Goal: Task Accomplishment & Management: Complete application form

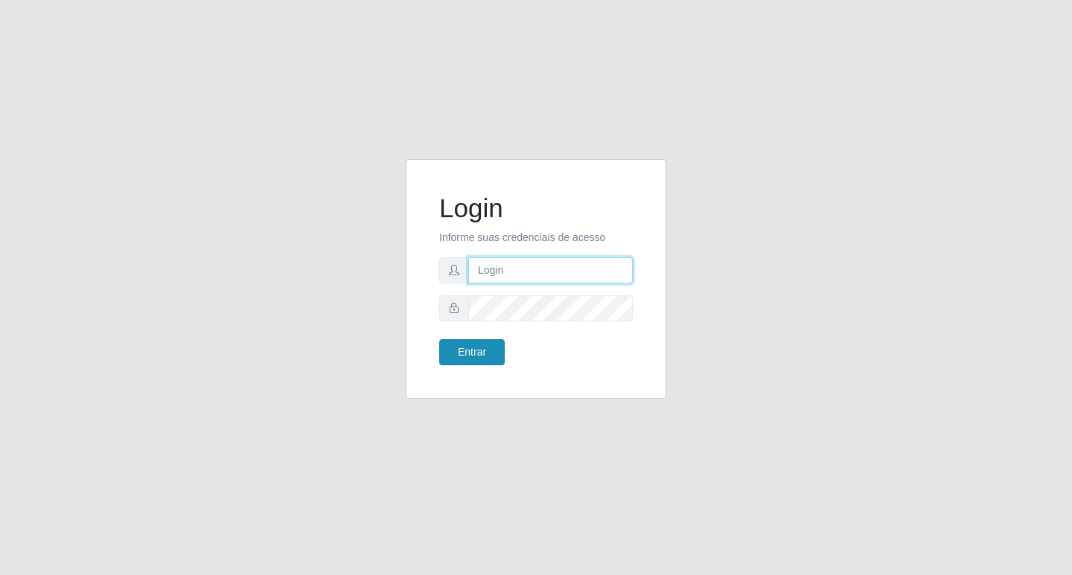
type input "rejane@bcruzarmas"
click at [482, 359] on button "Entrar" at bounding box center [471, 352] width 65 height 26
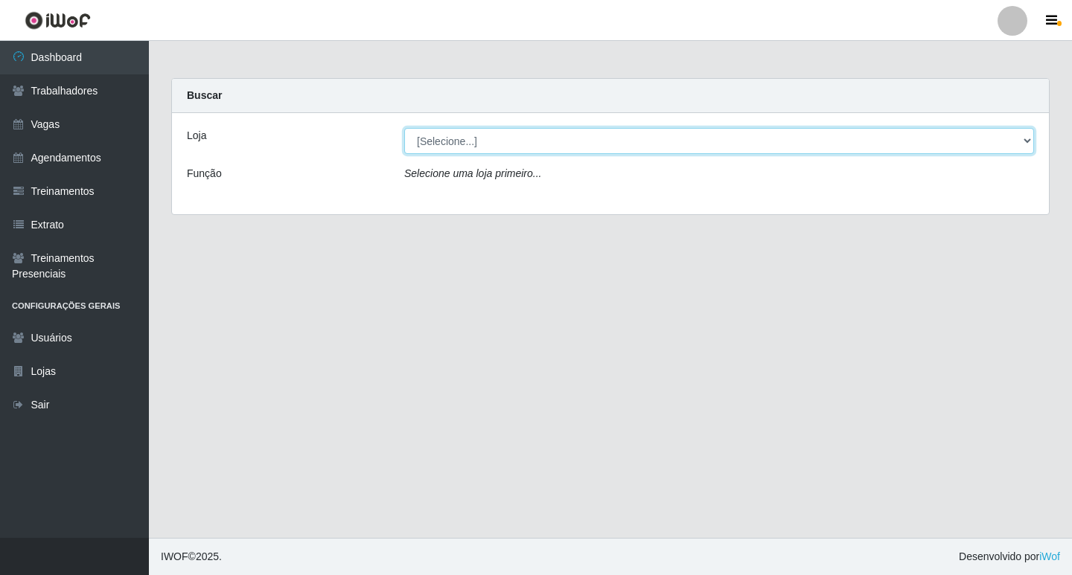
click at [441, 141] on select "[Selecione...] Bemais Supermercados - Cruz das Armas" at bounding box center [719, 141] width 630 height 26
select select "412"
click at [404, 128] on select "[Selecione...] Bemais Supermercados - Cruz das Armas" at bounding box center [719, 141] width 630 height 26
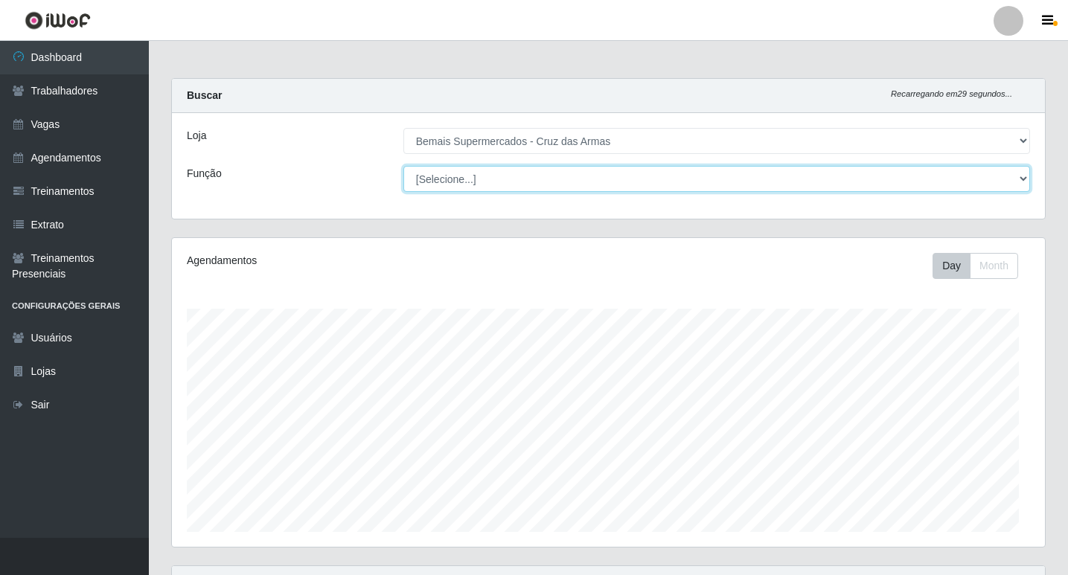
click at [435, 179] on select "[Selecione...] ASG ASG + ASG ++ Auxiliar de Estacionamento Auxiliar de Estacion…" at bounding box center [716, 179] width 627 height 26
click at [447, 171] on select "[Selecione...] ASG ASG + ASG ++ Auxiliar de Estacionamento Auxiliar de Estacion…" at bounding box center [716, 179] width 627 height 26
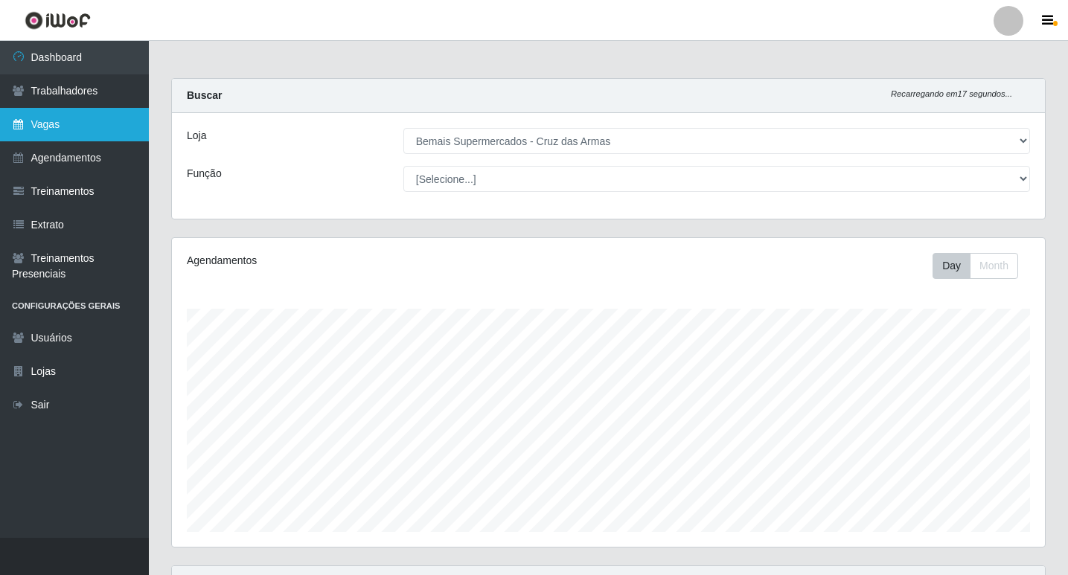
click at [45, 121] on link "Vagas" at bounding box center [74, 124] width 149 height 33
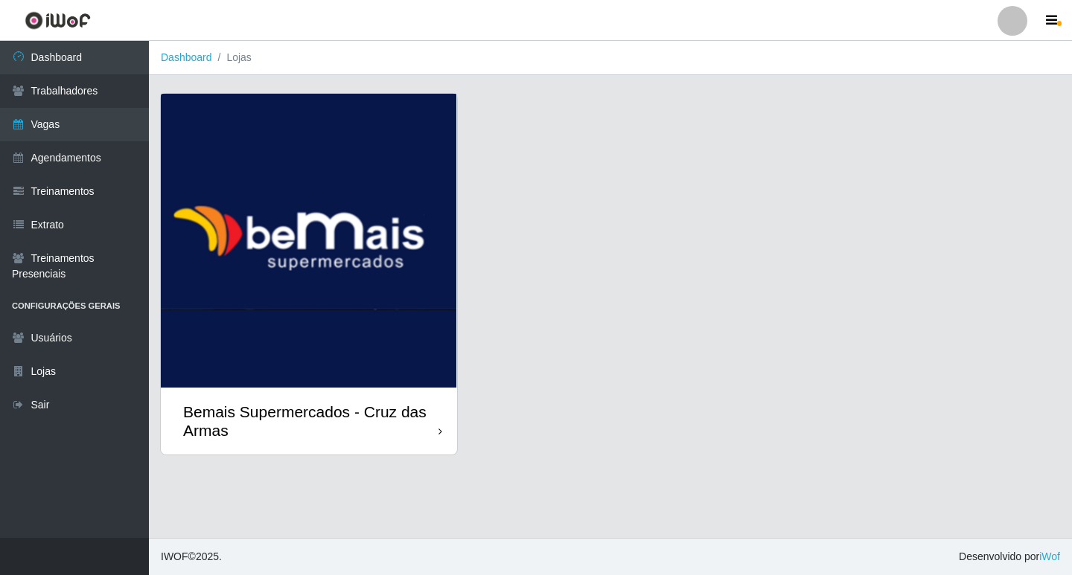
click at [255, 249] on img at bounding box center [309, 241] width 296 height 294
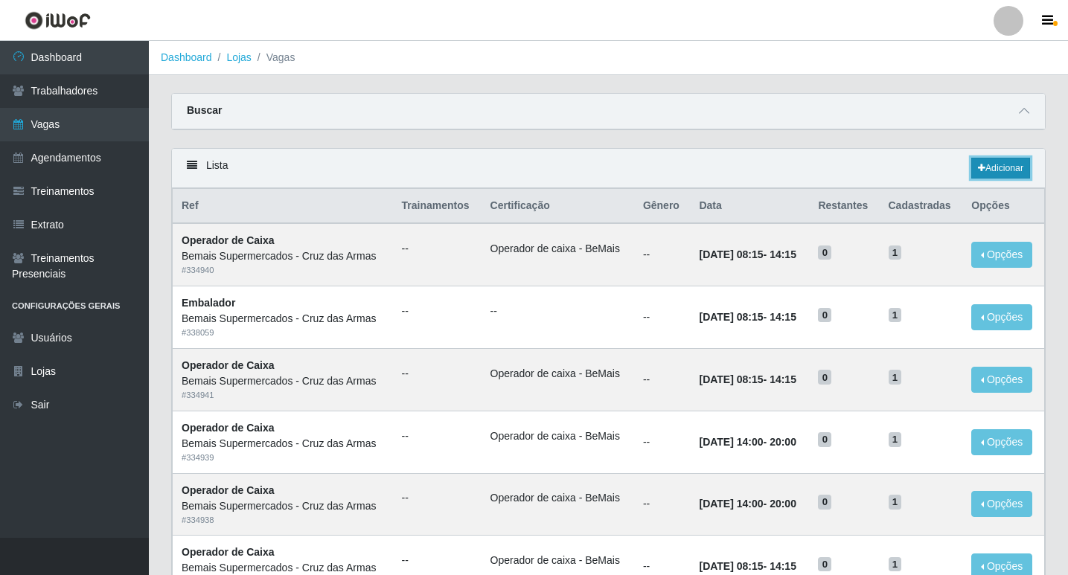
click at [994, 164] on link "Adicionar" at bounding box center [1000, 168] width 59 height 21
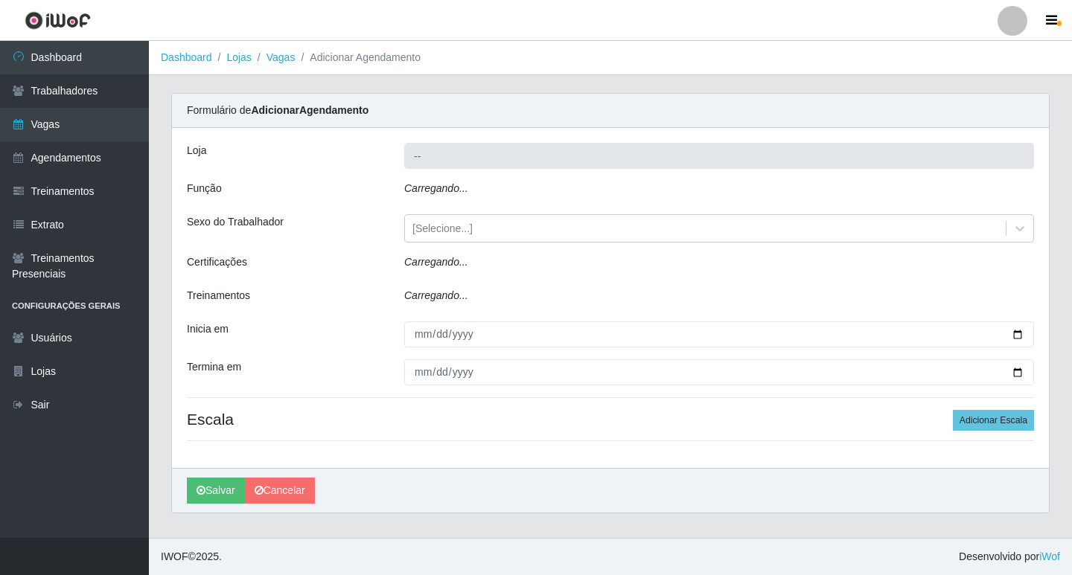
type input "Bemais Supermercados - Cruz das Armas"
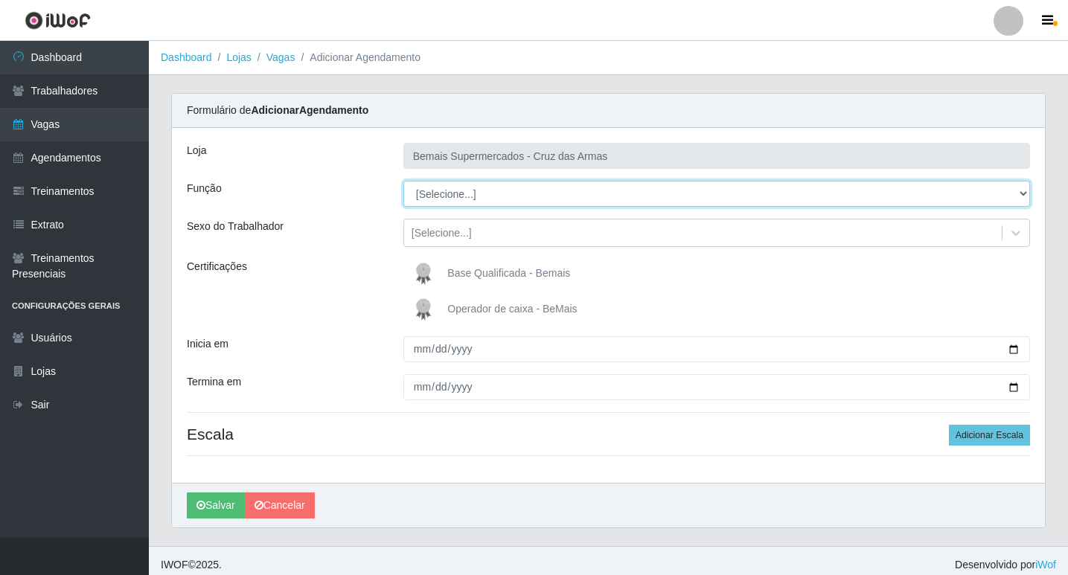
click at [444, 188] on select "[Selecione...] ASG ASG + ASG ++ Auxiliar de Estacionamento Auxiliar de Estacion…" at bounding box center [716, 194] width 627 height 26
select select "1"
click at [403, 181] on select "[Selecione...] ASG ASG + ASG ++ Auxiliar de Estacionamento Auxiliar de Estacion…" at bounding box center [716, 194] width 627 height 26
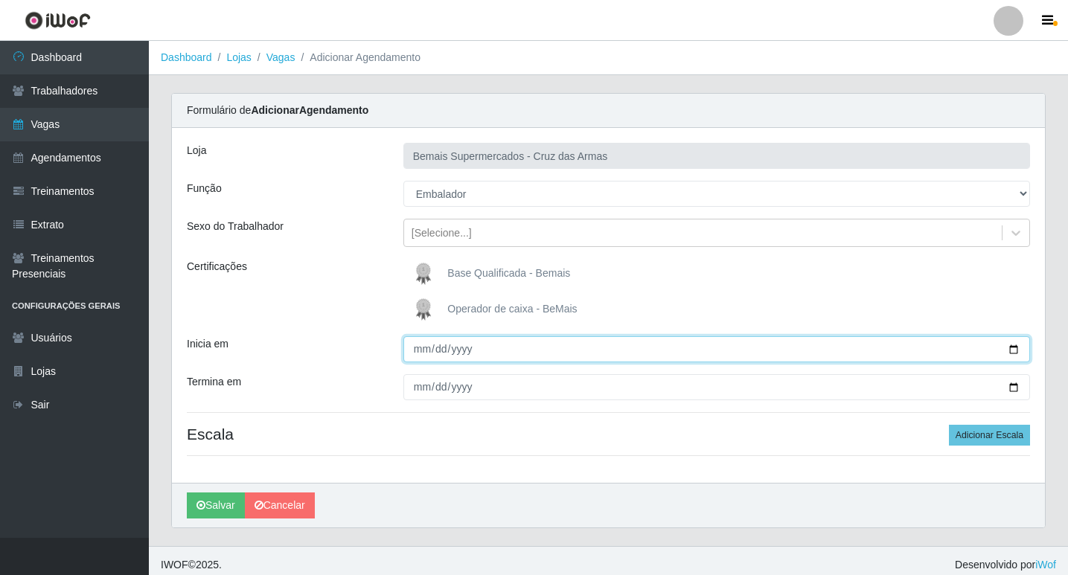
drag, startPoint x: 415, startPoint y: 352, endPoint x: 511, endPoint y: 400, distance: 106.5
click at [415, 353] on input "Inicia em" at bounding box center [716, 349] width 627 height 26
type input "[DATE]"
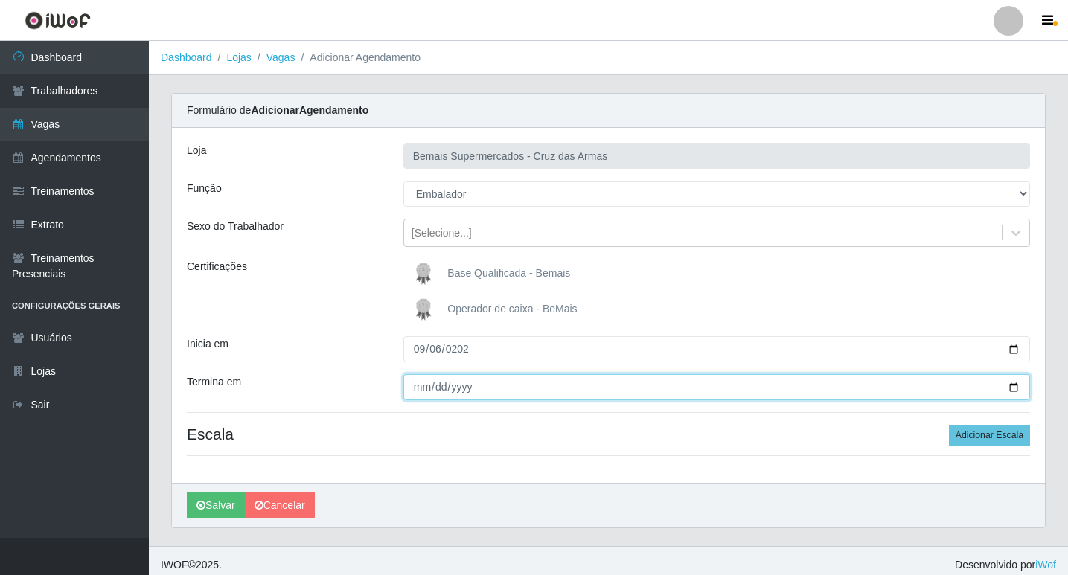
drag, startPoint x: 418, startPoint y: 386, endPoint x: 435, endPoint y: 438, distance: 55.1
click at [418, 388] on input "Termina em" at bounding box center [716, 387] width 627 height 26
type input "[DATE]"
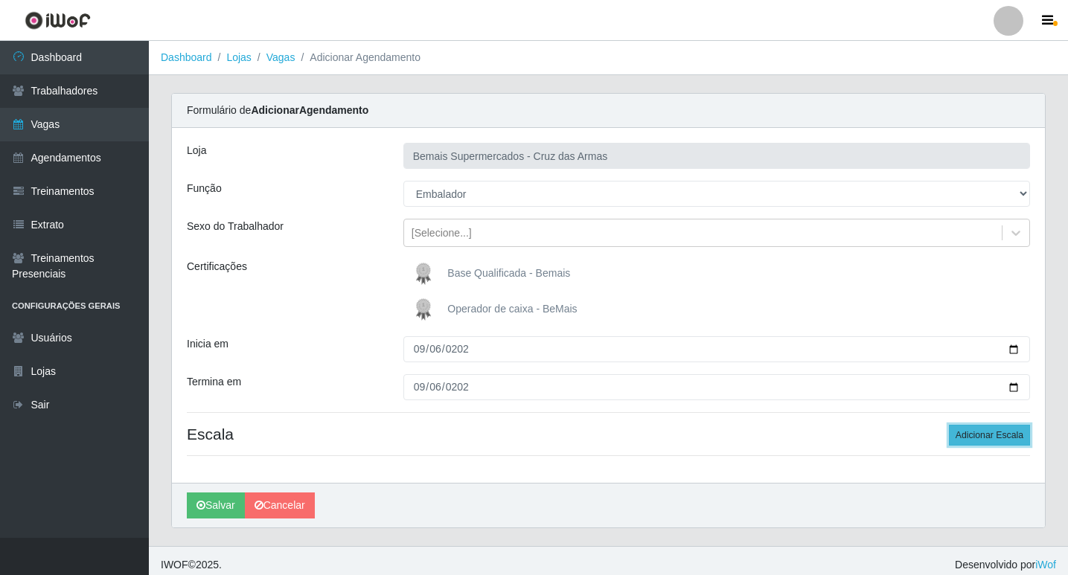
click at [1003, 438] on button "Adicionar Escala" at bounding box center [989, 435] width 81 height 21
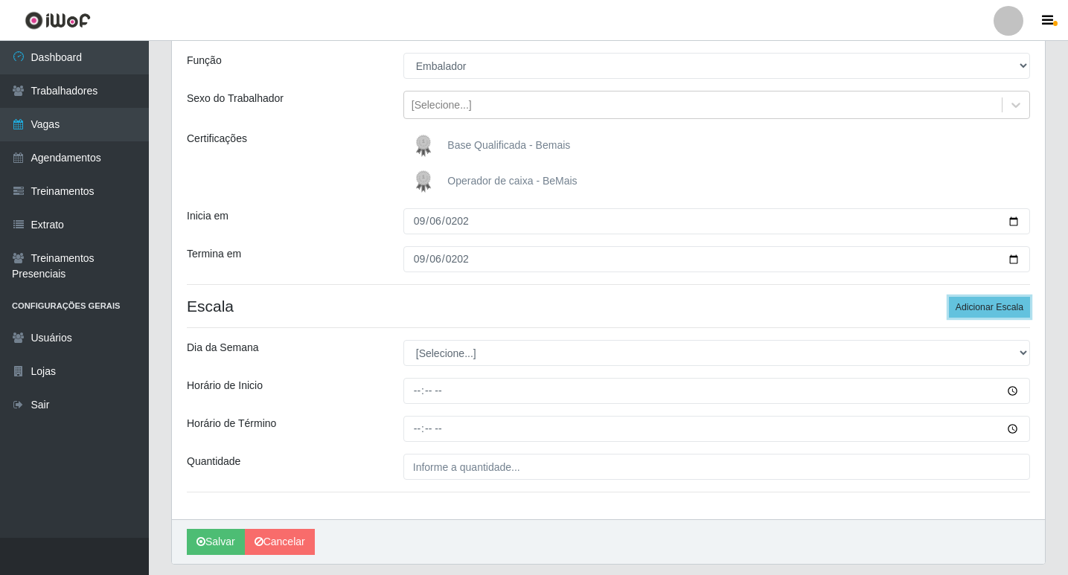
scroll to position [149, 0]
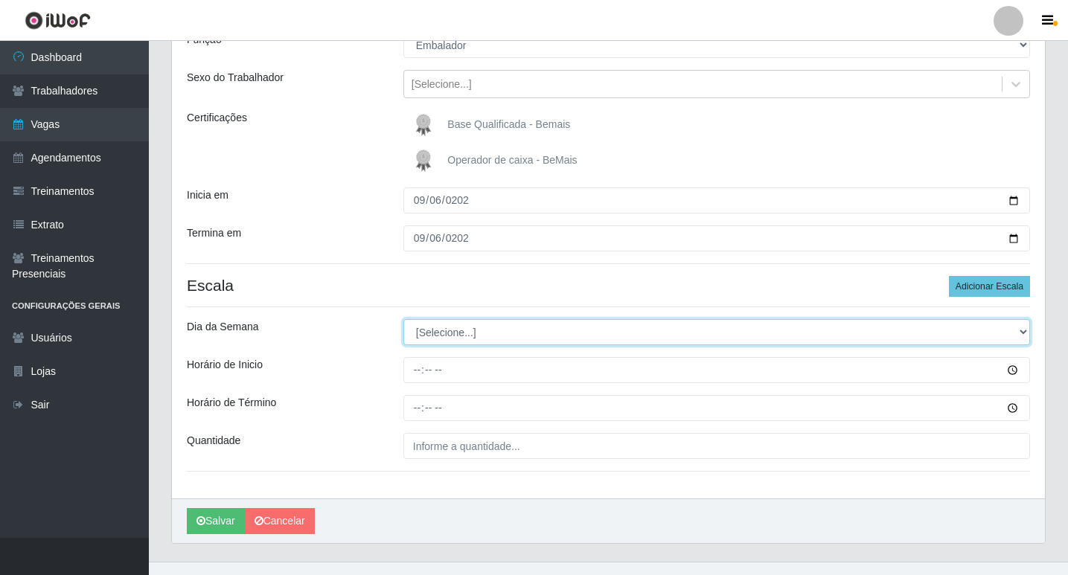
click at [438, 330] on select "[Selecione...] Segunda Terça Quarta Quinta Sexta Sábado Domingo" at bounding box center [716, 332] width 627 height 26
select select "6"
click at [403, 319] on select "[Selecione...] Segunda Terça Quarta Quinta Sexta Sábado Domingo" at bounding box center [716, 332] width 627 height 26
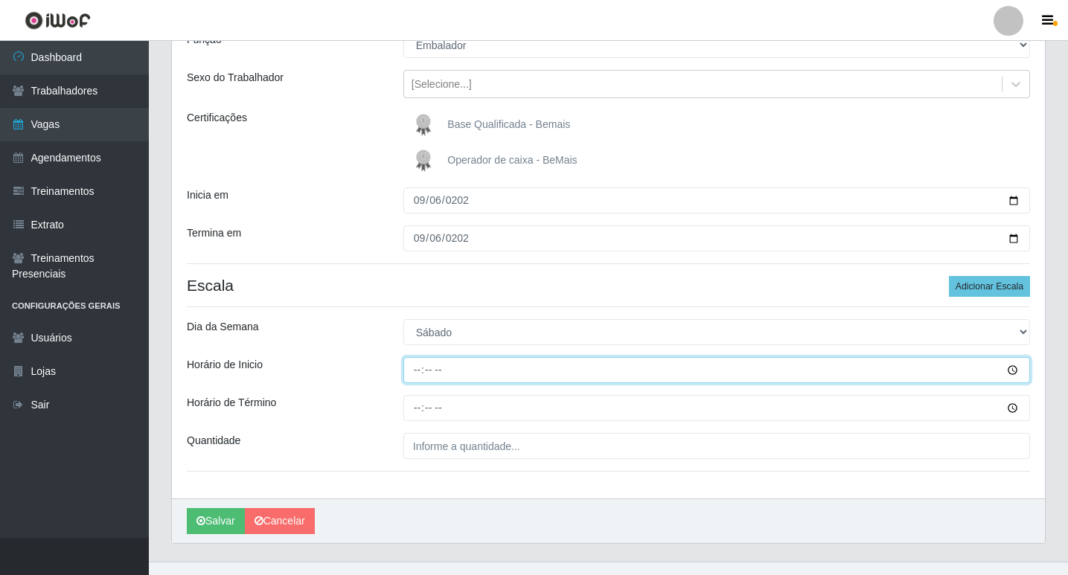
click at [419, 371] on input "Horário de Inicio" at bounding box center [716, 370] width 627 height 26
type input "09:00"
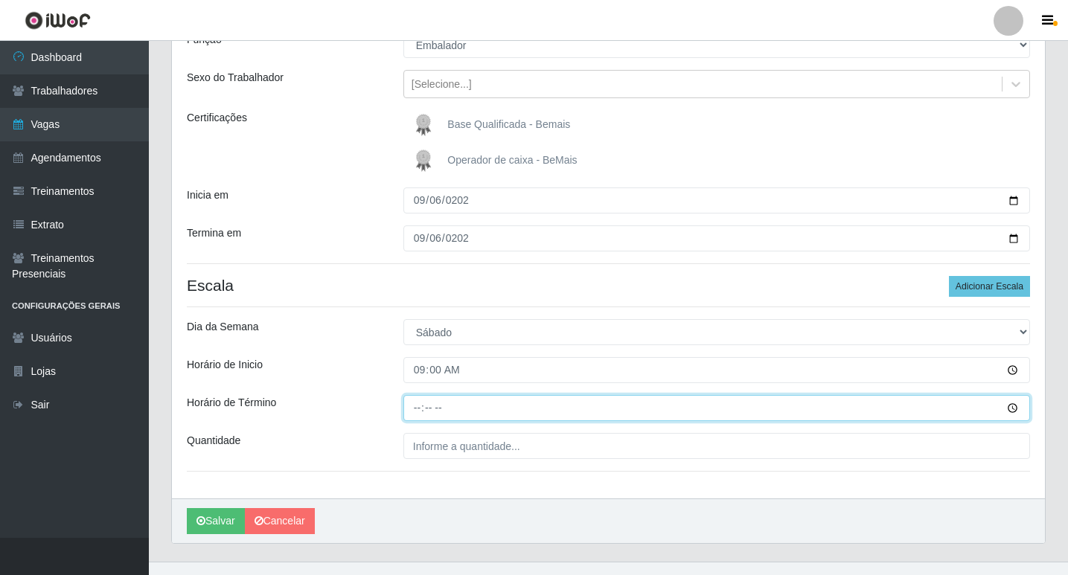
click at [415, 407] on input "Horário de Término" at bounding box center [716, 408] width 627 height 26
type input "15:00"
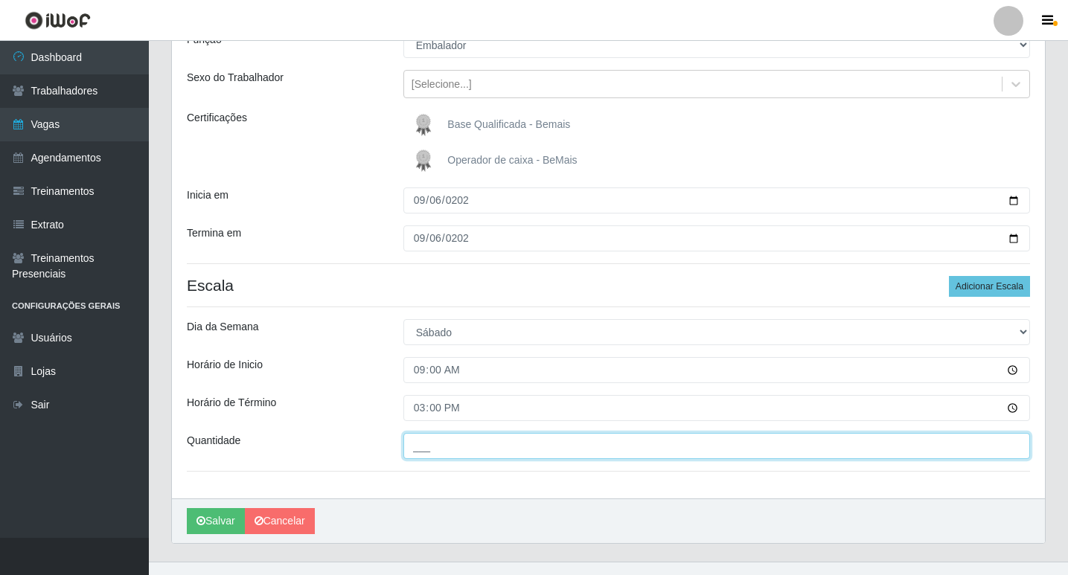
click at [453, 447] on input "___" at bounding box center [716, 446] width 627 height 26
type input "01_"
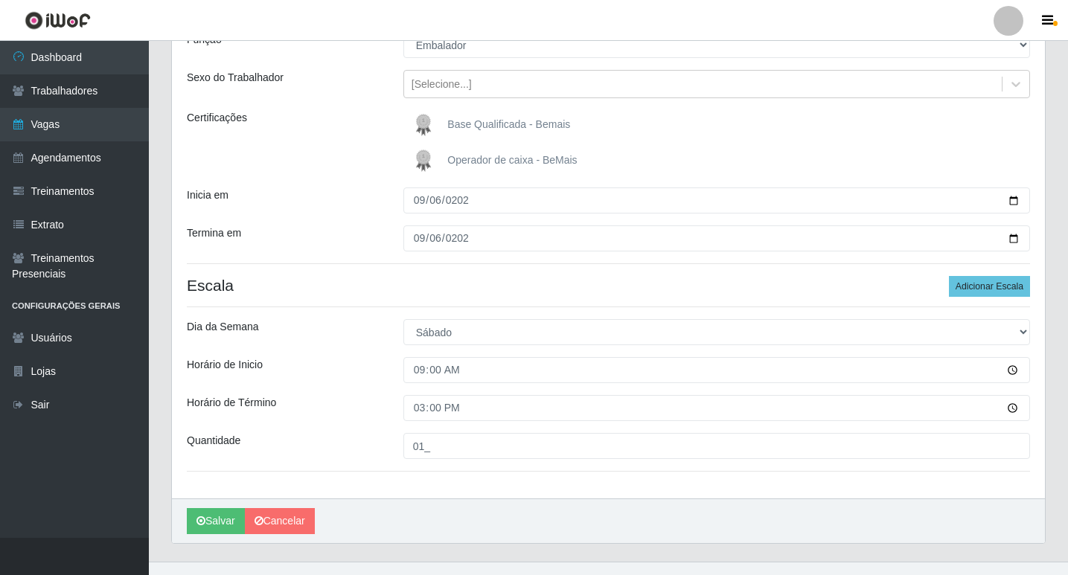
drag, startPoint x: 436, startPoint y: 485, endPoint x: 338, endPoint y: 504, distance: 100.0
click at [432, 485] on div "Loja Bemais Supermercados - Cruz das Armas Função [Selecione...] ASG ASG + ASG …" at bounding box center [608, 238] width 873 height 519
click at [223, 519] on button "Salvar" at bounding box center [216, 521] width 58 height 26
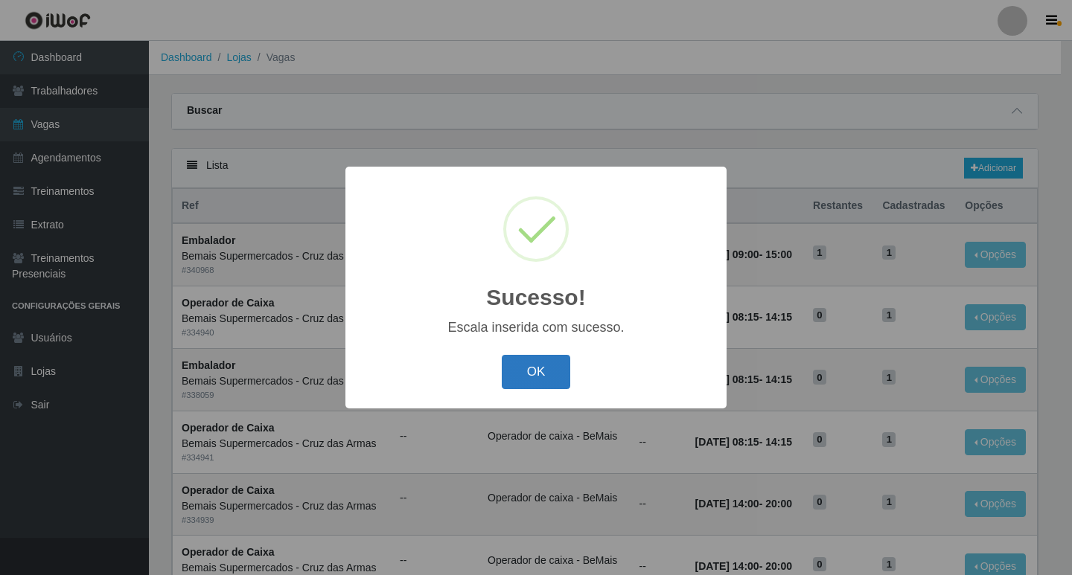
click at [548, 370] on button "OK" at bounding box center [536, 372] width 69 height 35
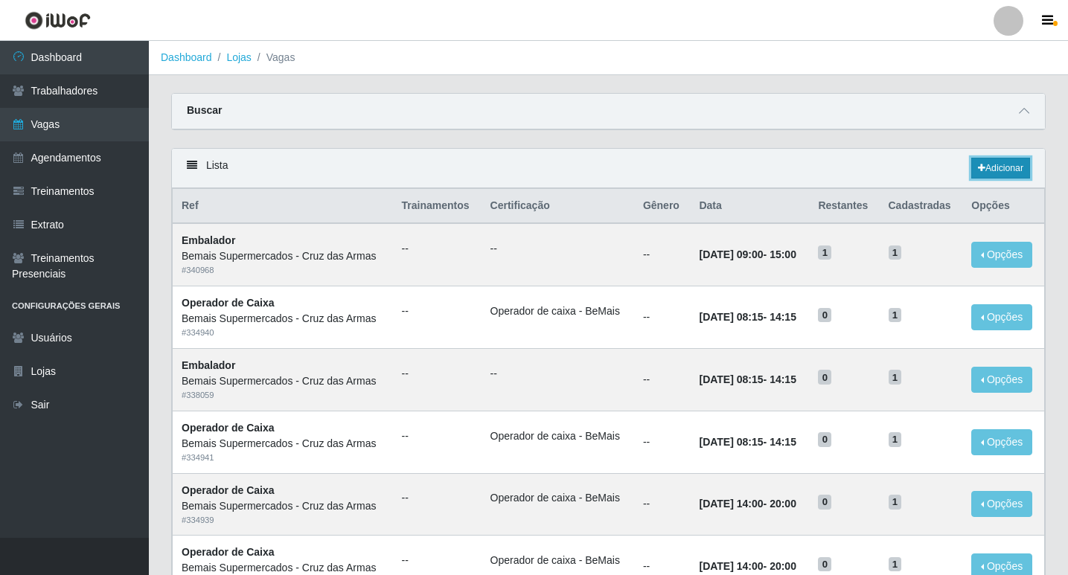
click at [1008, 162] on link "Adicionar" at bounding box center [1000, 168] width 59 height 21
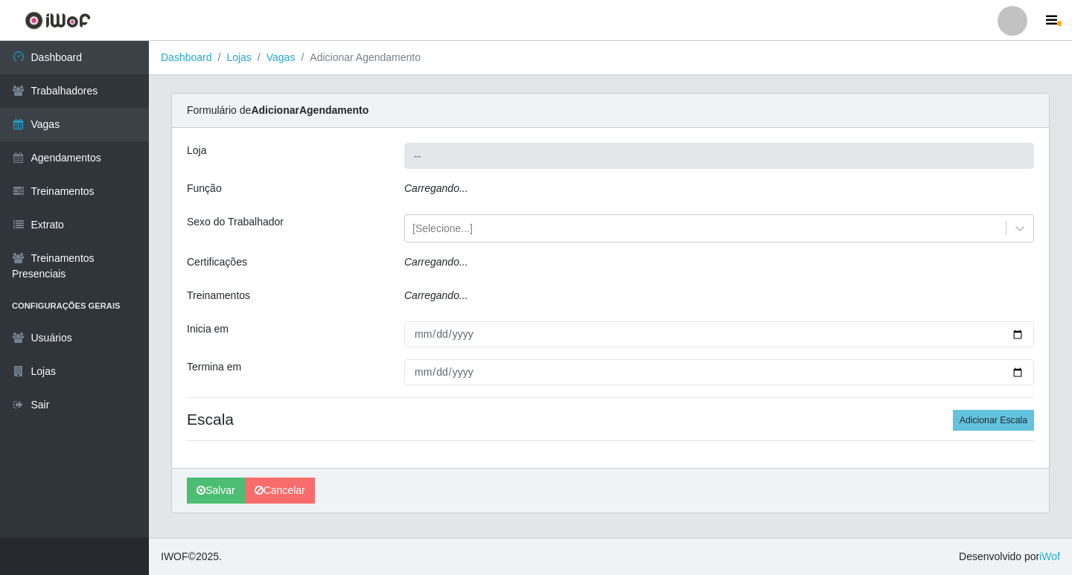
type input "Bemais Supermercados - Cruz das Armas"
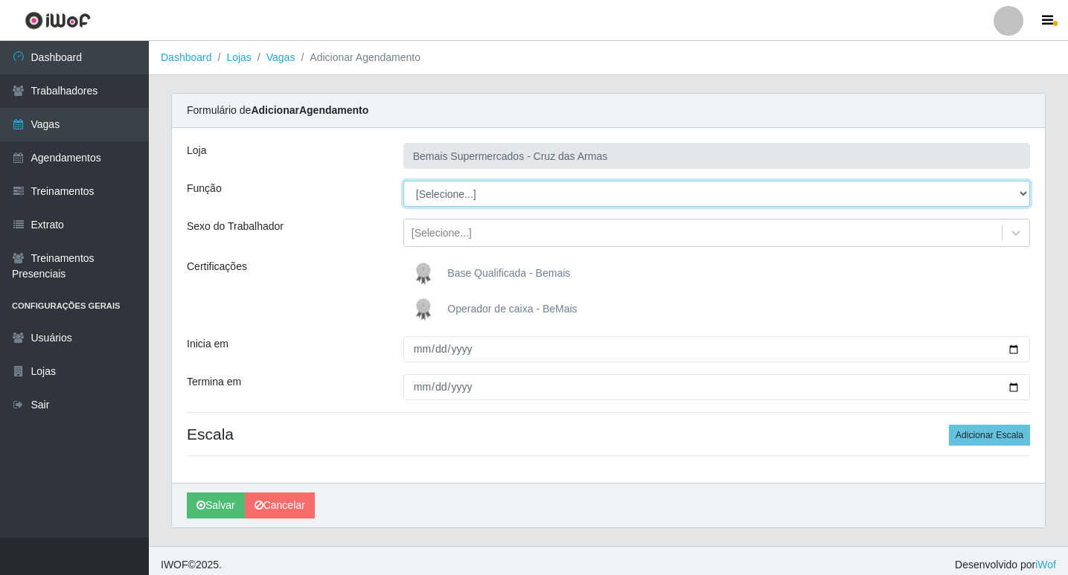
click at [444, 195] on select "[Selecione...] ASG ASG + ASG ++ Auxiliar de Estacionamento Auxiliar de Estacion…" at bounding box center [716, 194] width 627 height 26
select select "1"
click at [403, 181] on select "[Selecione...] ASG ASG + ASG ++ Auxiliar de Estacionamento Auxiliar de Estacion…" at bounding box center [716, 194] width 627 height 26
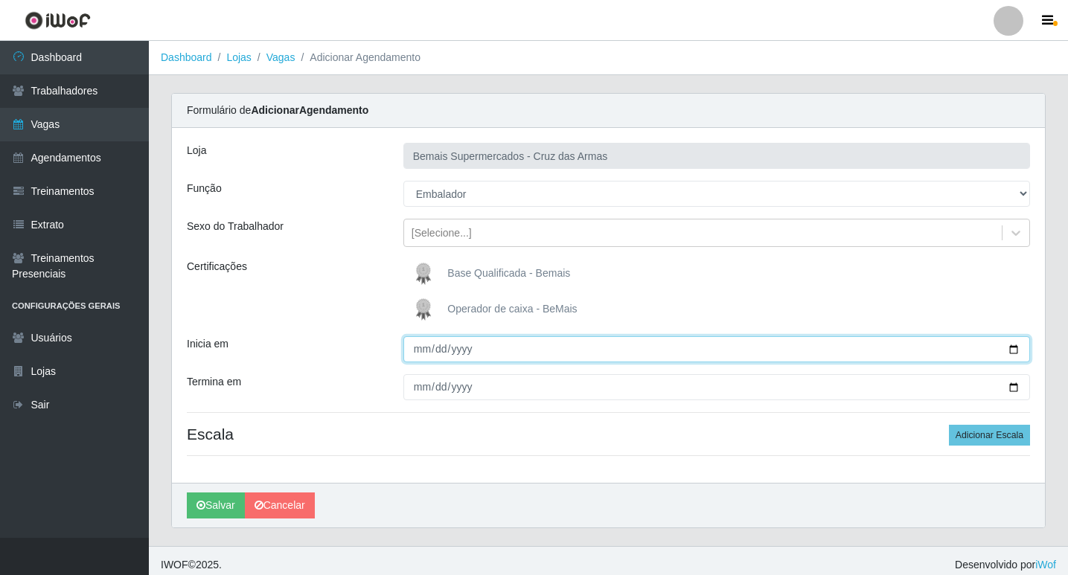
click at [418, 351] on input "Inicia em" at bounding box center [716, 349] width 627 height 26
type input "[DATE]"
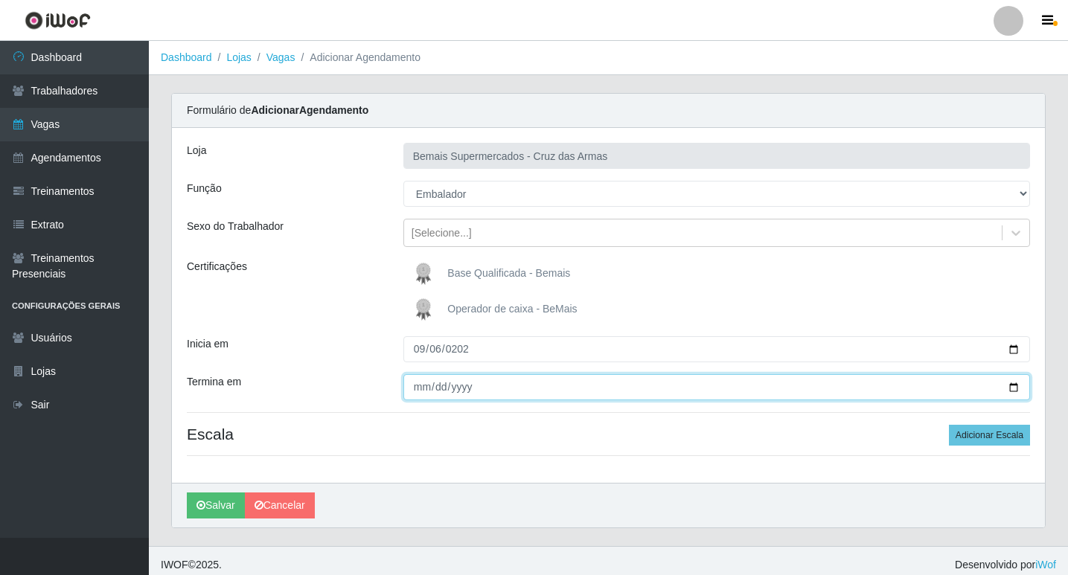
click at [412, 393] on input "Termina em" at bounding box center [716, 387] width 627 height 26
type input "[DATE]"
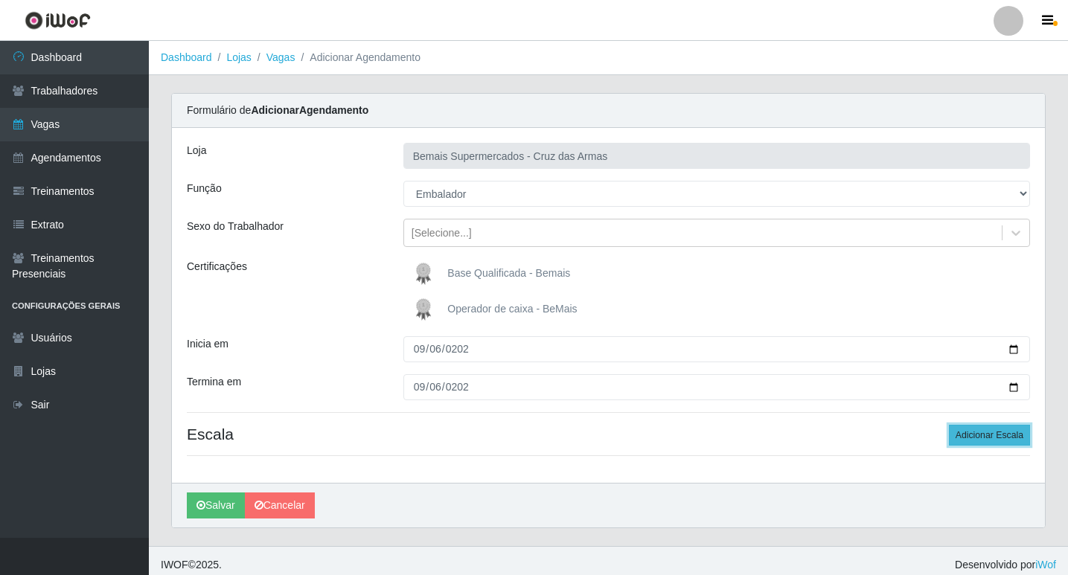
click at [1012, 431] on button "Adicionar Escala" at bounding box center [989, 435] width 81 height 21
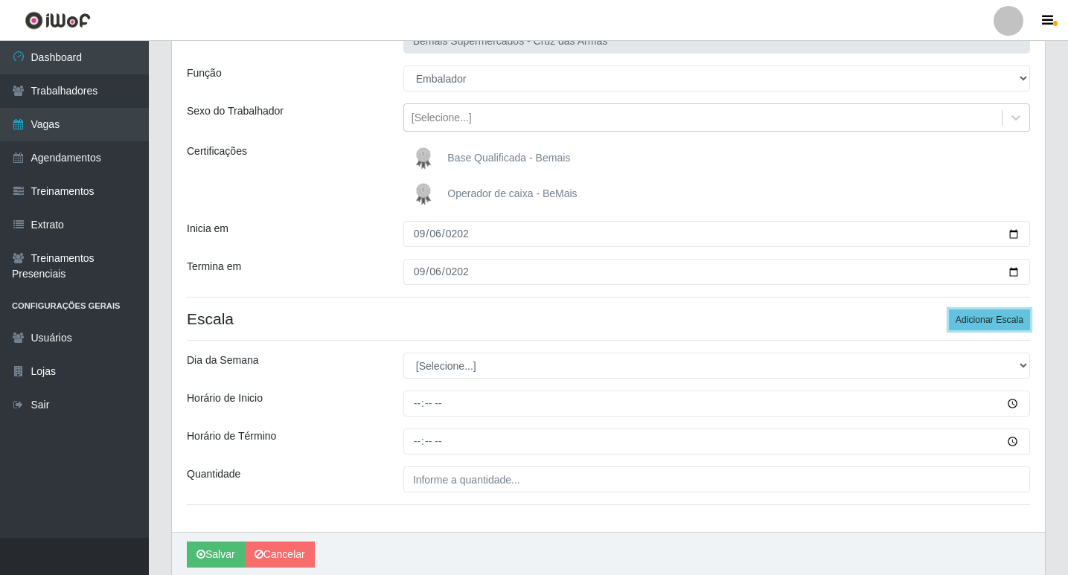
scroll to position [149, 0]
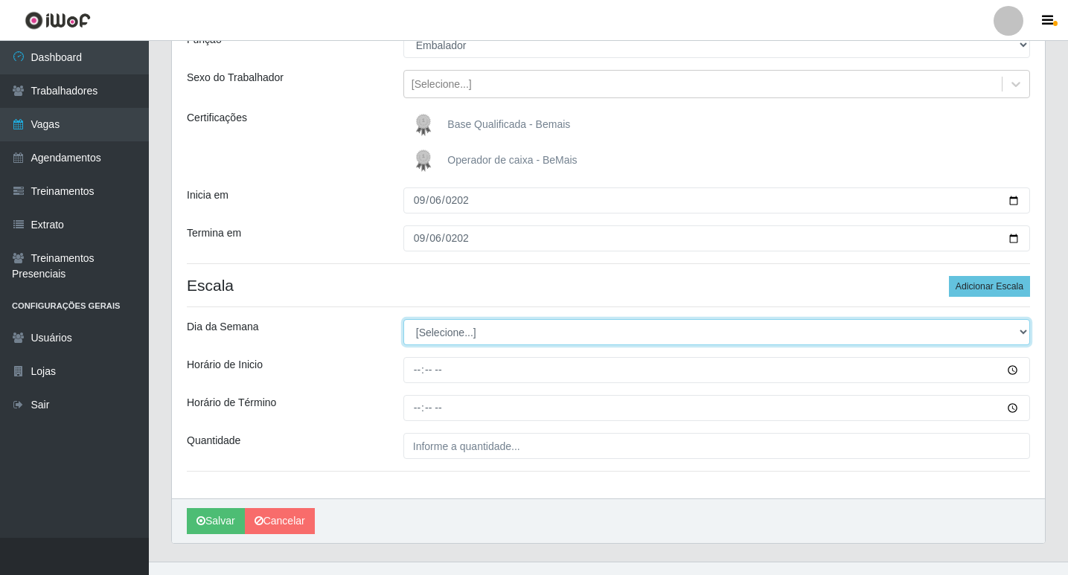
click at [432, 330] on select "[Selecione...] Segunda Terça Quarta Quinta Sexta Sábado Domingo" at bounding box center [716, 332] width 627 height 26
select select "6"
click at [403, 319] on select "[Selecione...] Segunda Terça Quarta Quinta Sexta Sábado Domingo" at bounding box center [716, 332] width 627 height 26
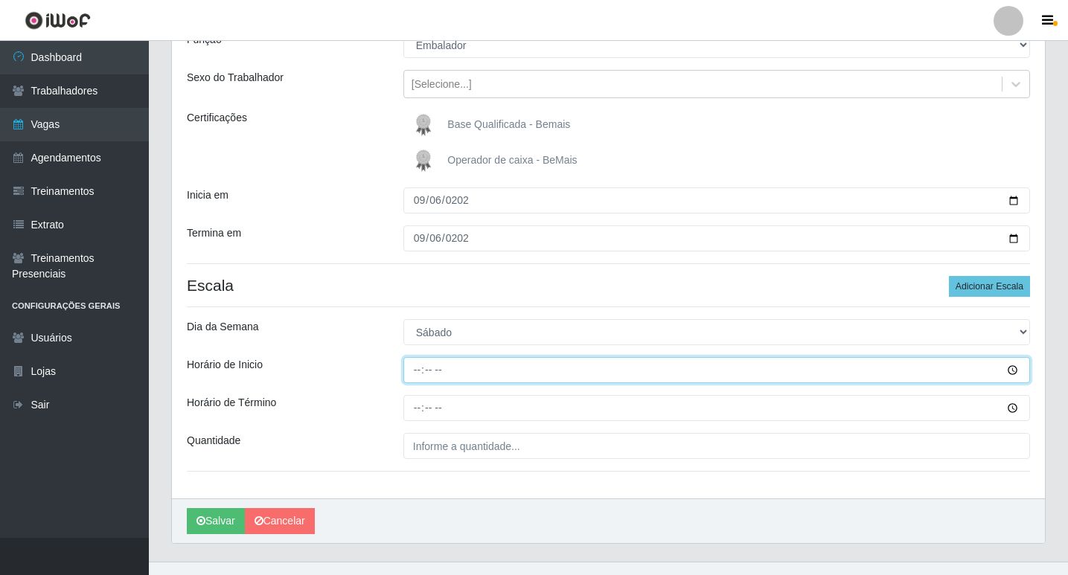
click at [418, 372] on input "Horário de Inicio" at bounding box center [716, 370] width 627 height 26
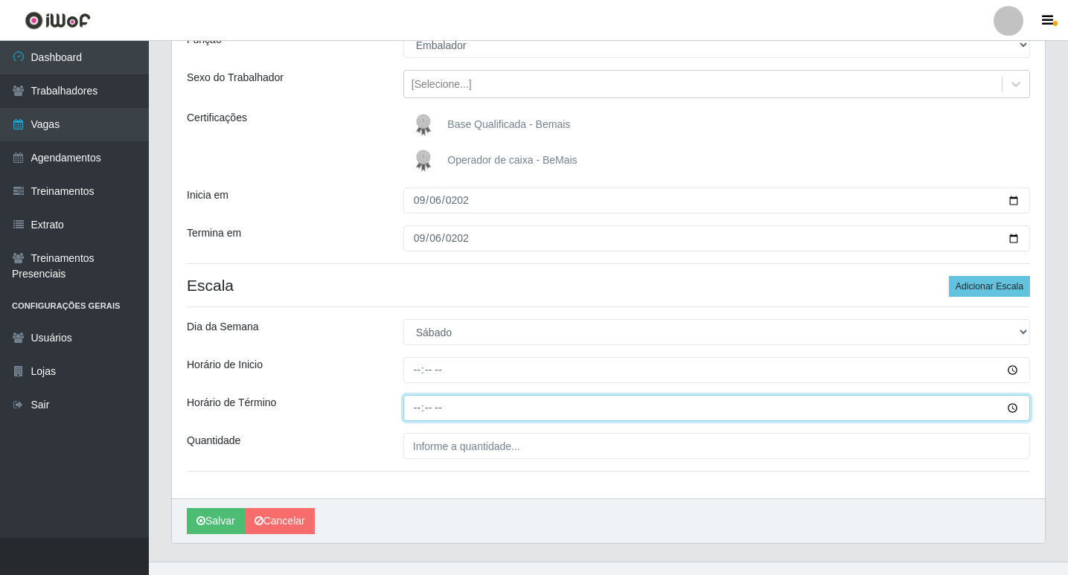
click at [418, 412] on input "Horário de Término" at bounding box center [716, 408] width 627 height 26
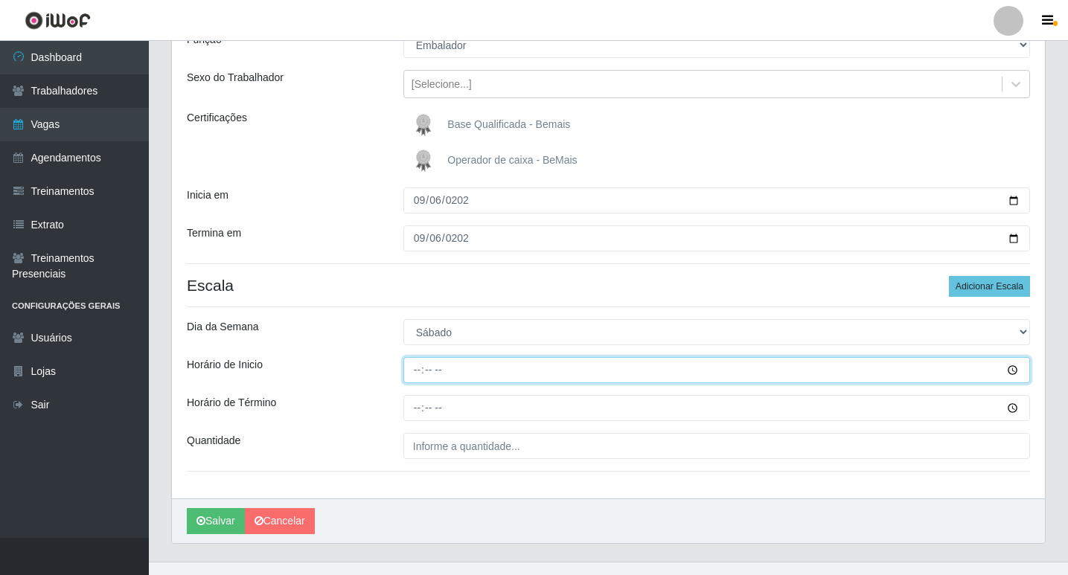
click at [431, 376] on input "Horário de Inicio" at bounding box center [716, 370] width 627 height 26
type input "15:00"
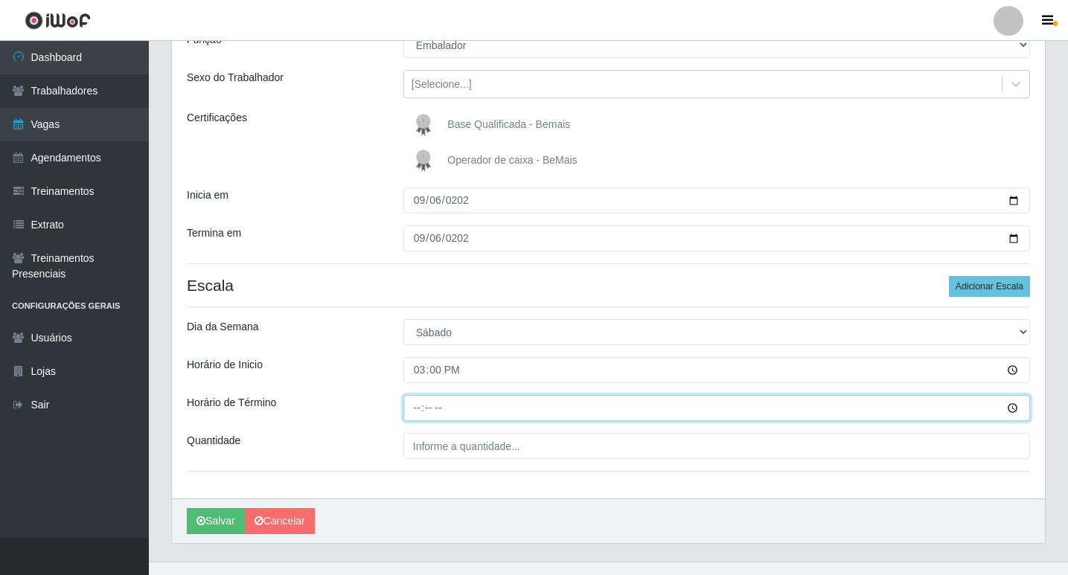
click at [425, 407] on input "Horário de Término" at bounding box center [716, 408] width 627 height 26
click at [421, 412] on input "Horário de Término" at bounding box center [716, 408] width 627 height 26
type input "21:00"
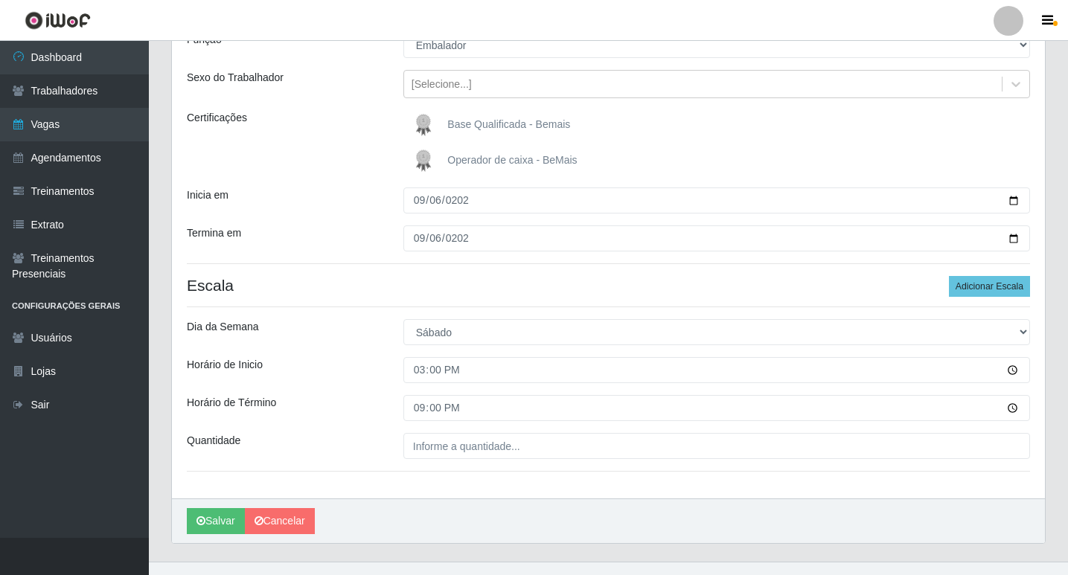
click at [374, 409] on div "Horário de Término" at bounding box center [284, 408] width 217 height 26
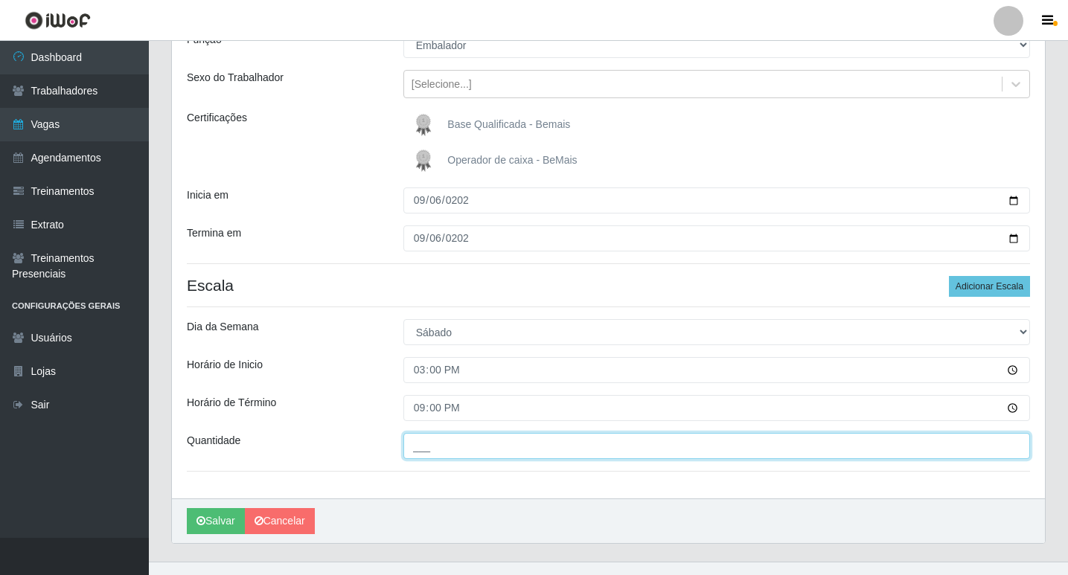
click at [449, 444] on input "___" at bounding box center [716, 446] width 627 height 26
type input "01_"
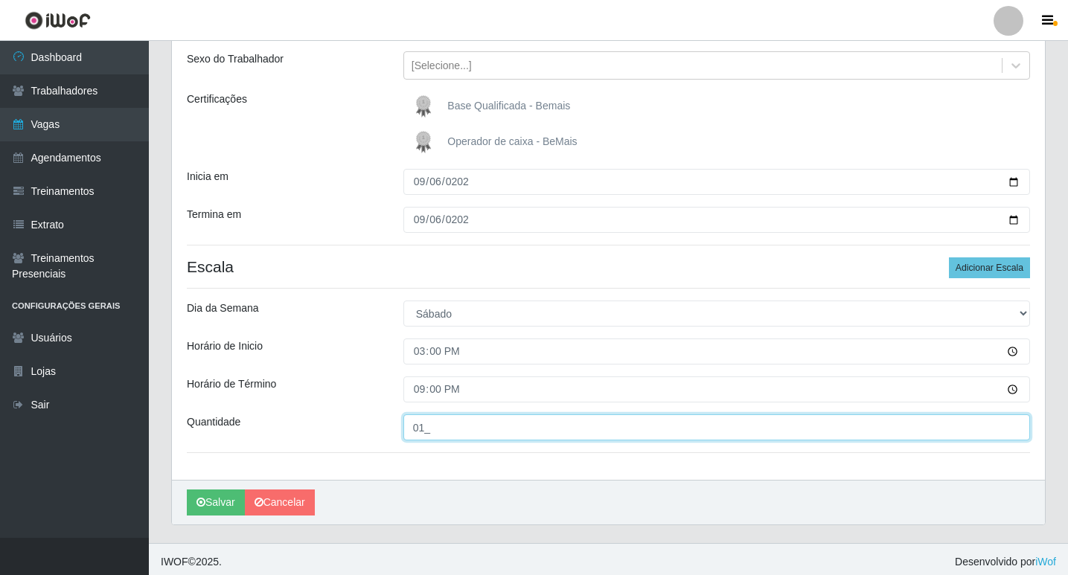
scroll to position [173, 0]
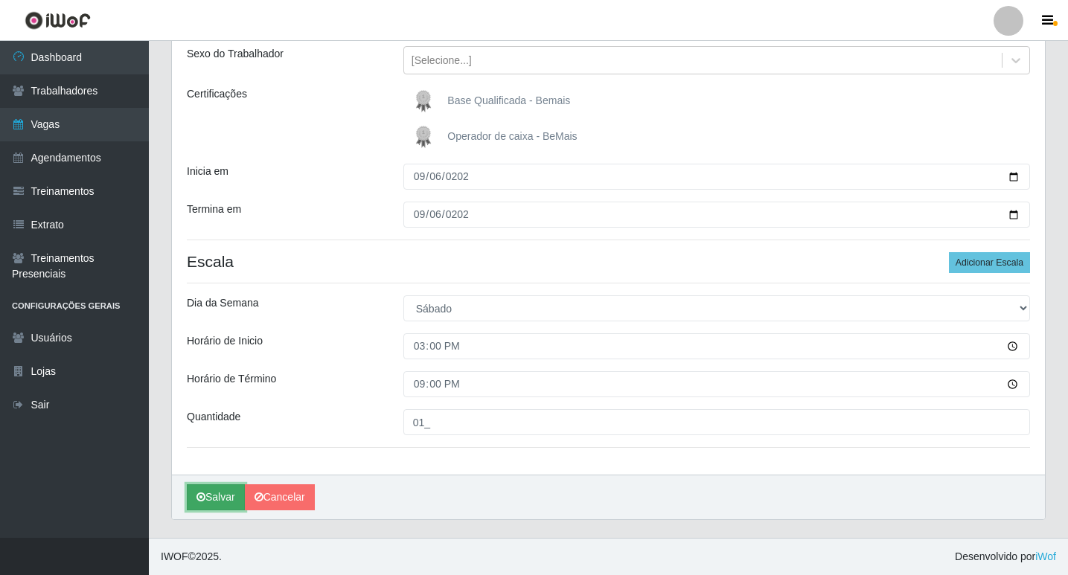
click at [211, 493] on button "Salvar" at bounding box center [216, 498] width 58 height 26
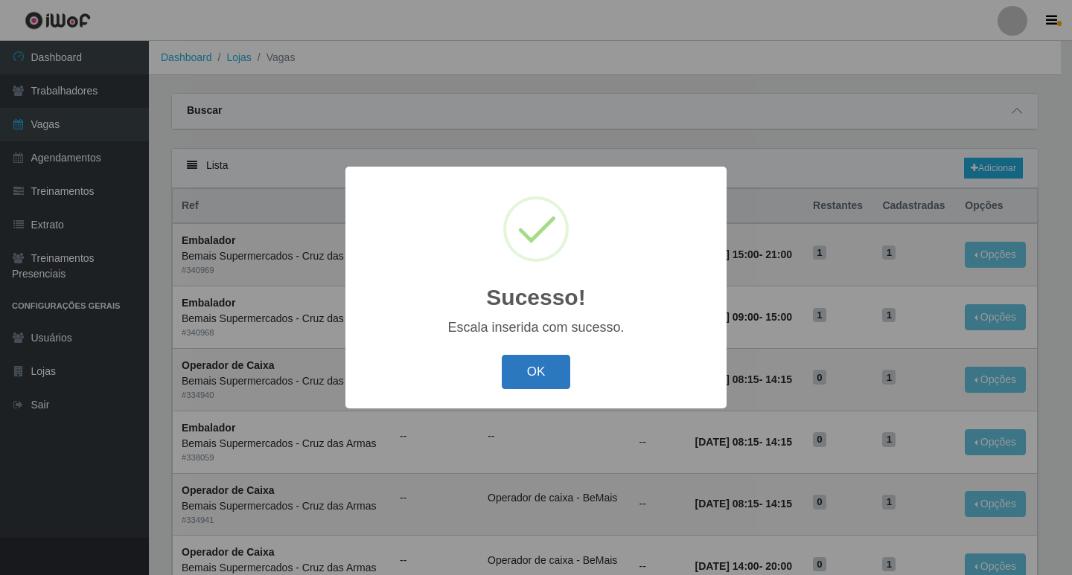
click at [544, 374] on button "OK" at bounding box center [536, 372] width 69 height 35
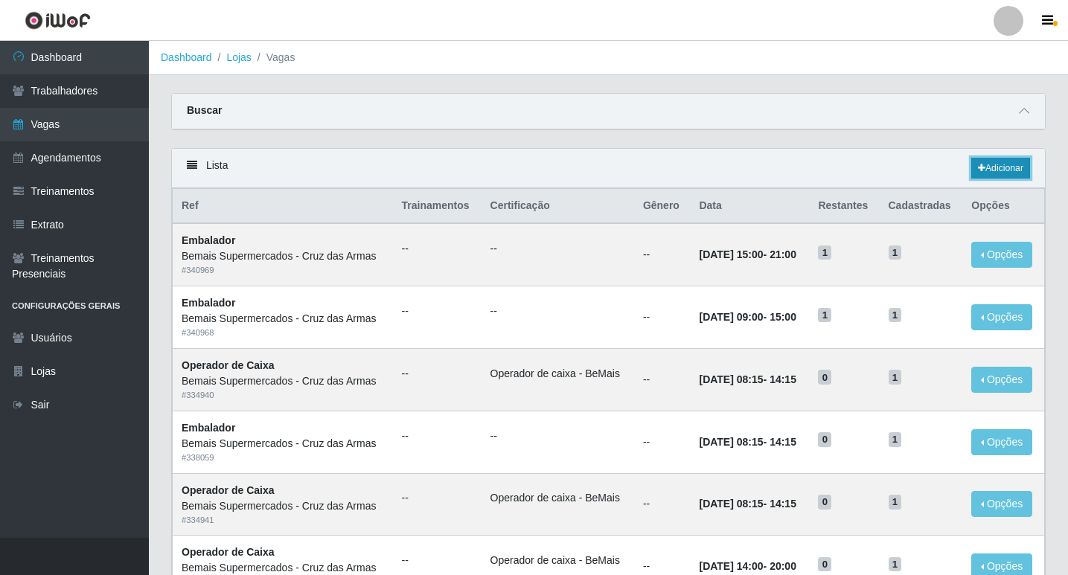
click at [1008, 164] on link "Adicionar" at bounding box center [1000, 168] width 59 height 21
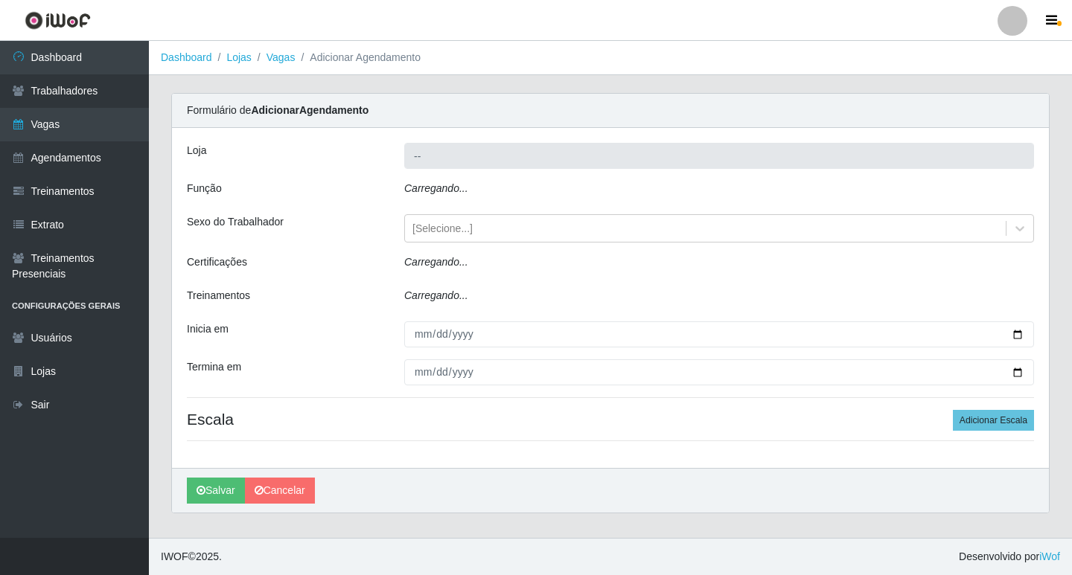
type input "Bemais Supermercados - Cruz das Armas"
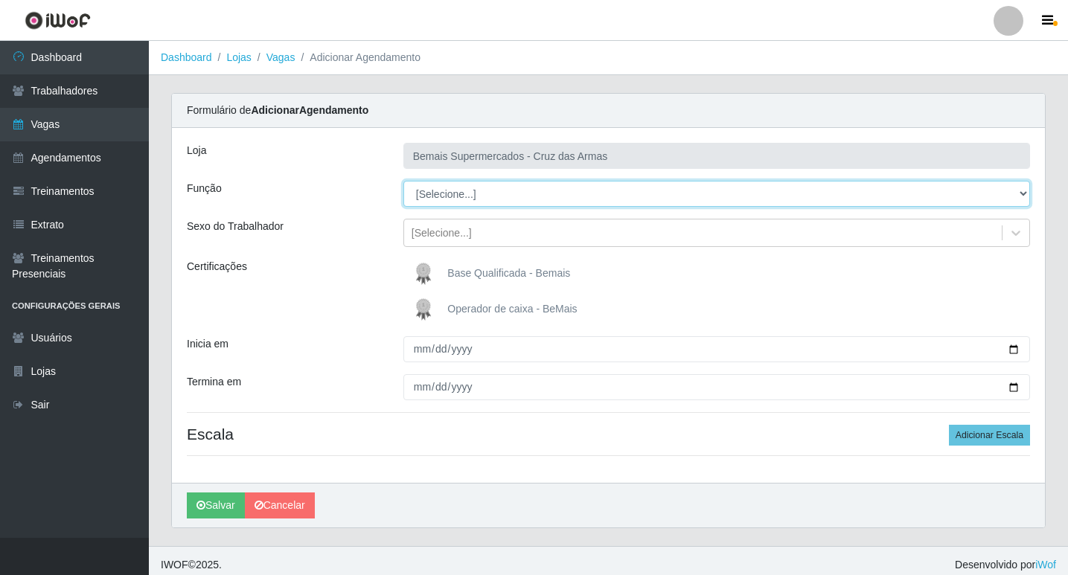
click at [453, 192] on select "[Selecione...] ASG ASG + ASG ++ Auxiliar de Estacionamento Auxiliar de Estacion…" at bounding box center [716, 194] width 627 height 26
select select "22"
click at [403, 181] on select "[Selecione...] ASG ASG + ASG ++ Auxiliar de Estacionamento Auxiliar de Estacion…" at bounding box center [716, 194] width 627 height 26
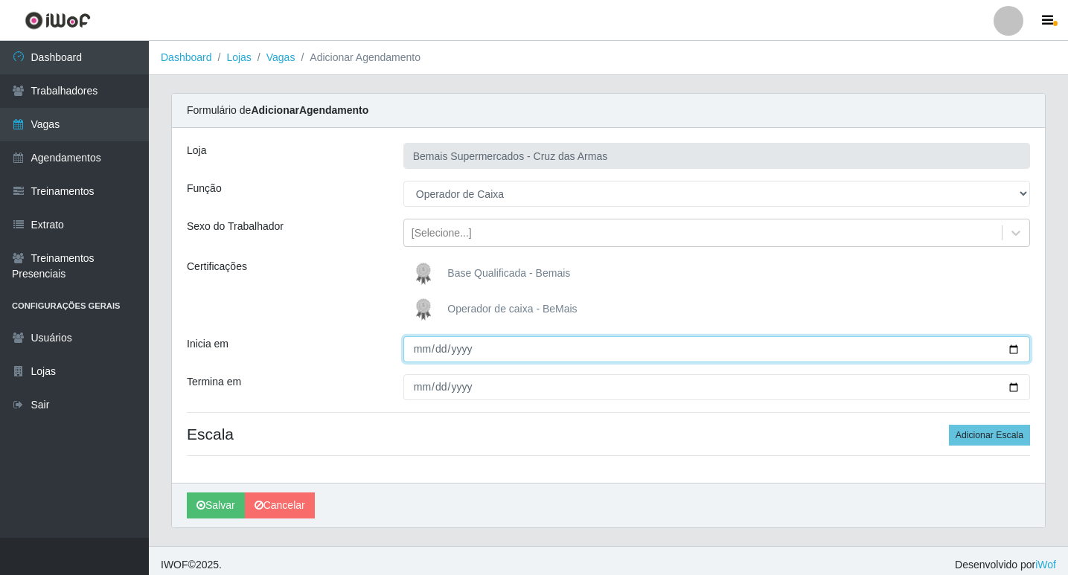
click at [418, 350] on input "Inicia em" at bounding box center [716, 349] width 627 height 26
type input "[DATE]"
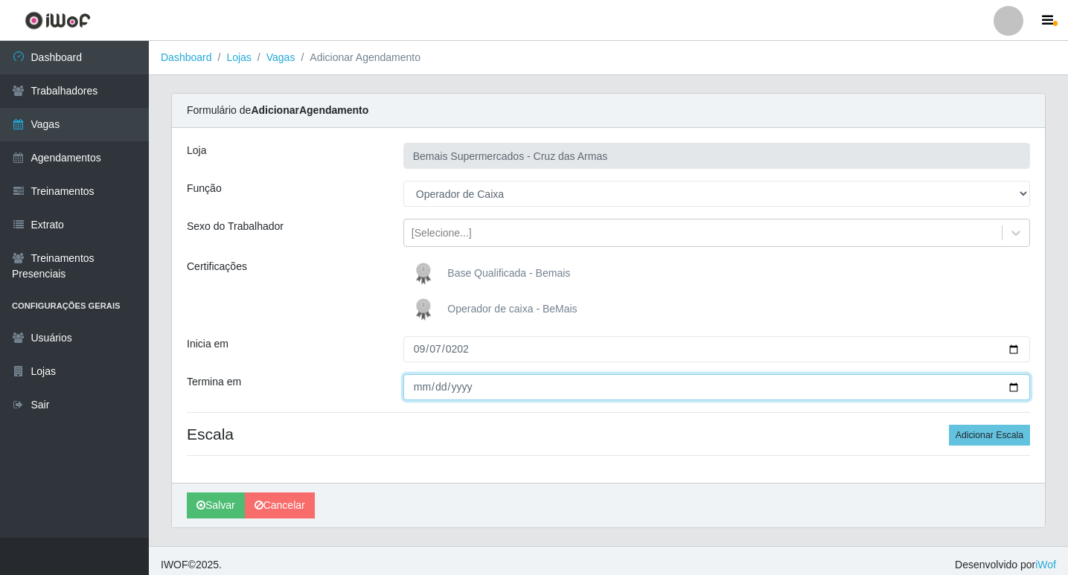
click at [412, 391] on input "Termina em" at bounding box center [716, 387] width 627 height 26
type input "[DATE]"
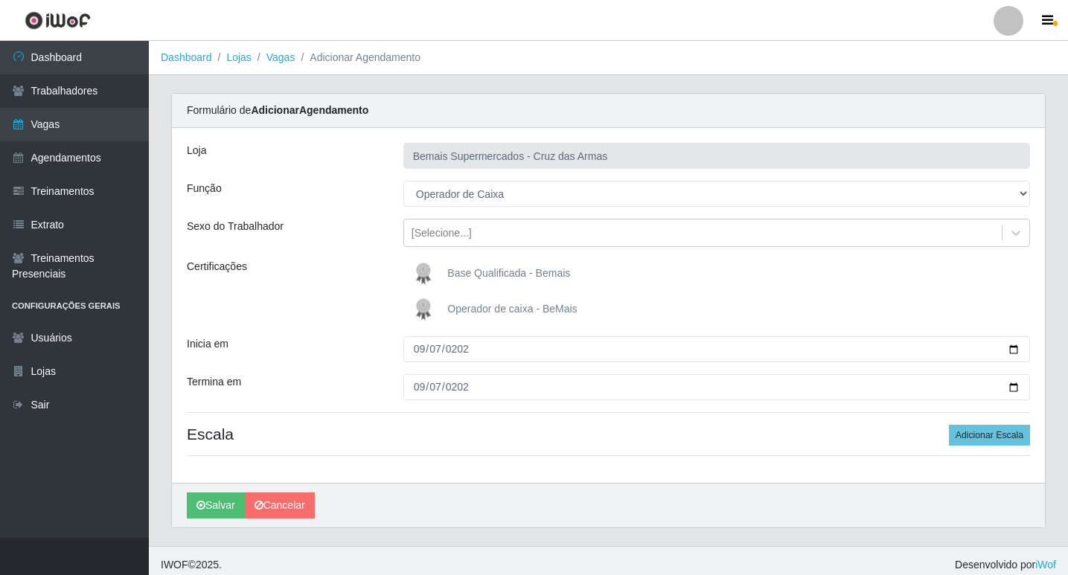
click at [434, 412] on hr at bounding box center [608, 412] width 843 height 1
click at [970, 429] on button "Adicionar Escala" at bounding box center [989, 435] width 81 height 21
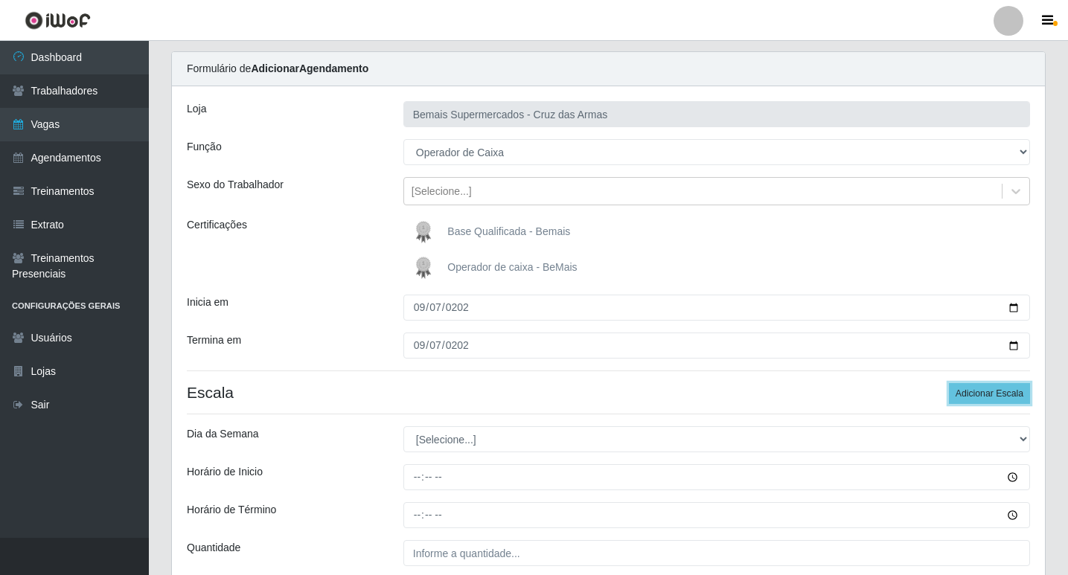
scroll to position [74, 0]
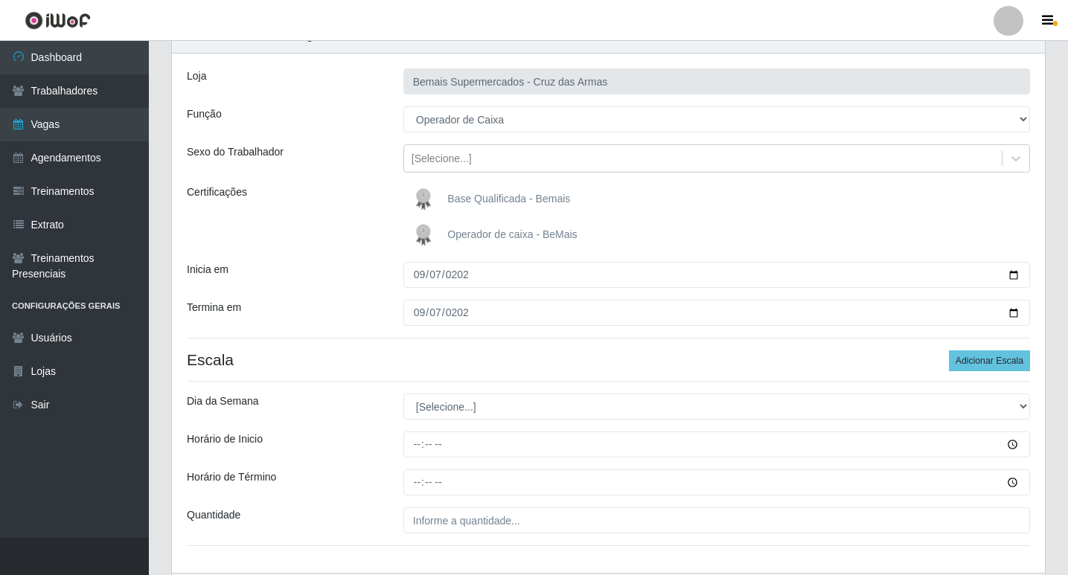
click at [424, 237] on img at bounding box center [427, 235] width 36 height 30
click at [0, 0] on input "Operador de caixa - BeMais" at bounding box center [0, 0] width 0 height 0
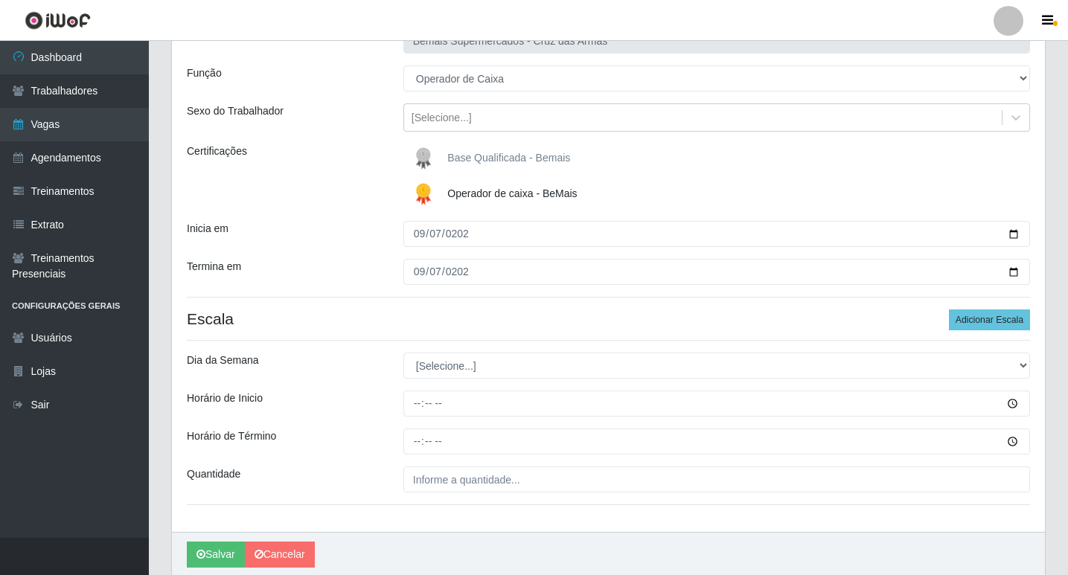
scroll to position [149, 0]
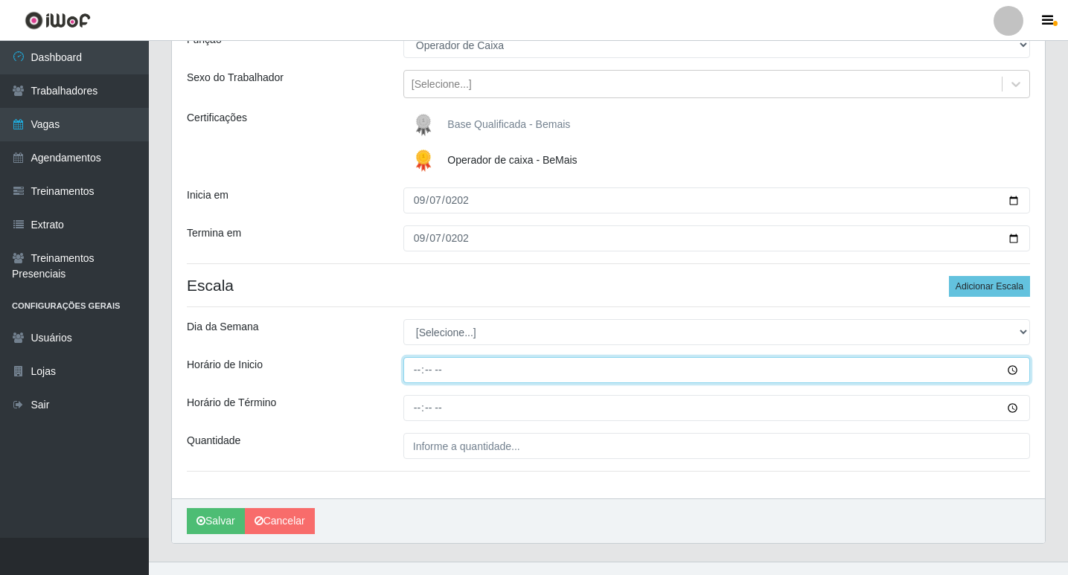
click at [417, 374] on input "Horário de Inicio" at bounding box center [716, 370] width 627 height 26
type input "08:00"
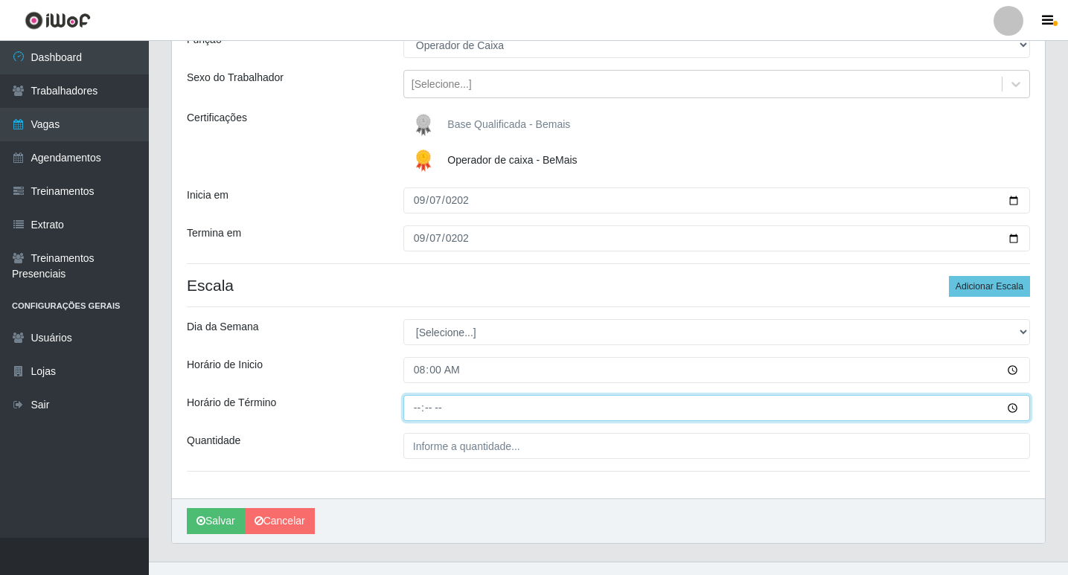
click at [417, 405] on input "Horário de Término" at bounding box center [716, 408] width 627 height 26
type input "14:00"
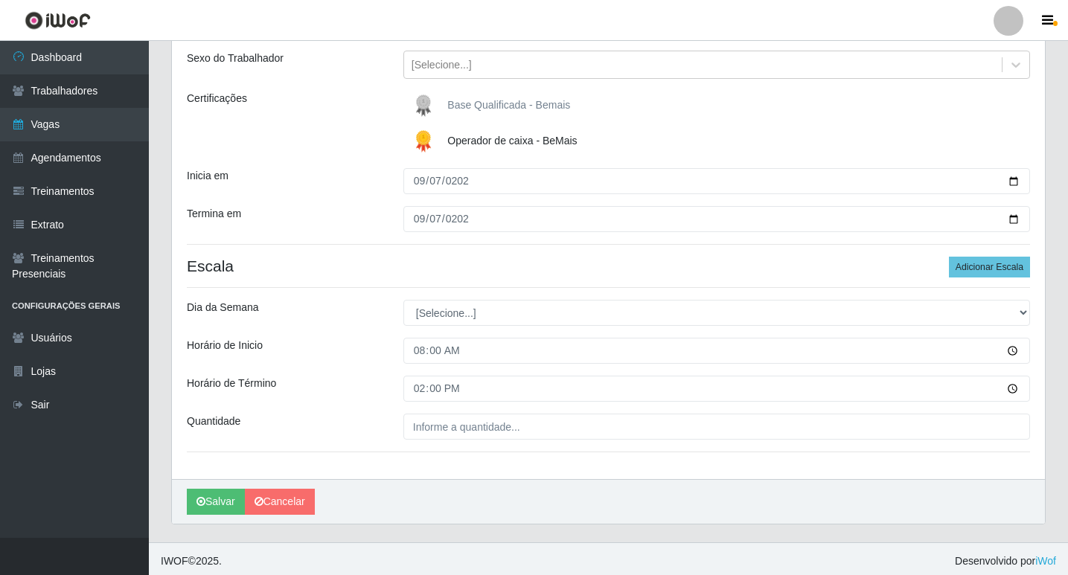
scroll to position [173, 0]
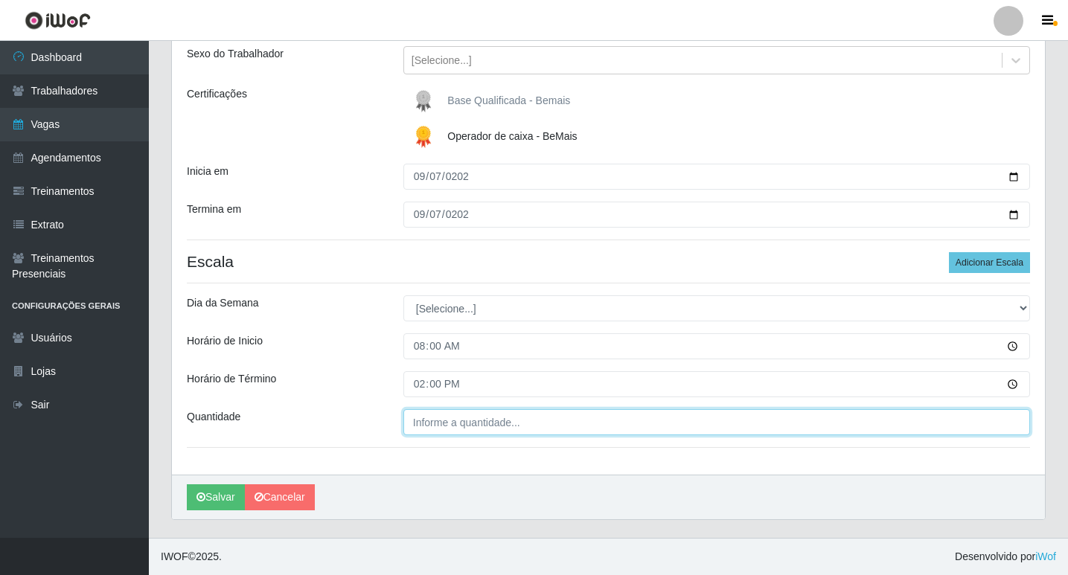
drag, startPoint x: 455, startPoint y: 420, endPoint x: 455, endPoint y: 429, distance: 9.0
click at [455, 423] on input "Quantidade" at bounding box center [716, 422] width 627 height 26
type input "01_"
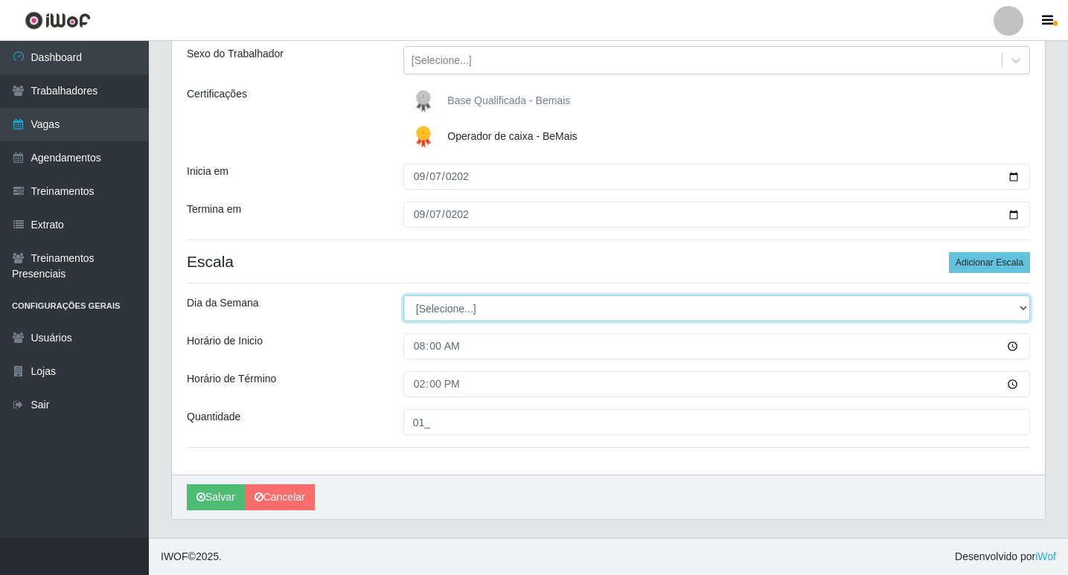
click at [415, 311] on select "[Selecione...] Segunda Terça Quarta Quinta Sexta Sábado Domingo" at bounding box center [716, 308] width 627 height 26
select select "0"
click at [403, 295] on select "[Selecione...] Segunda Terça Quarta Quinta Sexta Sábado Domingo" at bounding box center [716, 308] width 627 height 26
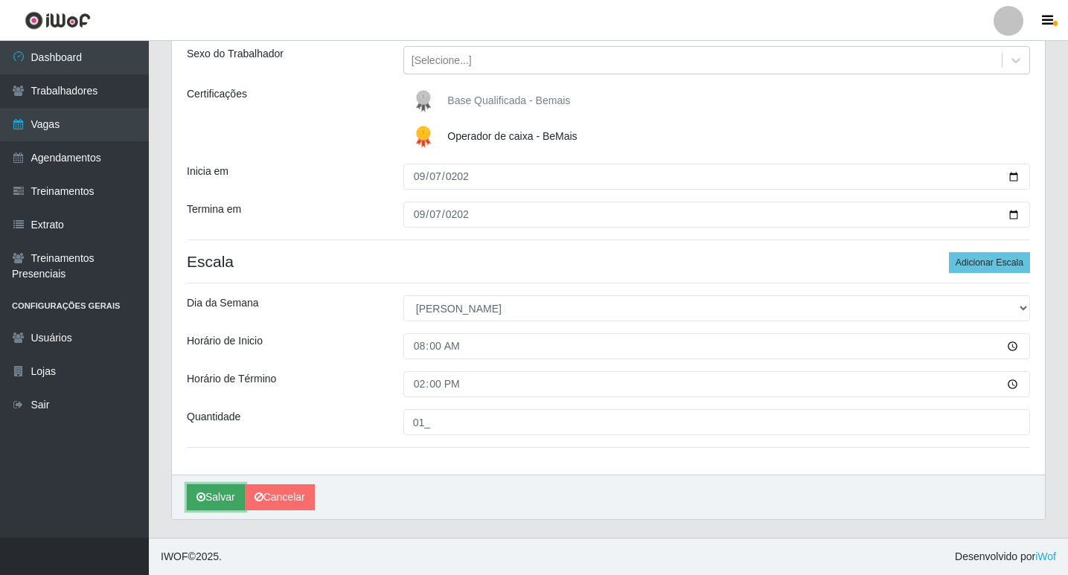
click at [219, 499] on button "Salvar" at bounding box center [216, 498] width 58 height 26
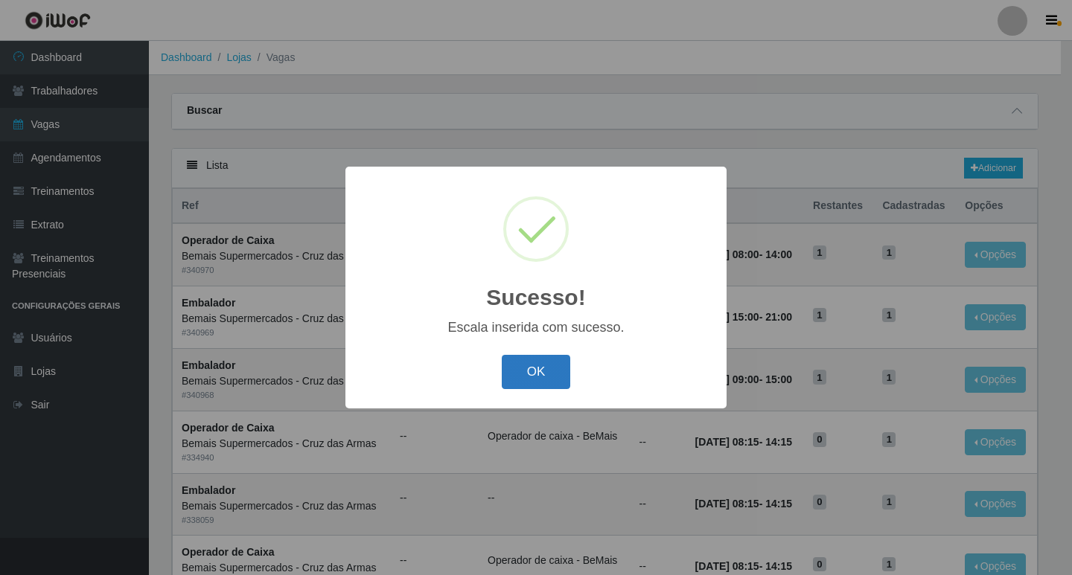
click at [520, 382] on button "OK" at bounding box center [536, 372] width 69 height 35
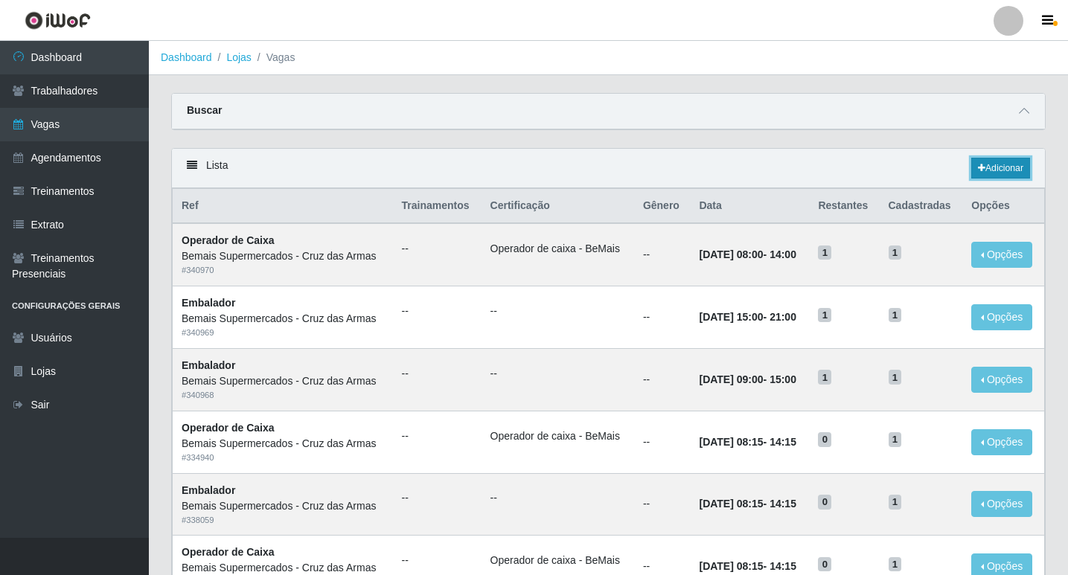
click at [995, 167] on link "Adicionar" at bounding box center [1000, 168] width 59 height 21
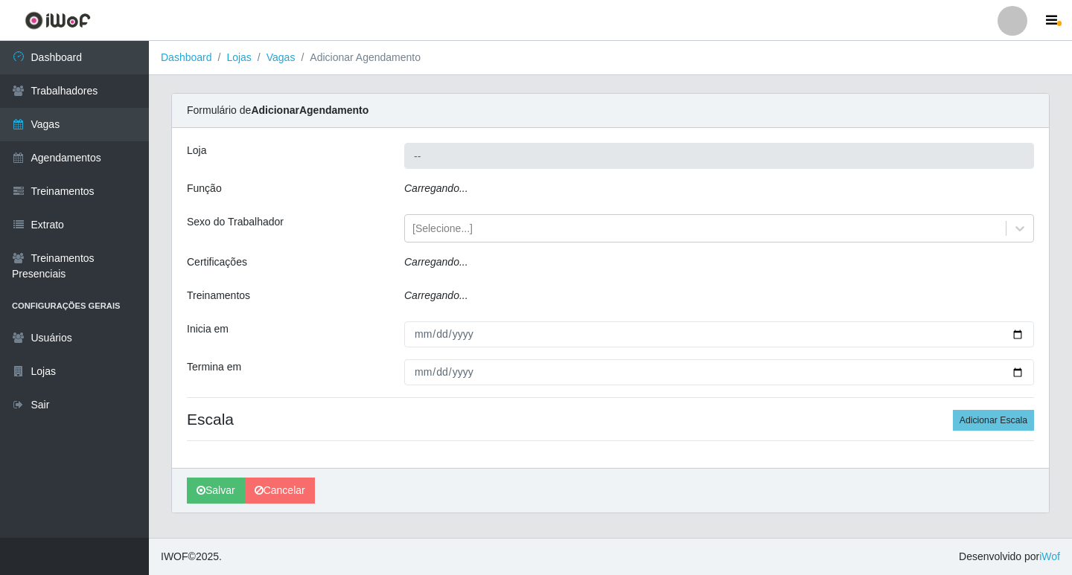
type input "Bemais Supermercados - Cruz das Armas"
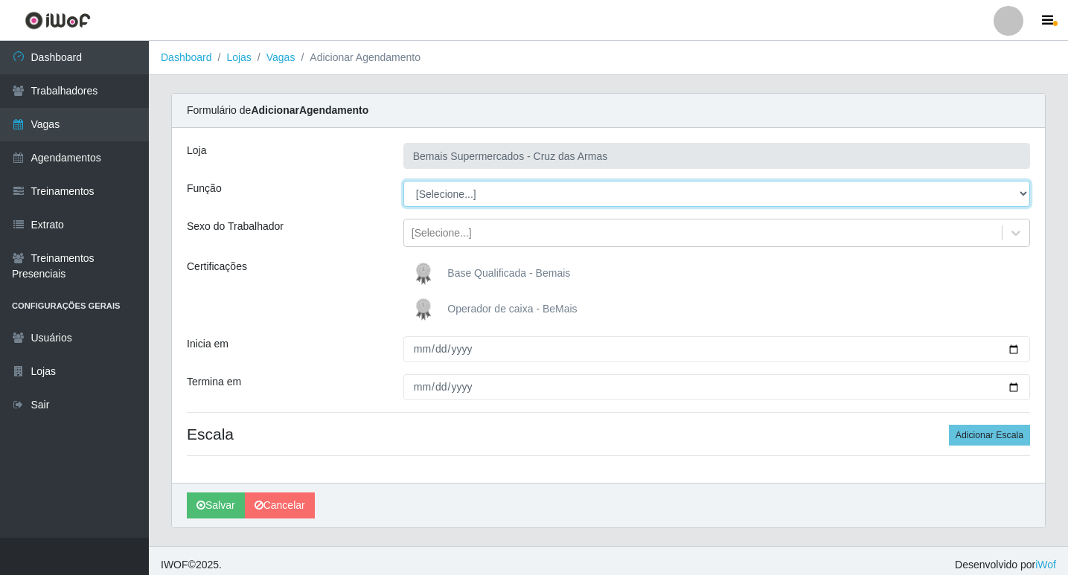
click at [426, 198] on select "[Selecione...] ASG ASG + ASG ++ Auxiliar de Estacionamento Auxiliar de Estacion…" at bounding box center [716, 194] width 627 height 26
select select "22"
click at [403, 181] on select "[Selecione...] ASG ASG + ASG ++ Auxiliar de Estacionamento Auxiliar de Estacion…" at bounding box center [716, 194] width 627 height 26
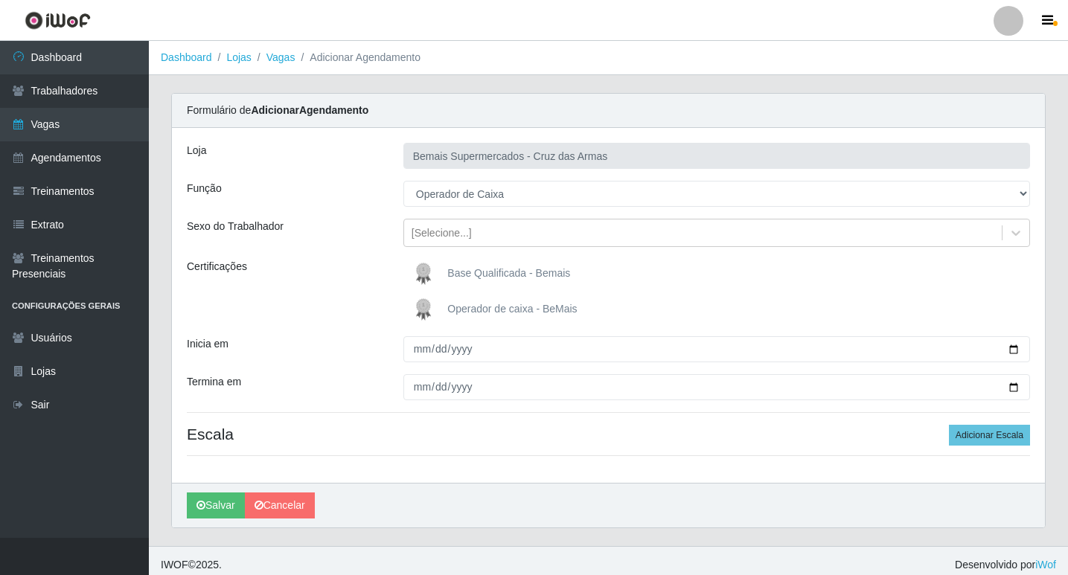
click at [423, 308] on img at bounding box center [427, 310] width 36 height 30
click at [0, 0] on input "Operador de caixa - BeMais" at bounding box center [0, 0] width 0 height 0
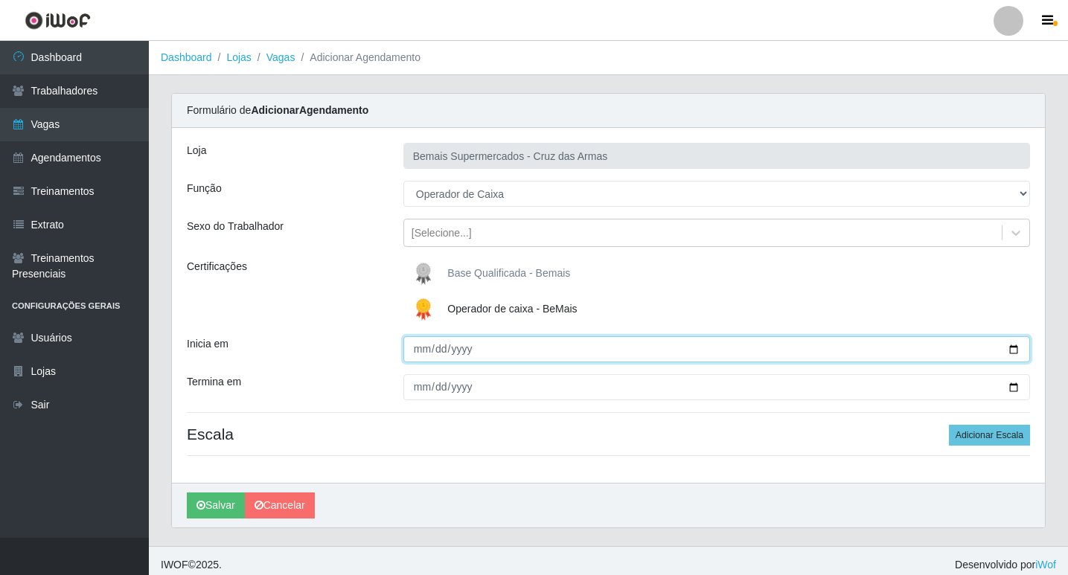
click at [415, 356] on input "Inicia em" at bounding box center [716, 349] width 627 height 26
type input "[DATE]"
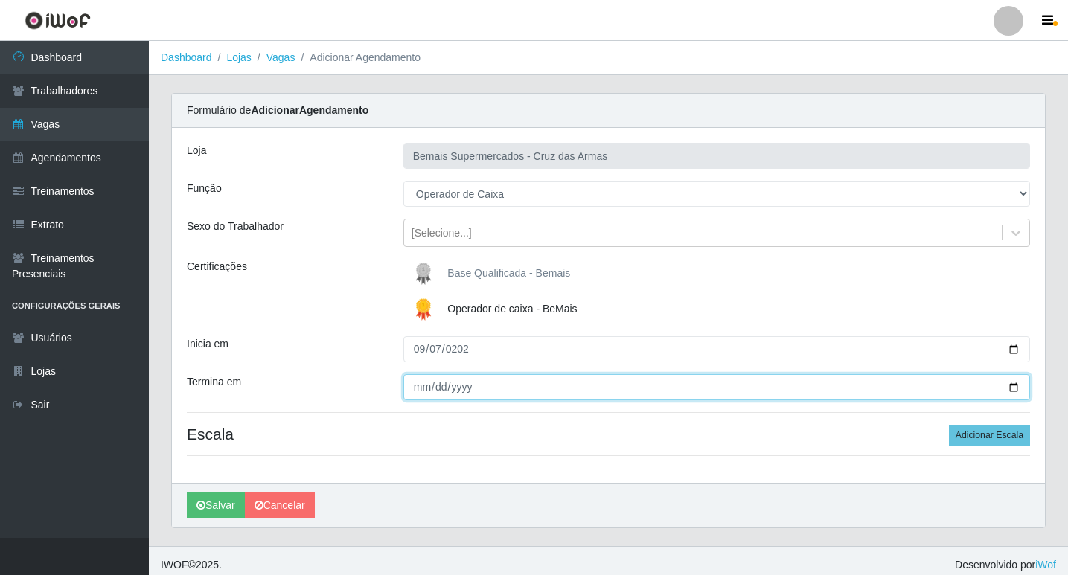
click at [426, 388] on input "Termina em" at bounding box center [716, 387] width 627 height 26
type input "[DATE]"
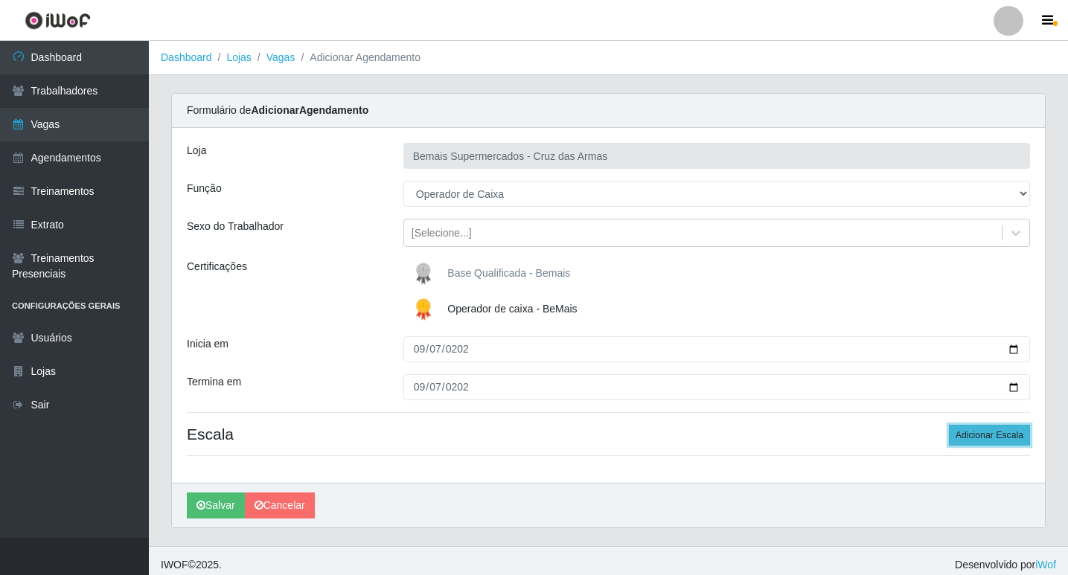
click at [973, 426] on button "Adicionar Escala" at bounding box center [989, 435] width 81 height 21
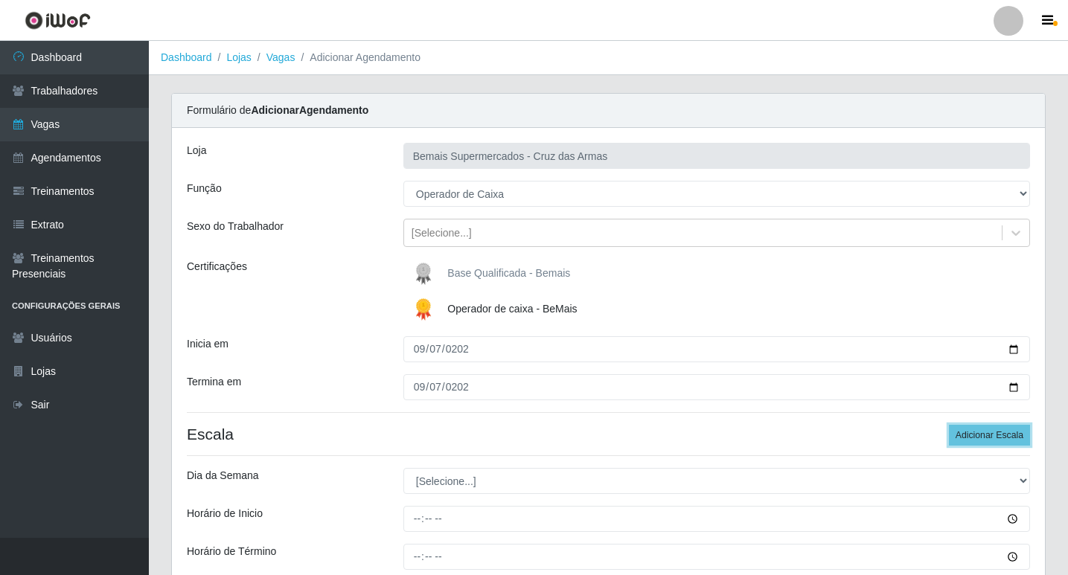
scroll to position [74, 0]
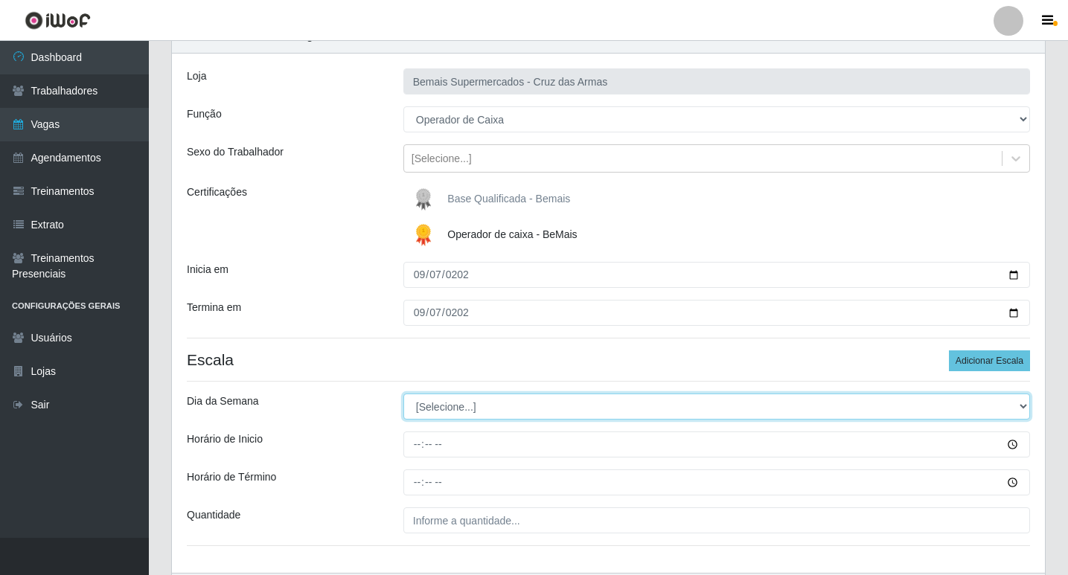
click at [437, 403] on select "[Selecione...] Segunda Terça Quarta Quinta Sexta Sábado Domingo" at bounding box center [716, 407] width 627 height 26
select select "0"
click at [403, 394] on select "[Selecione...] Segunda Terça Quarta Quinta Sexta Sábado Domingo" at bounding box center [716, 407] width 627 height 26
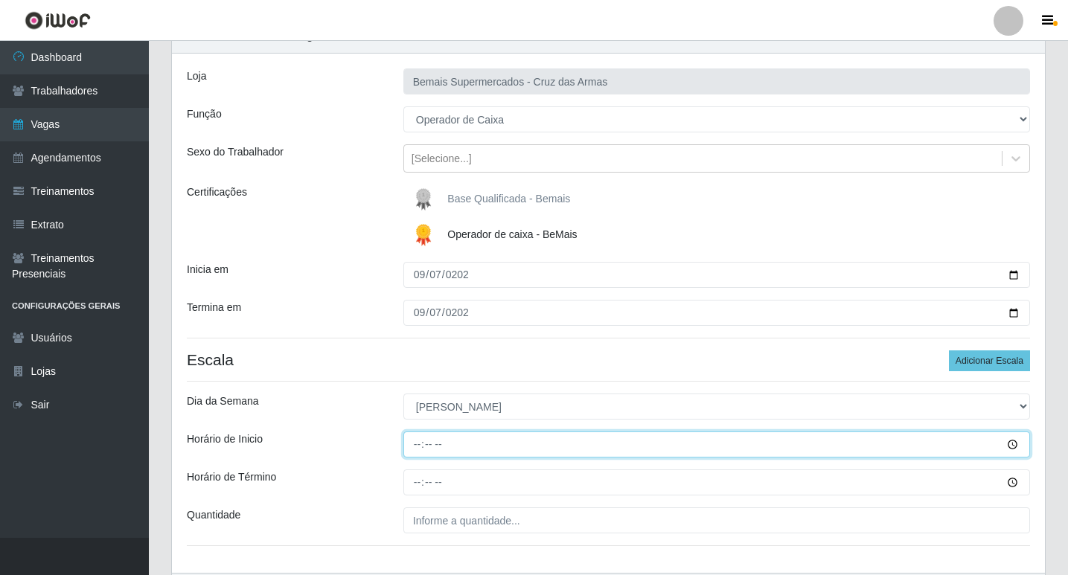
click at [412, 447] on input "Horário de Inicio" at bounding box center [716, 445] width 627 height 26
type input "08:15"
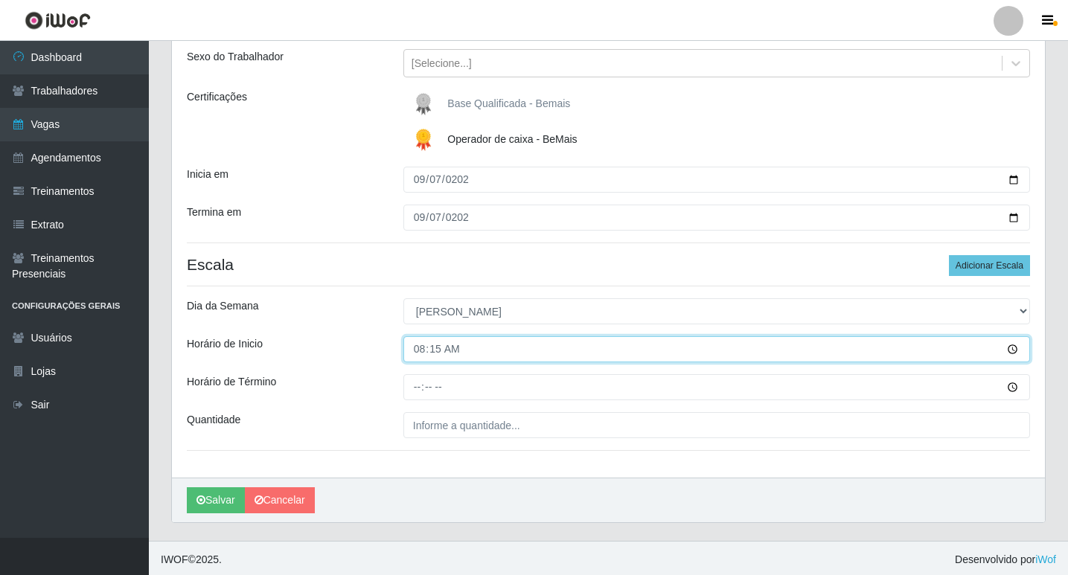
scroll to position [173, 0]
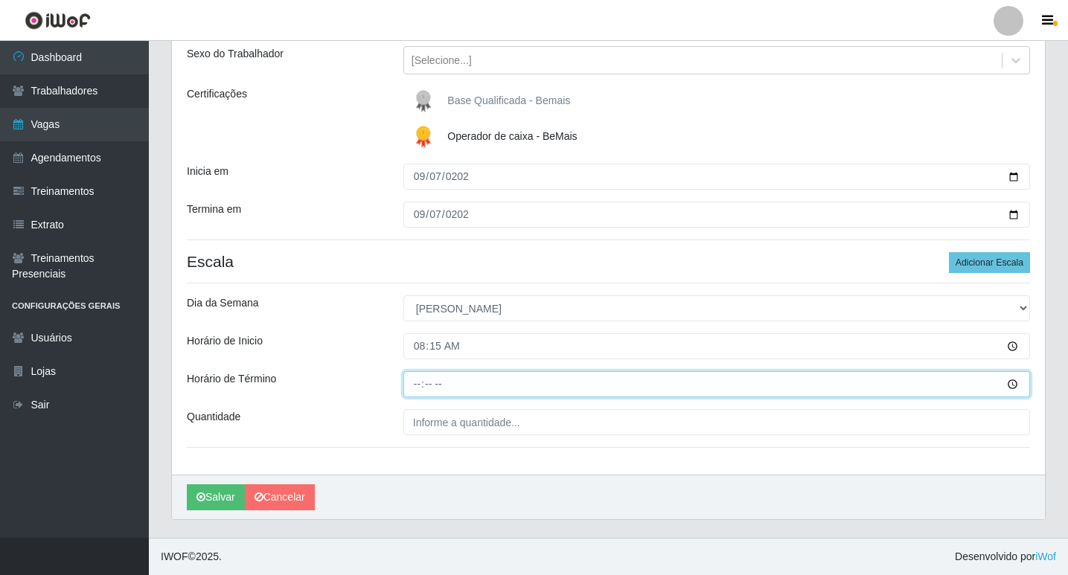
click at [418, 384] on input "Horário de Término" at bounding box center [716, 384] width 627 height 26
type input "14:15"
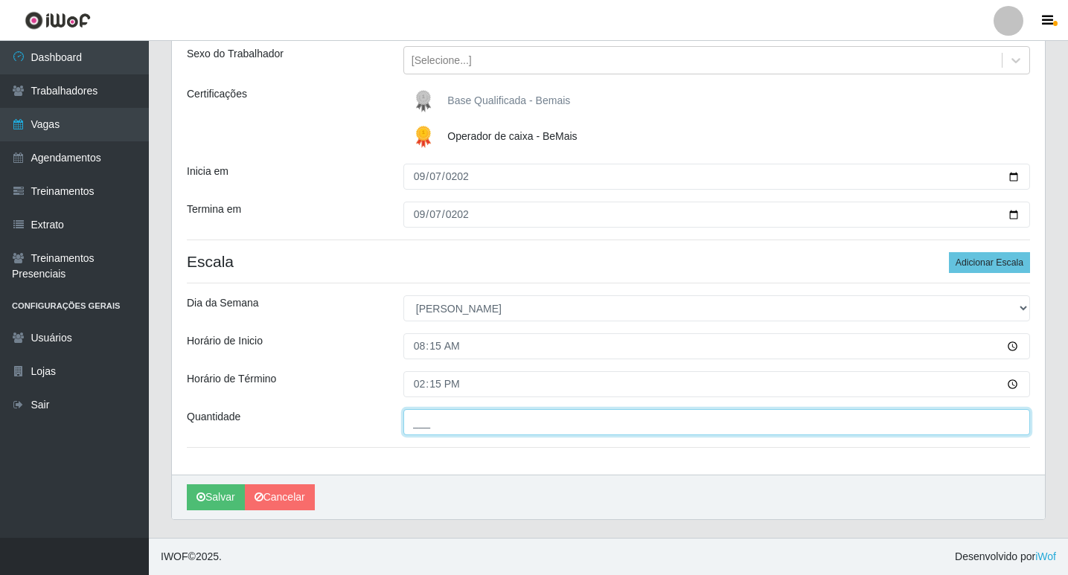
click at [446, 420] on input "___" at bounding box center [716, 422] width 627 height 26
type input "01_"
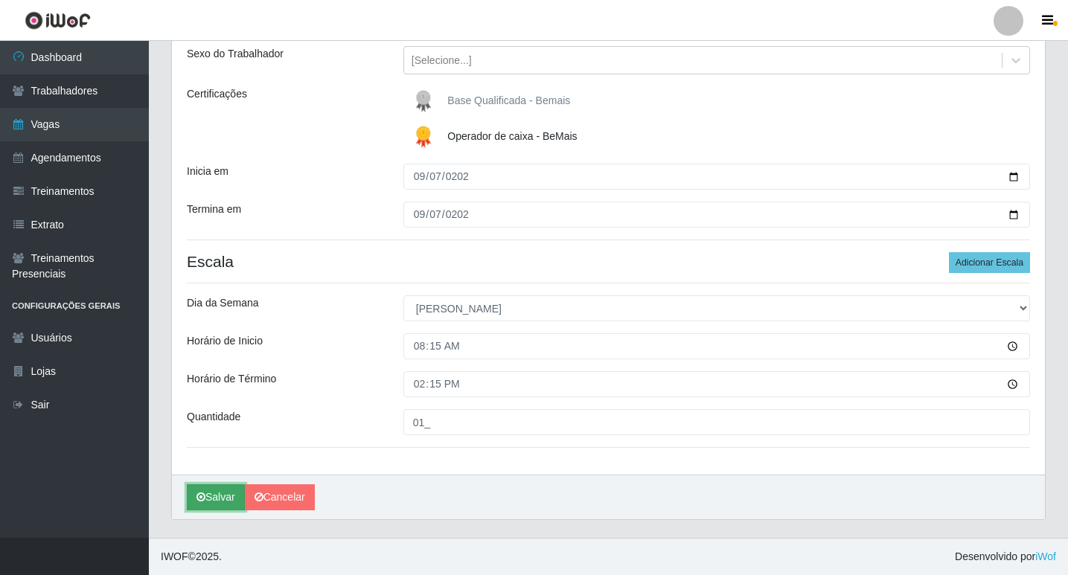
click at [210, 496] on button "Salvar" at bounding box center [216, 498] width 58 height 26
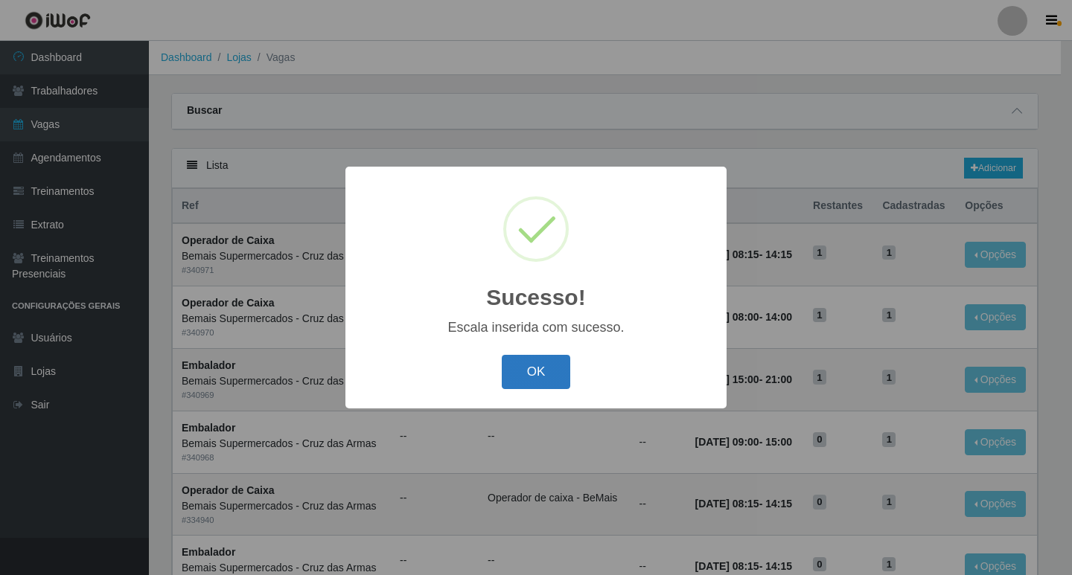
click at [542, 368] on button "OK" at bounding box center [536, 372] width 69 height 35
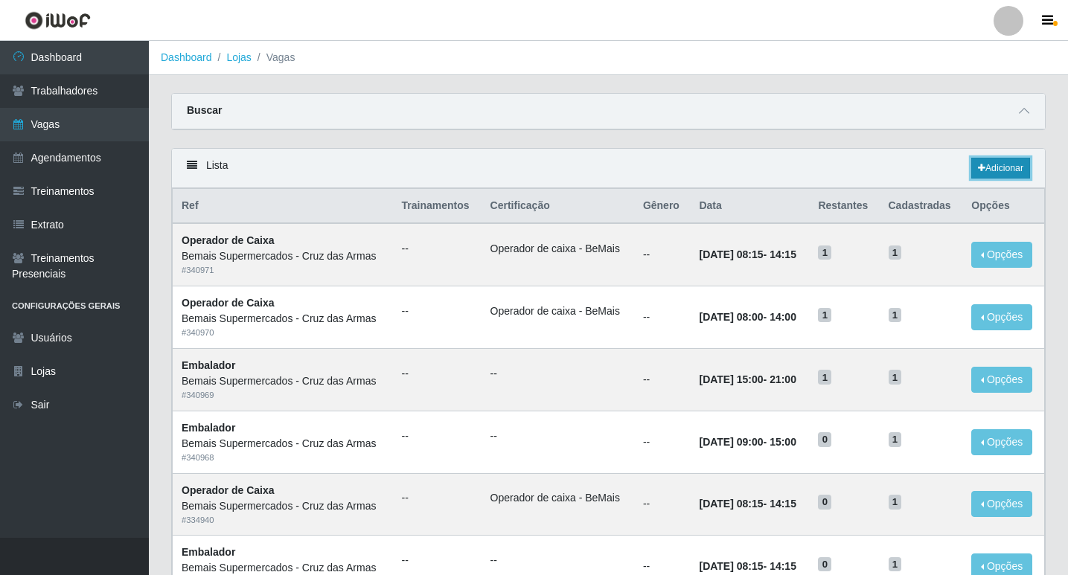
click at [992, 167] on link "Adicionar" at bounding box center [1000, 168] width 59 height 21
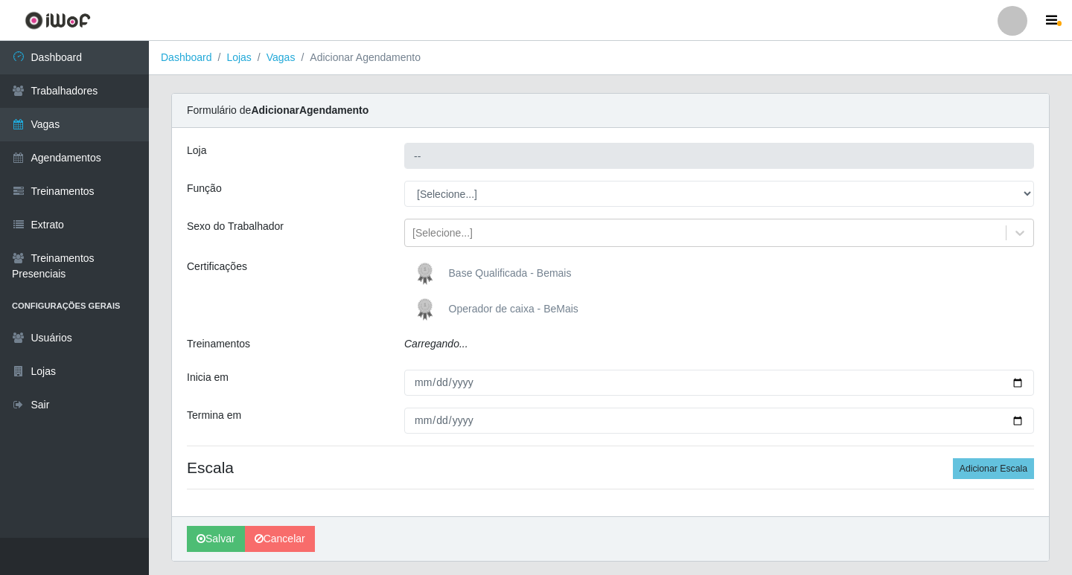
type input "Bemais Supermercados - Cruz das Armas"
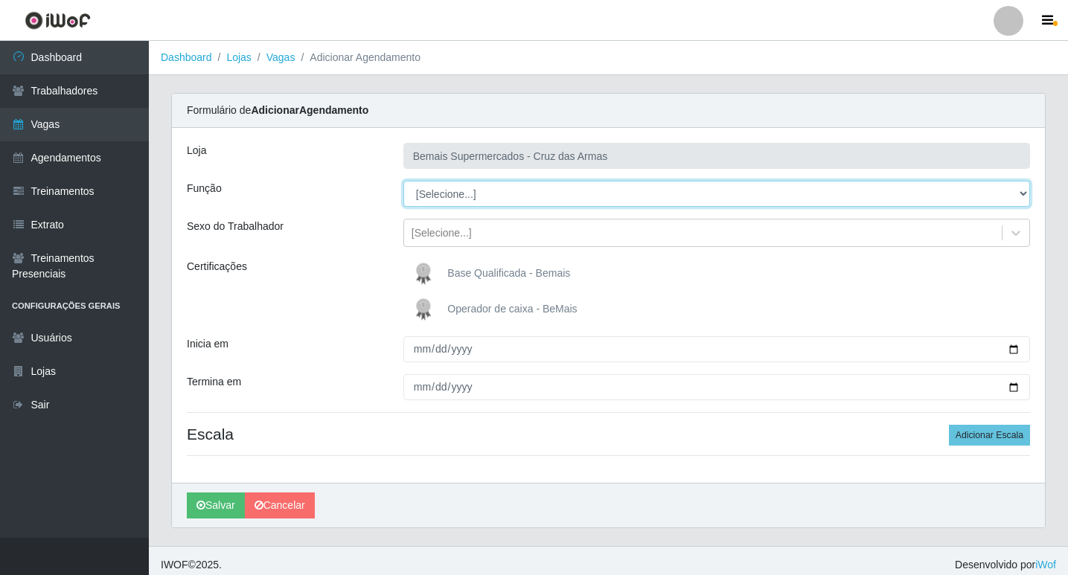
click at [435, 193] on select "[Selecione...] ASG ASG + ASG ++ Auxiliar de Estacionamento Auxiliar de Estacion…" at bounding box center [716, 194] width 627 height 26
select select "22"
click at [403, 181] on select "[Selecione...] ASG ASG + ASG ++ Auxiliar de Estacionamento Auxiliar de Estacion…" at bounding box center [716, 194] width 627 height 26
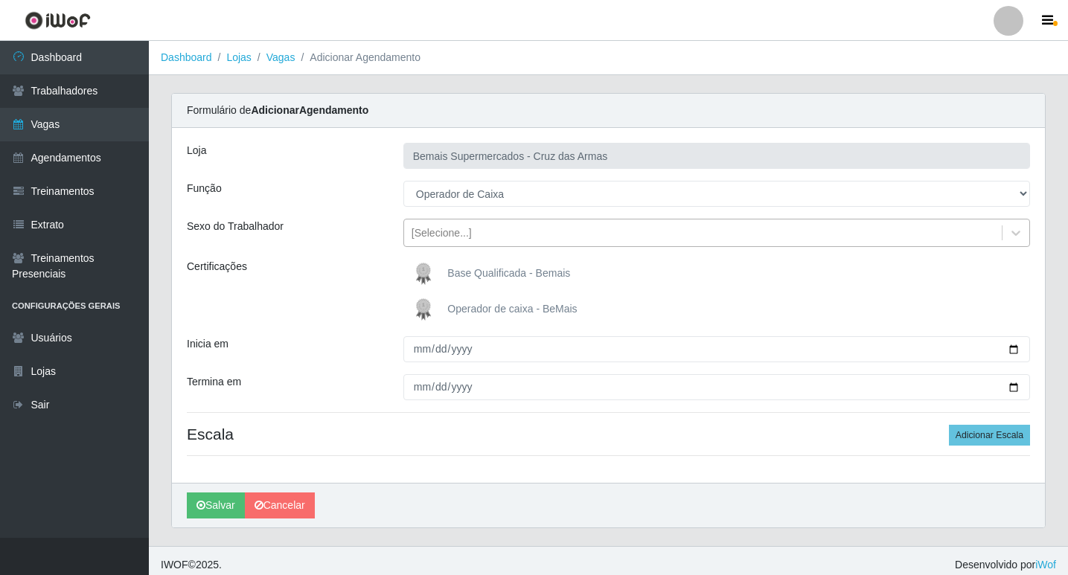
click at [422, 234] on div "[Selecione...]" at bounding box center [442, 234] width 60 height 16
click at [352, 249] on div "Loja Bemais Supermercados - Cruz das Armas Função [Selecione...] ASG ASG + ASG …" at bounding box center [608, 305] width 873 height 355
click at [425, 313] on img at bounding box center [427, 310] width 36 height 30
click at [0, 0] on input "Operador de caixa - BeMais" at bounding box center [0, 0] width 0 height 0
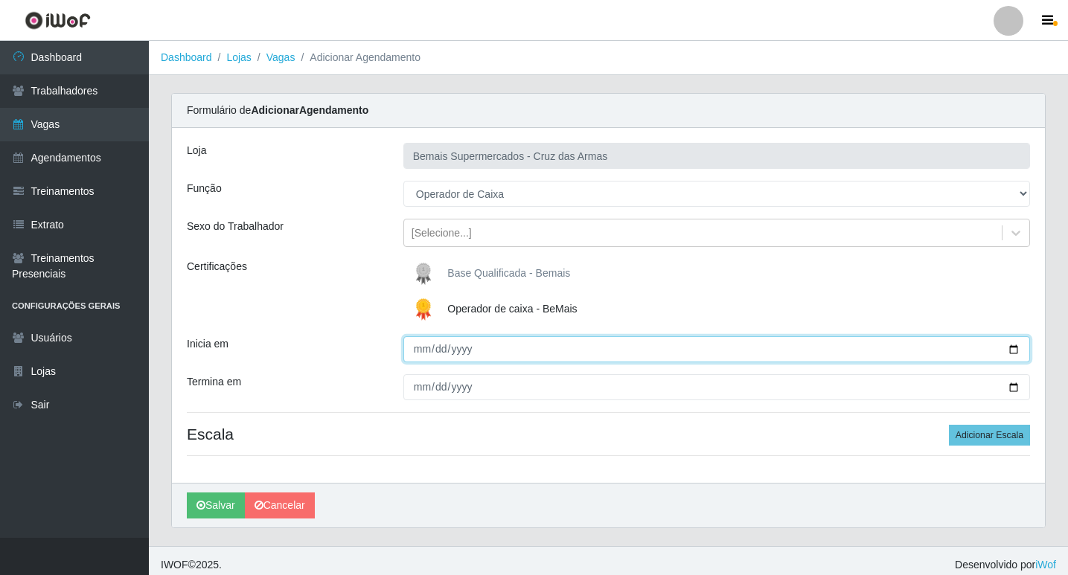
click at [419, 348] on input "Inicia em" at bounding box center [716, 349] width 627 height 26
type input "[DATE]"
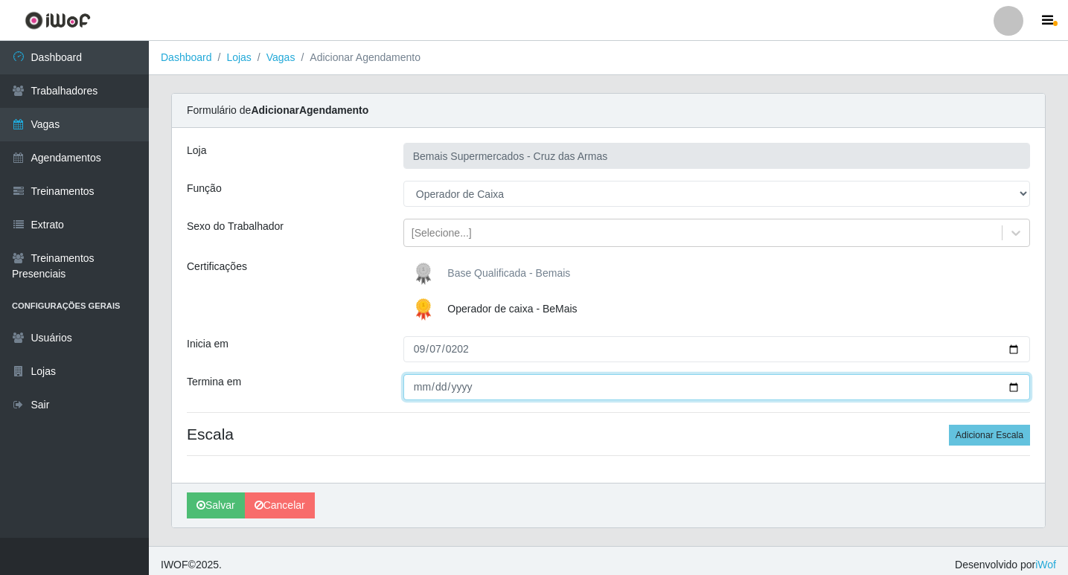
drag, startPoint x: 418, startPoint y: 393, endPoint x: 428, endPoint y: 423, distance: 31.3
click at [418, 393] on input "Termina em" at bounding box center [716, 387] width 627 height 26
type input "[DATE]"
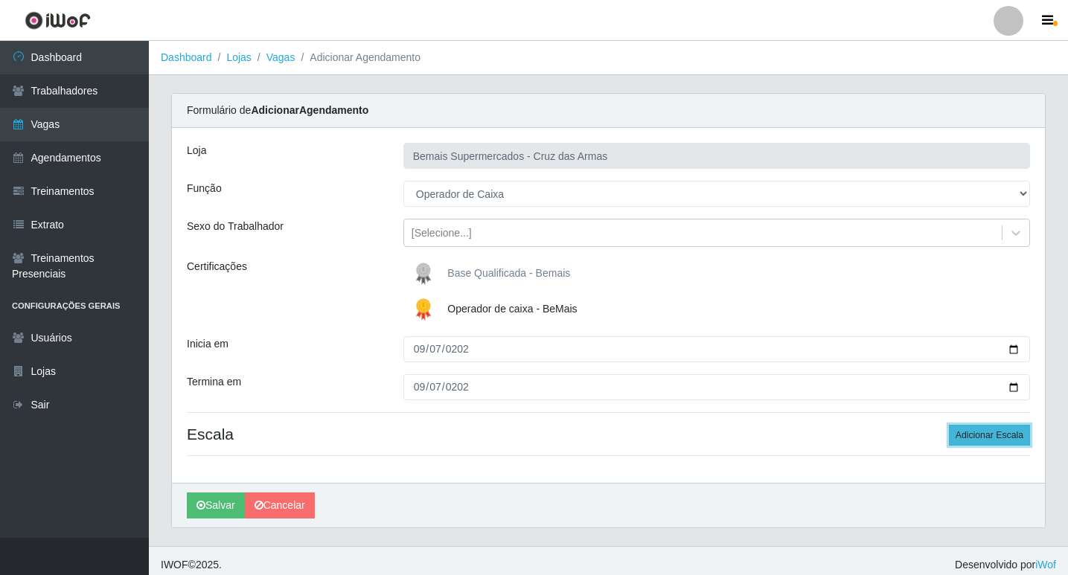
click at [972, 438] on button "Adicionar Escala" at bounding box center [989, 435] width 81 height 21
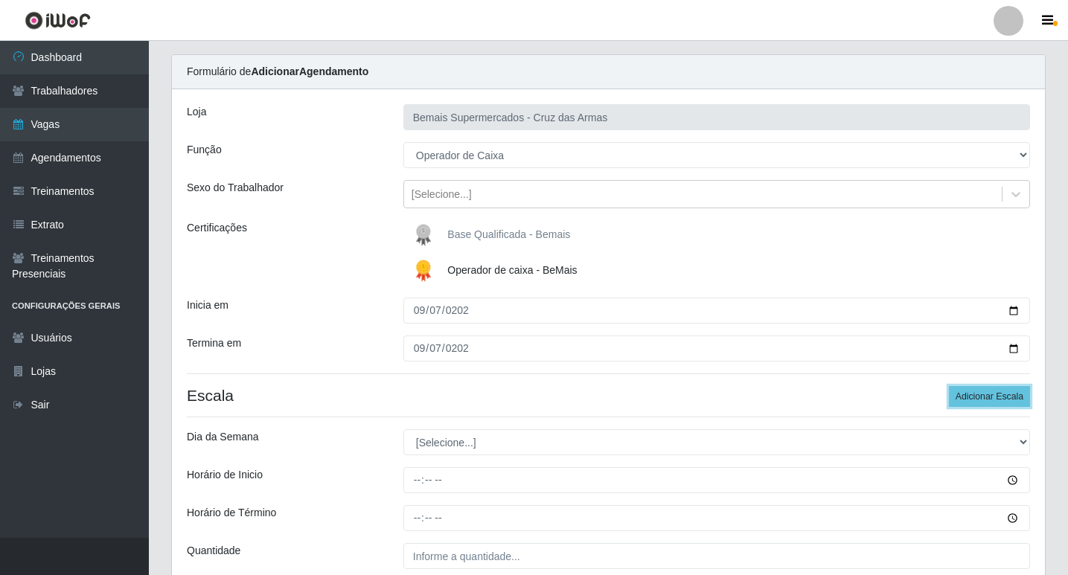
scroll to position [74, 0]
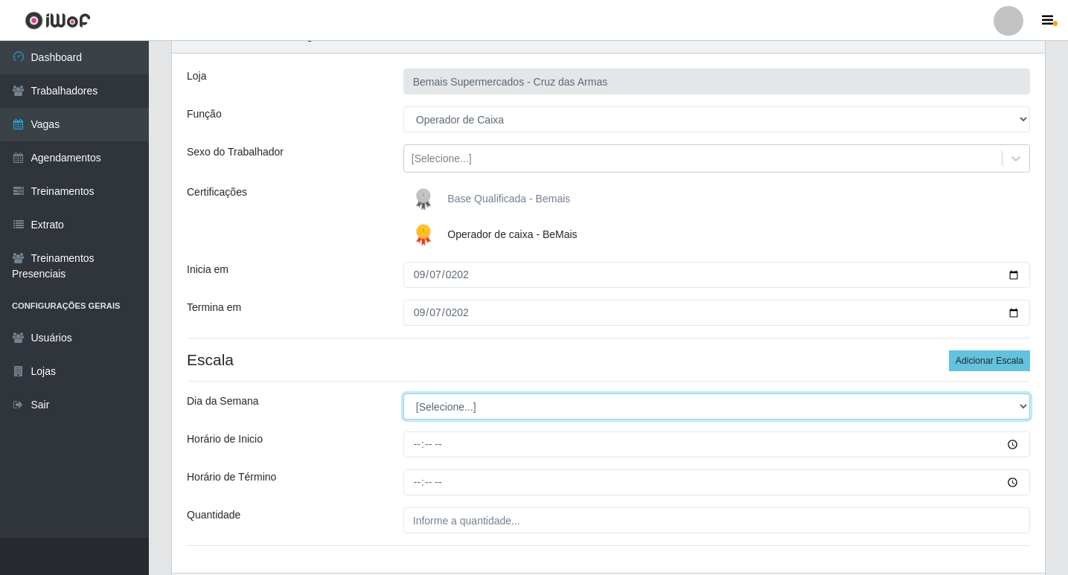
drag, startPoint x: 425, startPoint y: 403, endPoint x: 435, endPoint y: 426, distance: 25.0
click at [424, 403] on select "[Selecione...] Segunda Terça Quarta Quinta Sexta Sábado Domingo" at bounding box center [716, 407] width 627 height 26
select select "0"
click at [403, 394] on select "[Selecione...] Segunda Terça Quarta Quinta Sexta Sábado Domingo" at bounding box center [716, 407] width 627 height 26
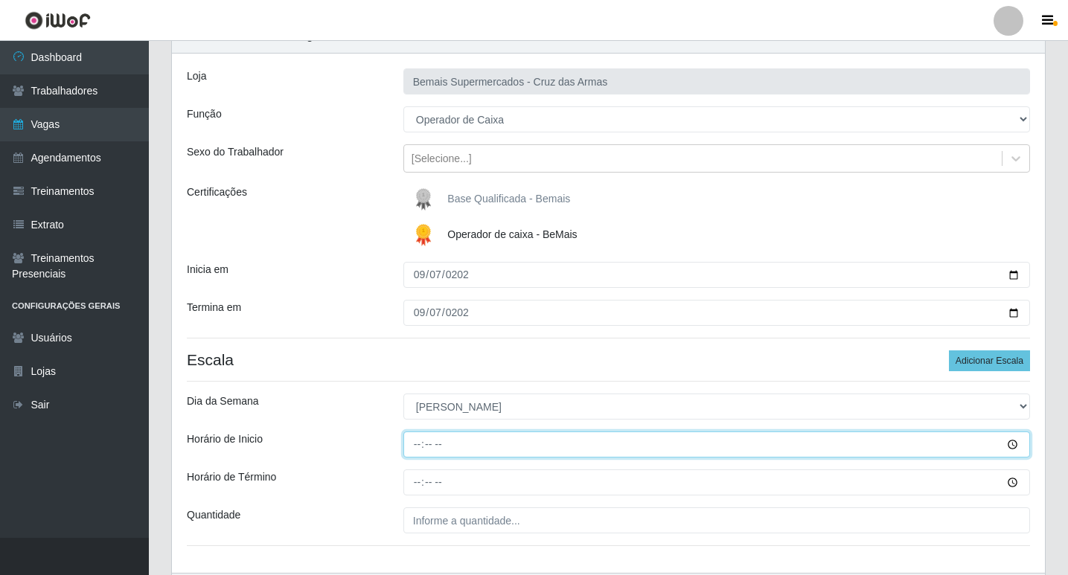
click at [415, 442] on input "Horário de Inicio" at bounding box center [716, 445] width 627 height 26
type input "08:15"
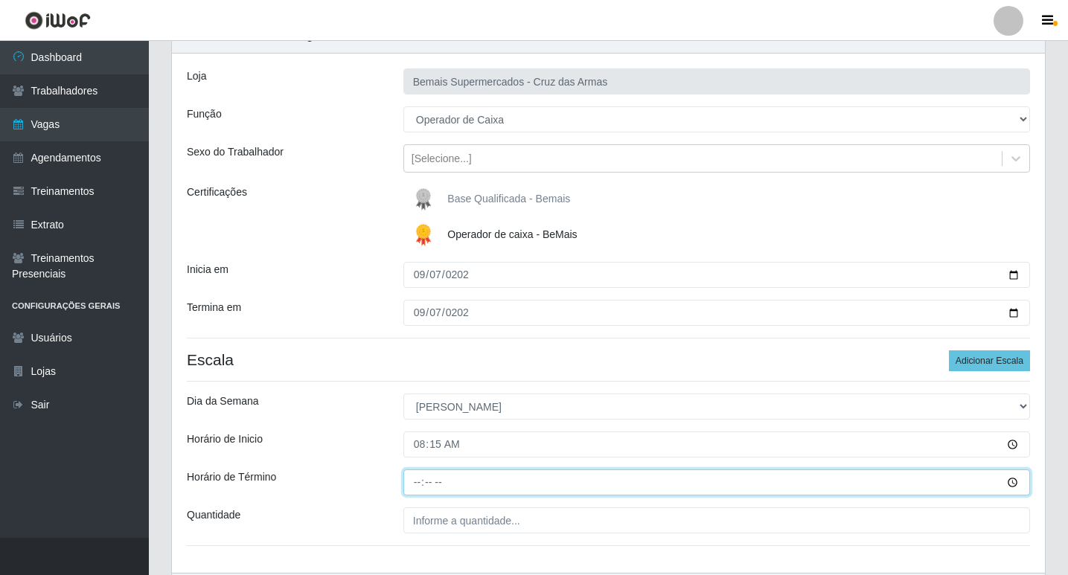
click at [415, 481] on input "Horário de Término" at bounding box center [716, 483] width 627 height 26
type input "14:15"
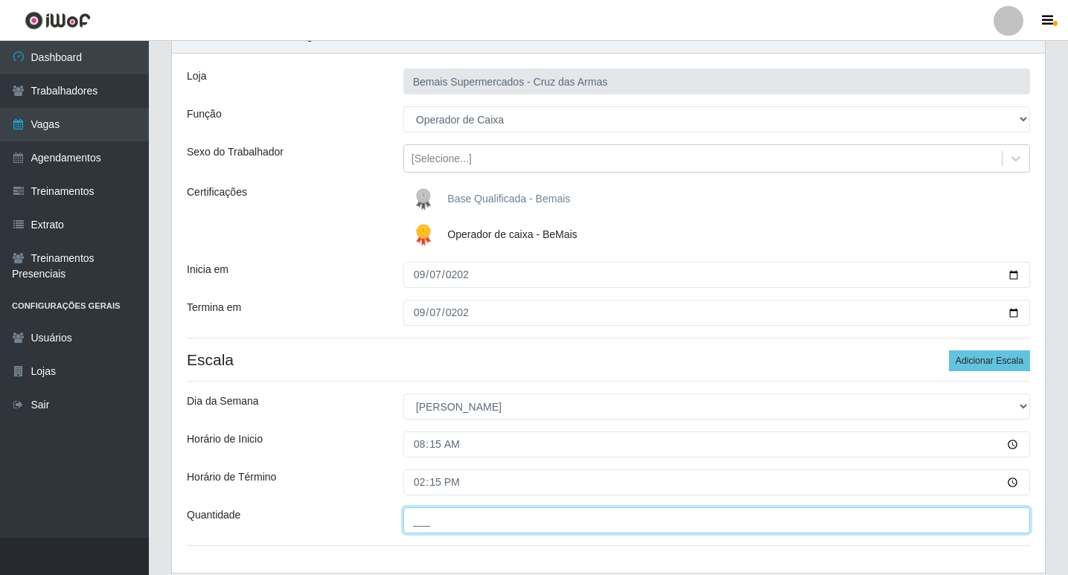
click at [422, 520] on input "___" at bounding box center [716, 521] width 627 height 26
type input "01_"
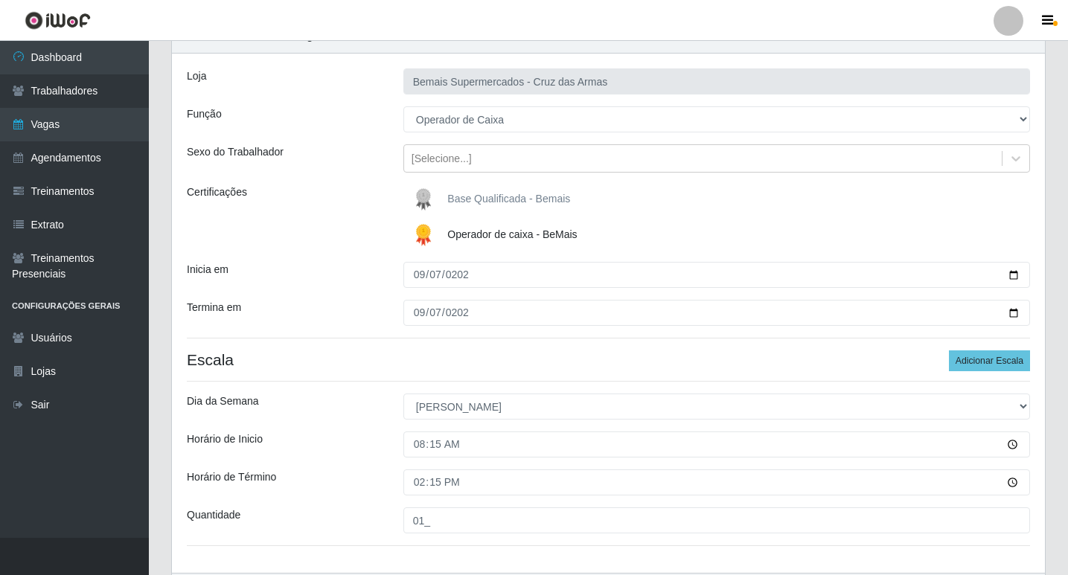
click at [376, 460] on div "Loja Bemais Supermercados - Cruz das Armas Função [Selecione...] ASG ASG + ASG …" at bounding box center [608, 313] width 873 height 519
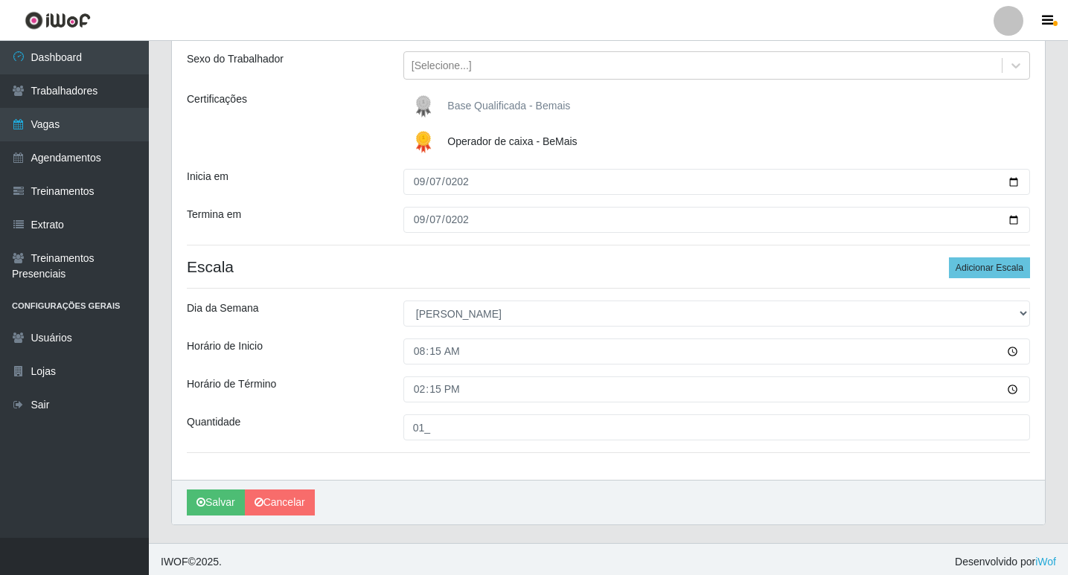
scroll to position [173, 0]
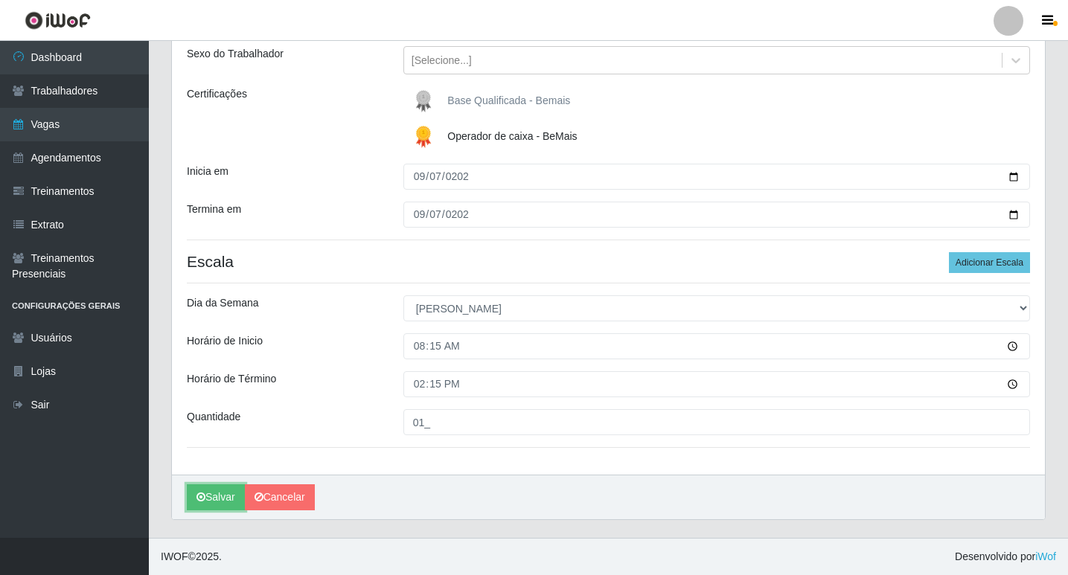
drag, startPoint x: 222, startPoint y: 499, endPoint x: 252, endPoint y: 482, distance: 35.0
click at [220, 499] on button "Salvar" at bounding box center [216, 498] width 58 height 26
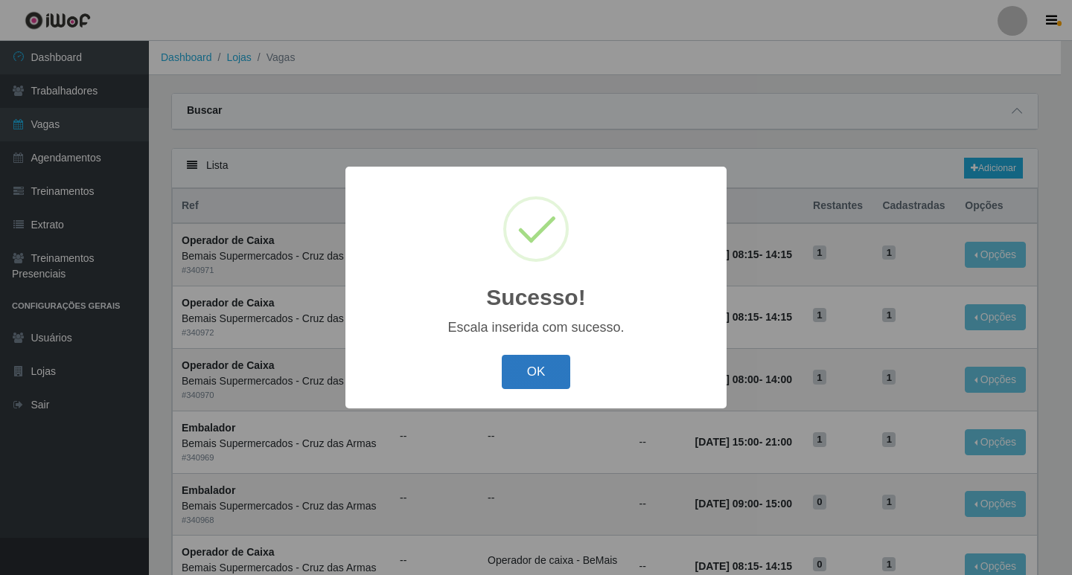
click at [541, 378] on button "OK" at bounding box center [536, 372] width 69 height 35
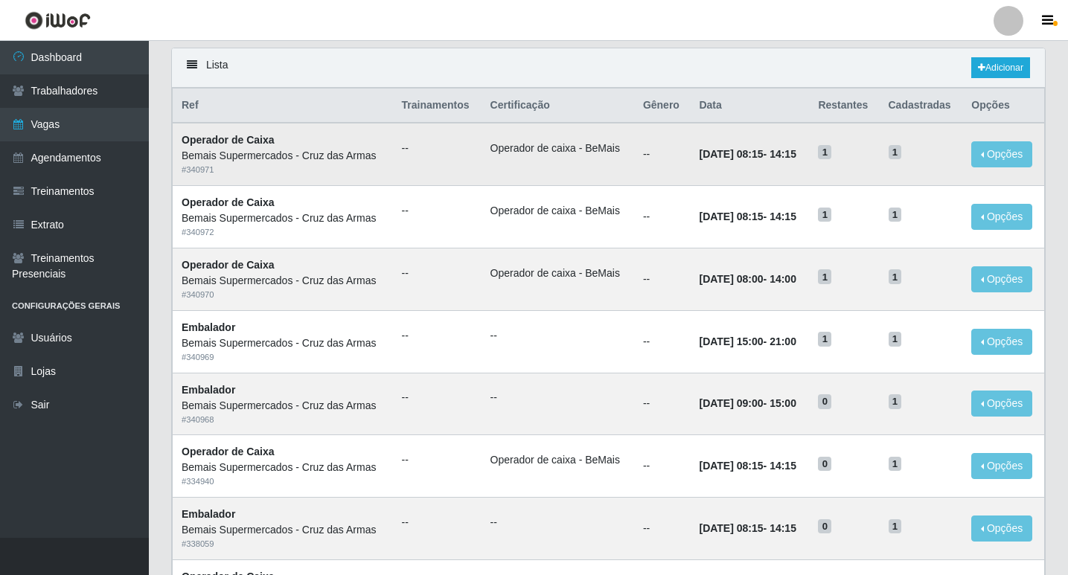
scroll to position [74, 0]
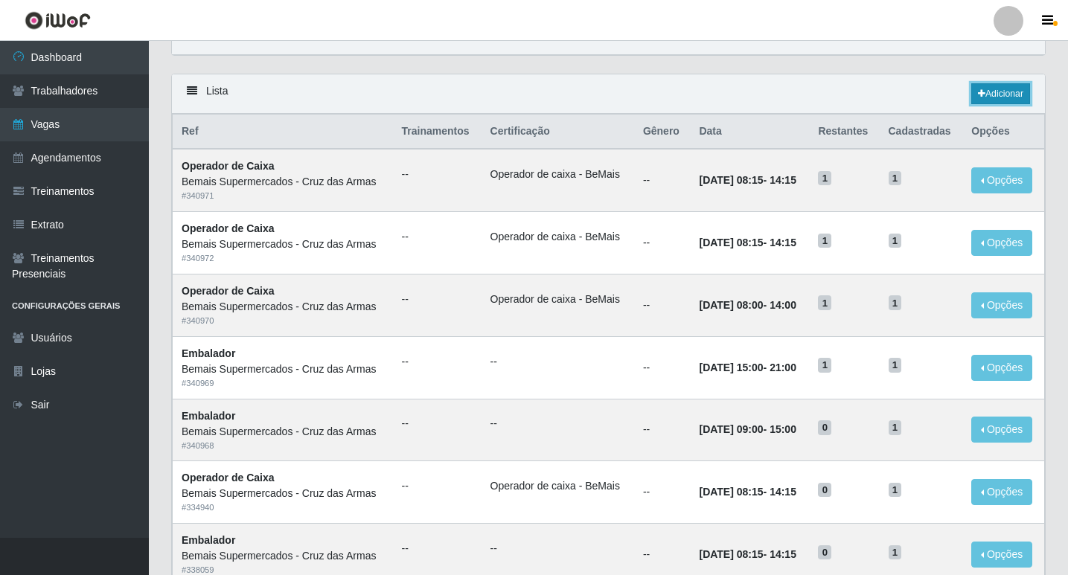
click at [994, 93] on link "Adicionar" at bounding box center [1000, 93] width 59 height 21
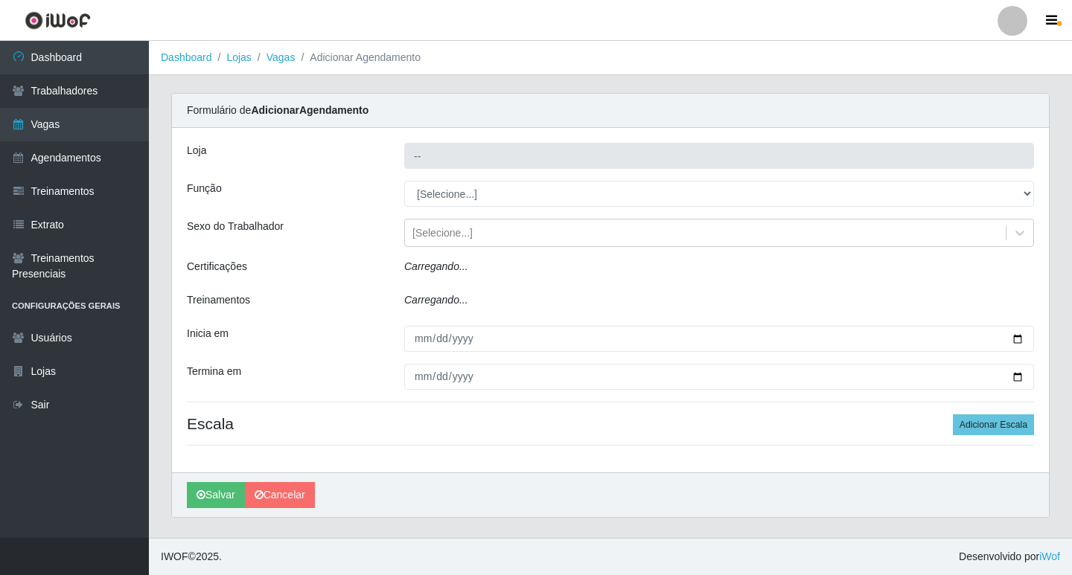
type input "Bemais Supermercados - Cruz das Armas"
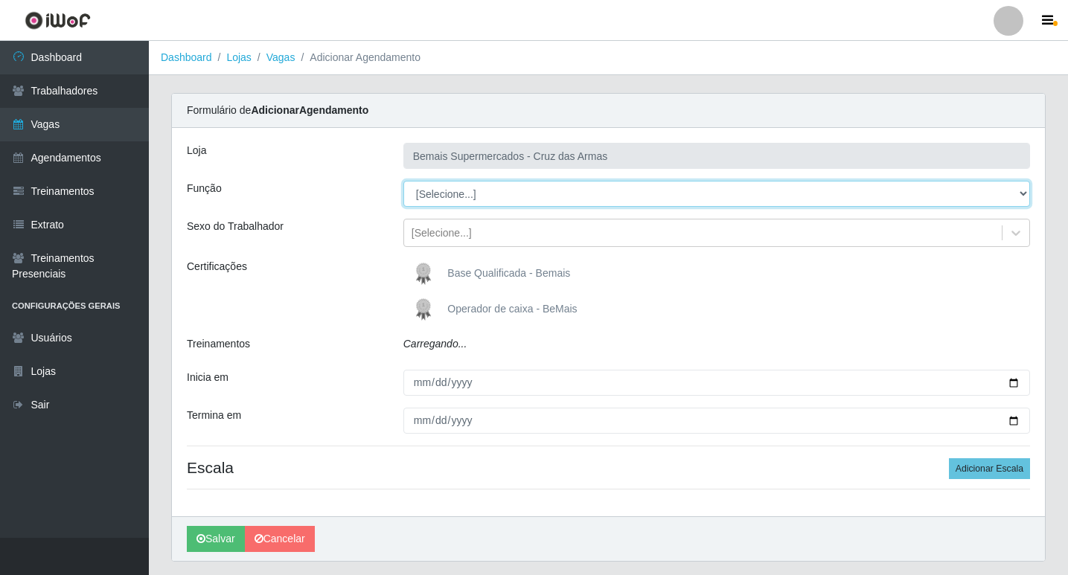
click at [441, 196] on select "[Selecione...] ASG ASG + ASG ++ Auxiliar de Estacionamento Auxiliar de Estacion…" at bounding box center [716, 194] width 627 height 26
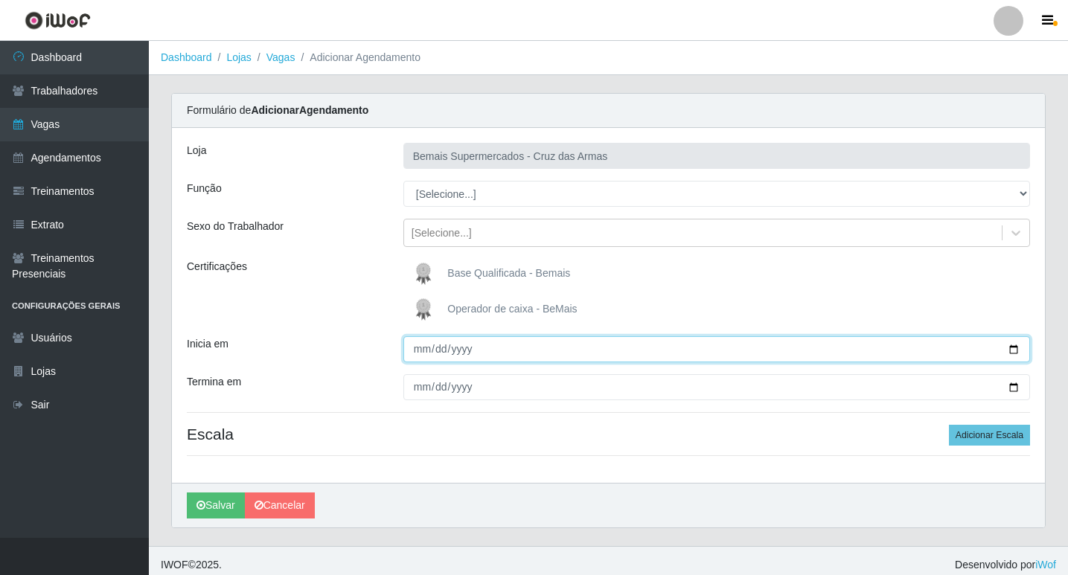
click at [420, 359] on input "Inicia em" at bounding box center [716, 349] width 627 height 26
type input "0202-09-14"
type input "[DATE]"
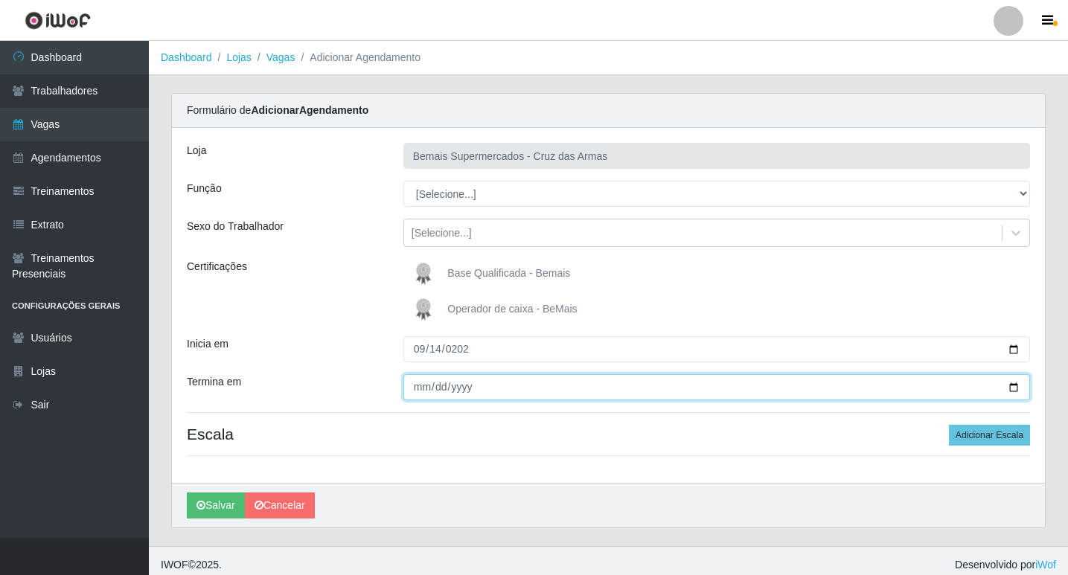
click at [422, 392] on input "Termina em" at bounding box center [716, 387] width 627 height 26
type input "[DATE]"
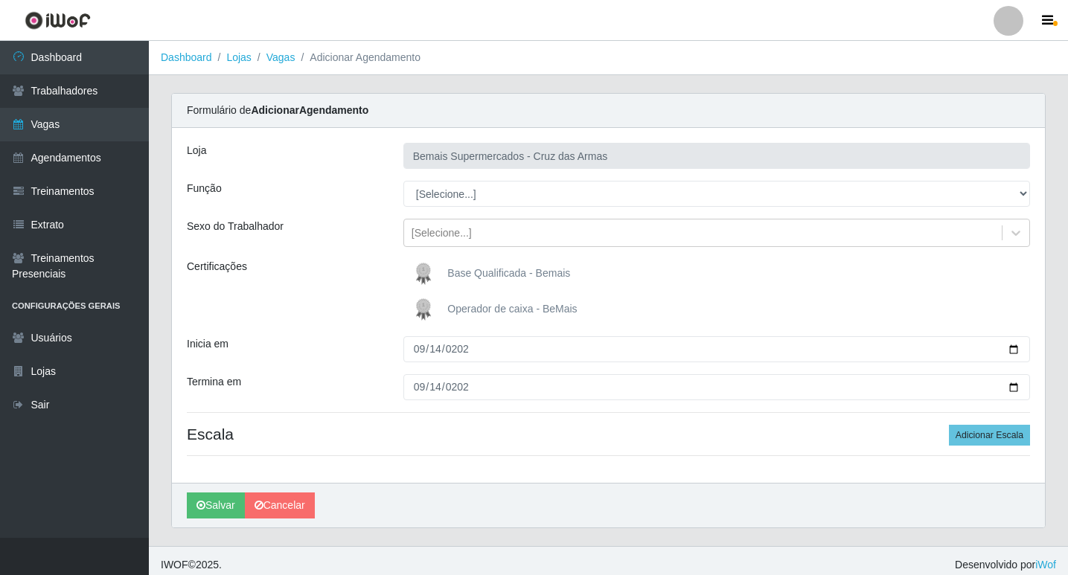
click at [490, 463] on div "Loja Bemais Supermercados - Cruz das Armas Função [Selecione...] ASG ASG + ASG …" at bounding box center [608, 305] width 873 height 355
click at [421, 309] on img at bounding box center [427, 310] width 36 height 30
click at [0, 0] on input "Operador de caixa - BeMais" at bounding box center [0, 0] width 0 height 0
click at [426, 224] on div "[Selecione...]" at bounding box center [703, 233] width 598 height 25
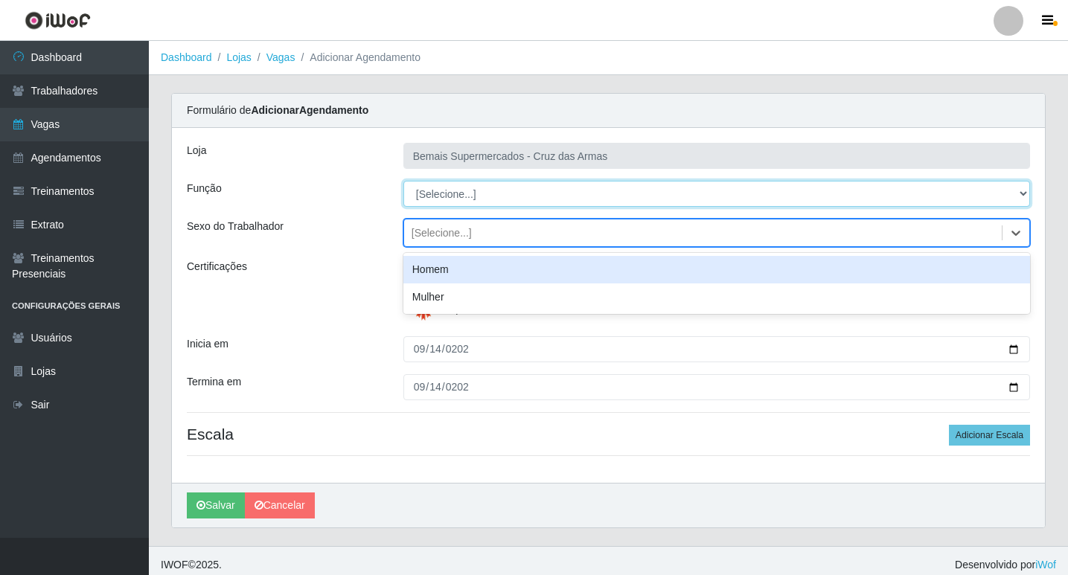
click at [427, 198] on select "[Selecione...] ASG ASG + ASG ++ Auxiliar de Estacionamento Auxiliar de Estacion…" at bounding box center [716, 194] width 627 height 26
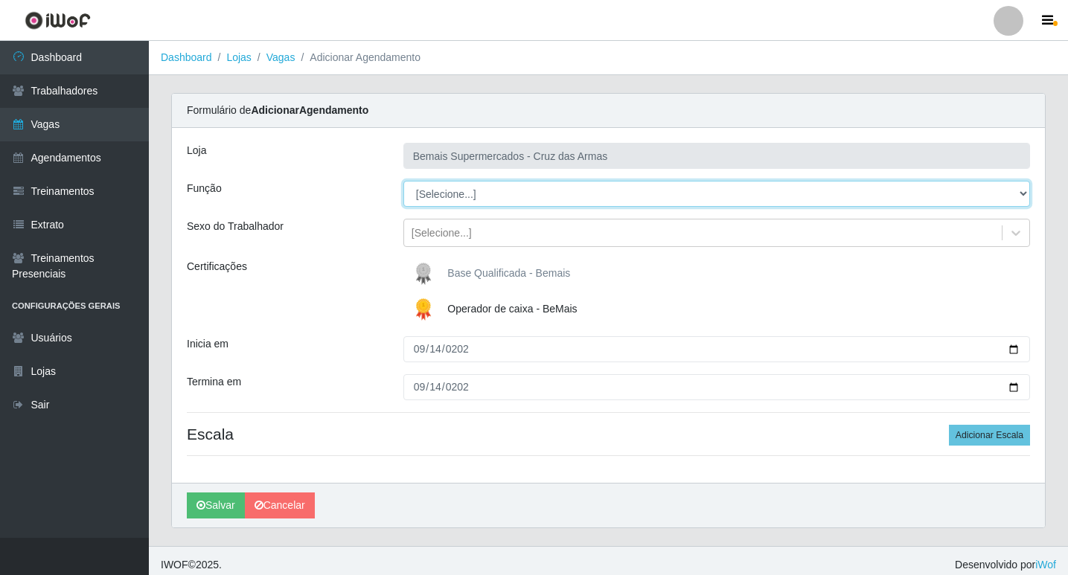
select select "22"
click at [403, 181] on select "[Selecione...] ASG ASG + ASG ++ Auxiliar de Estacionamento Auxiliar de Estacion…" at bounding box center [716, 194] width 627 height 26
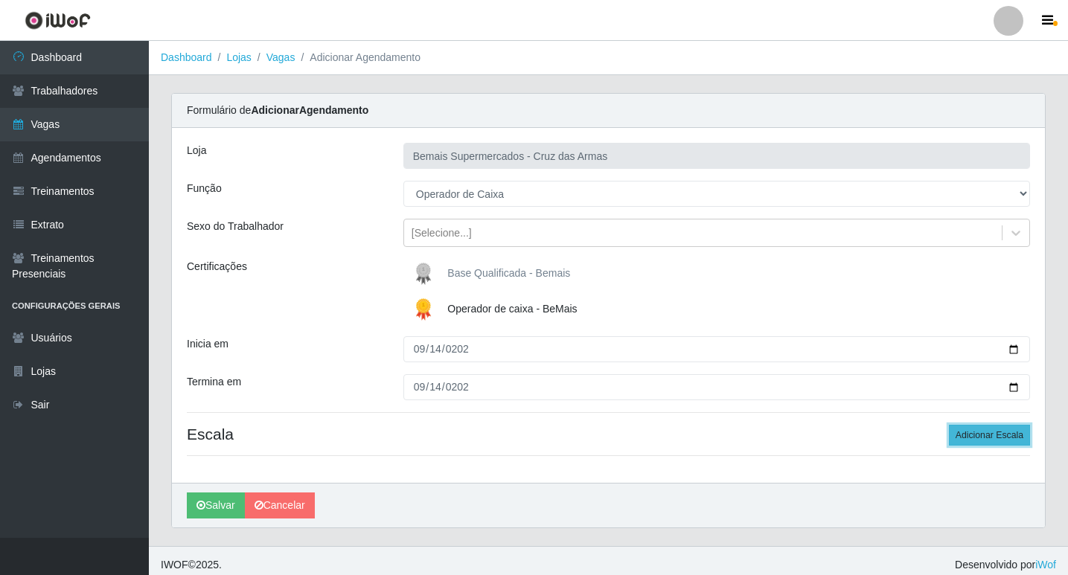
click at [962, 439] on button "Adicionar Escala" at bounding box center [989, 435] width 81 height 21
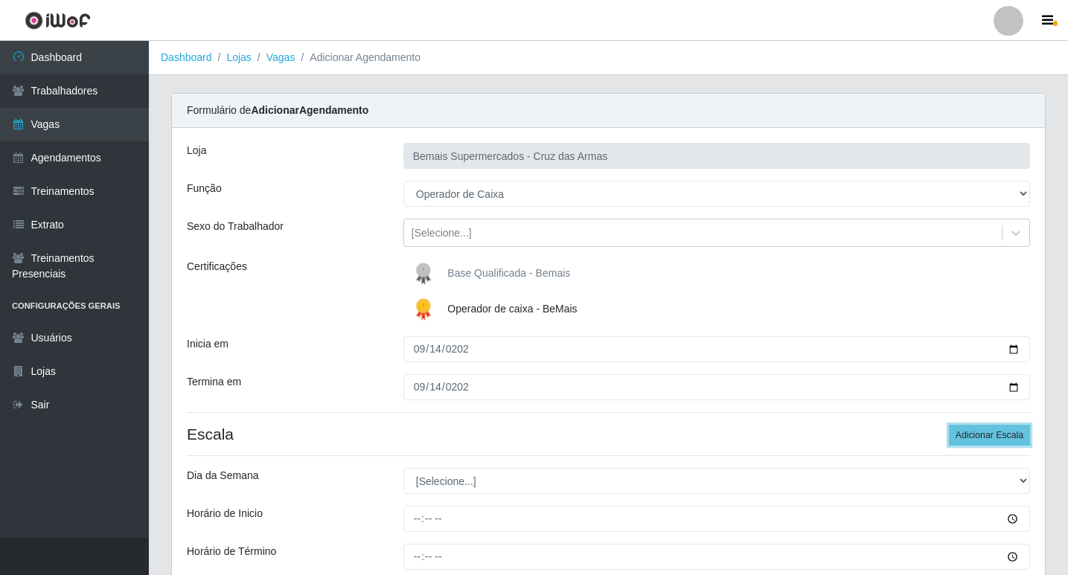
scroll to position [74, 0]
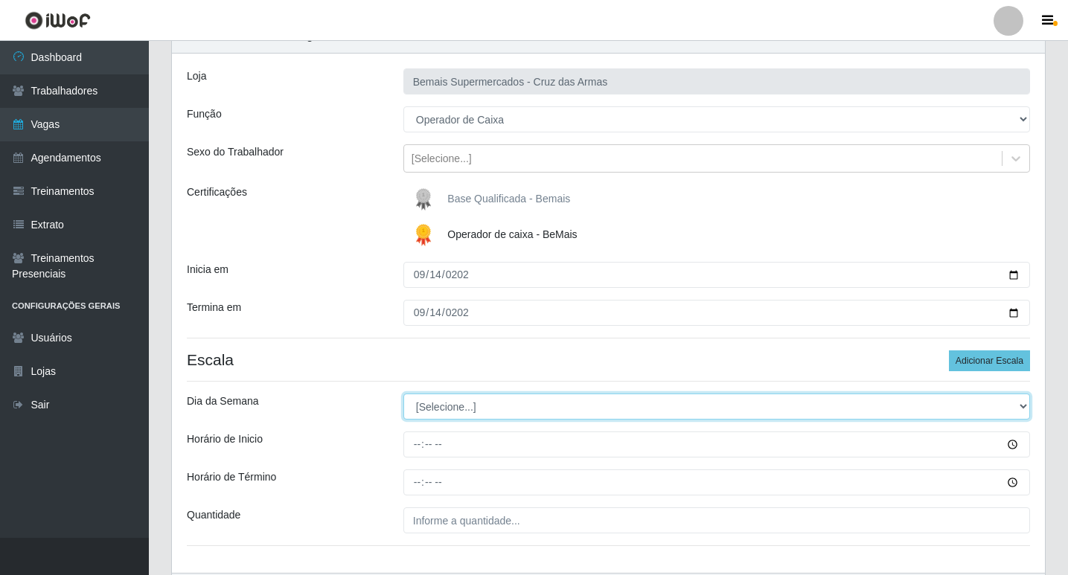
click at [441, 406] on select "[Selecione...] Segunda Terça Quarta Quinta Sexta Sábado Domingo" at bounding box center [716, 407] width 627 height 26
select select "0"
click at [403, 394] on select "[Selecione...] Segunda Terça Quarta Quinta Sexta Sábado Domingo" at bounding box center [716, 407] width 627 height 26
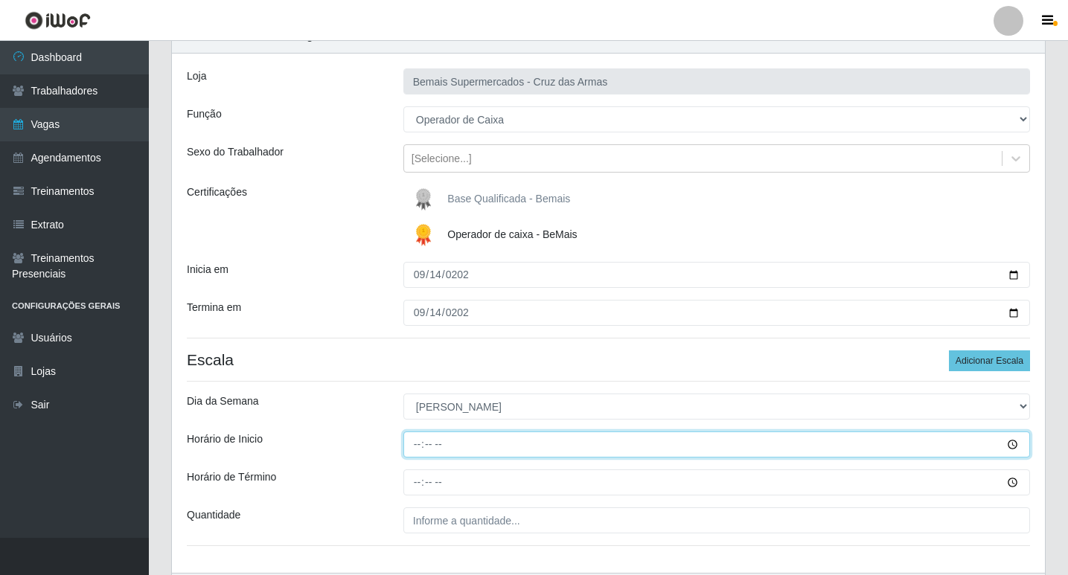
click at [414, 442] on input "Horário de Inicio" at bounding box center [716, 445] width 627 height 26
type input "07:30"
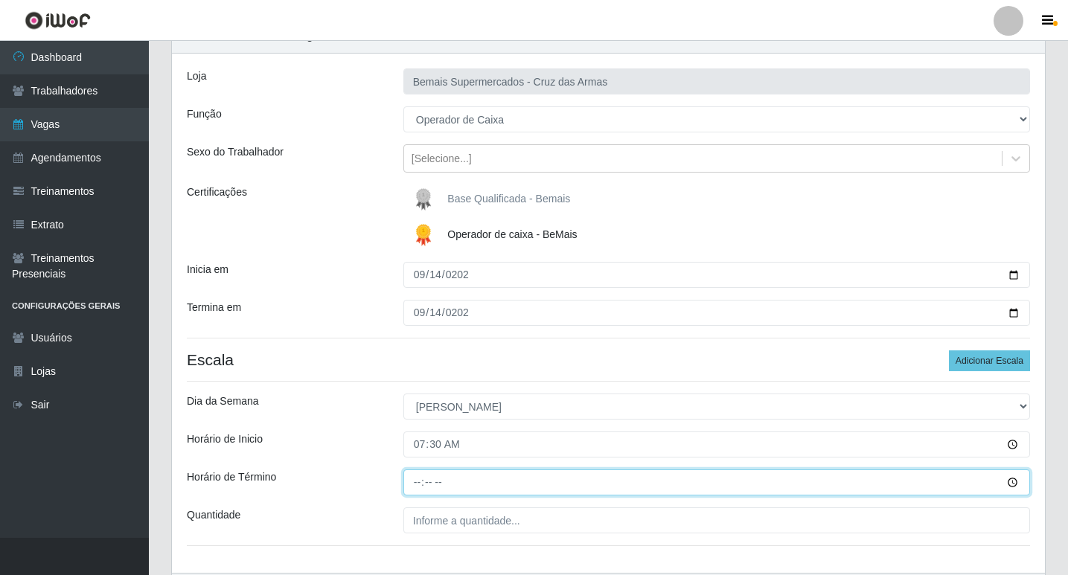
click at [418, 482] on input "Horário de Término" at bounding box center [716, 483] width 627 height 26
type input "13:30"
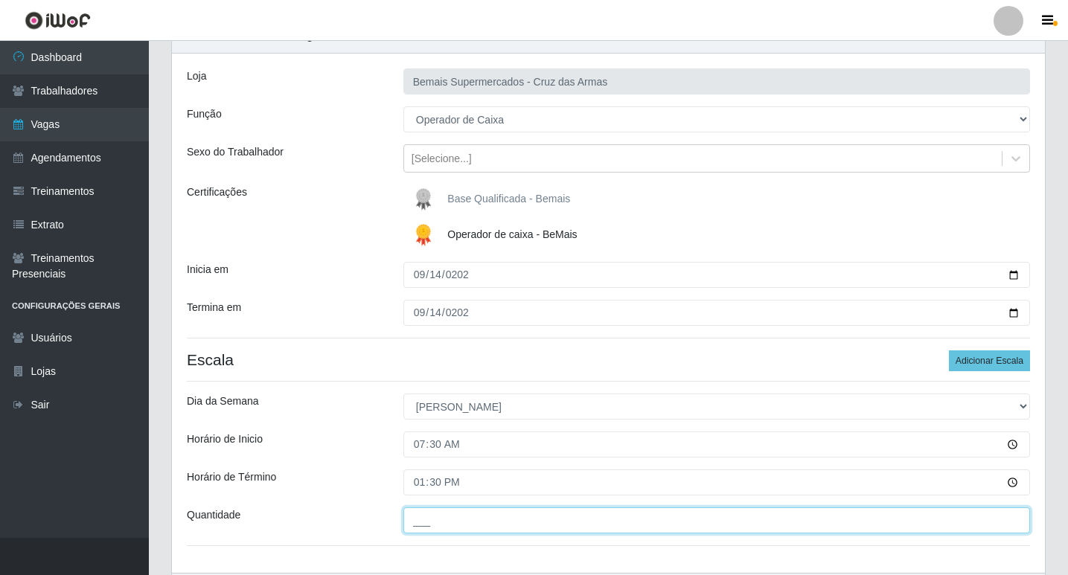
click at [451, 525] on input "___" at bounding box center [716, 521] width 627 height 26
type input "01_"
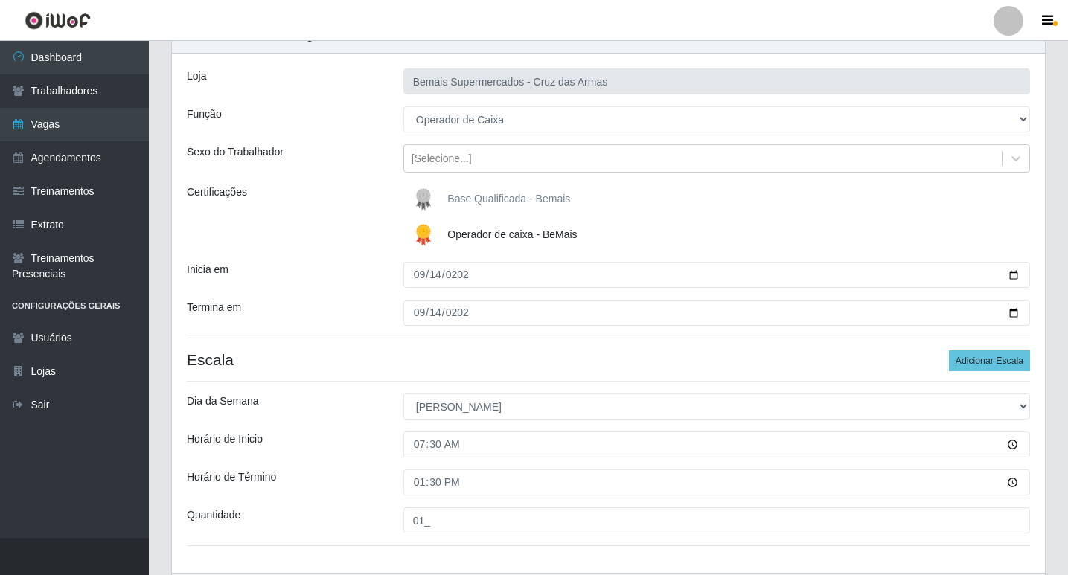
click at [340, 441] on div "Horário de Inicio" at bounding box center [284, 445] width 217 height 26
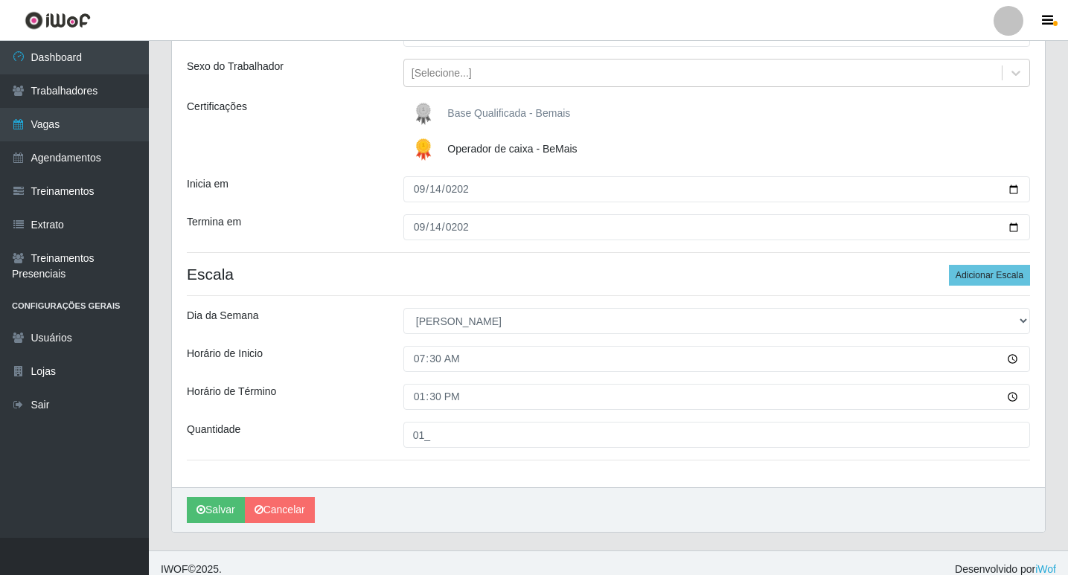
scroll to position [173, 0]
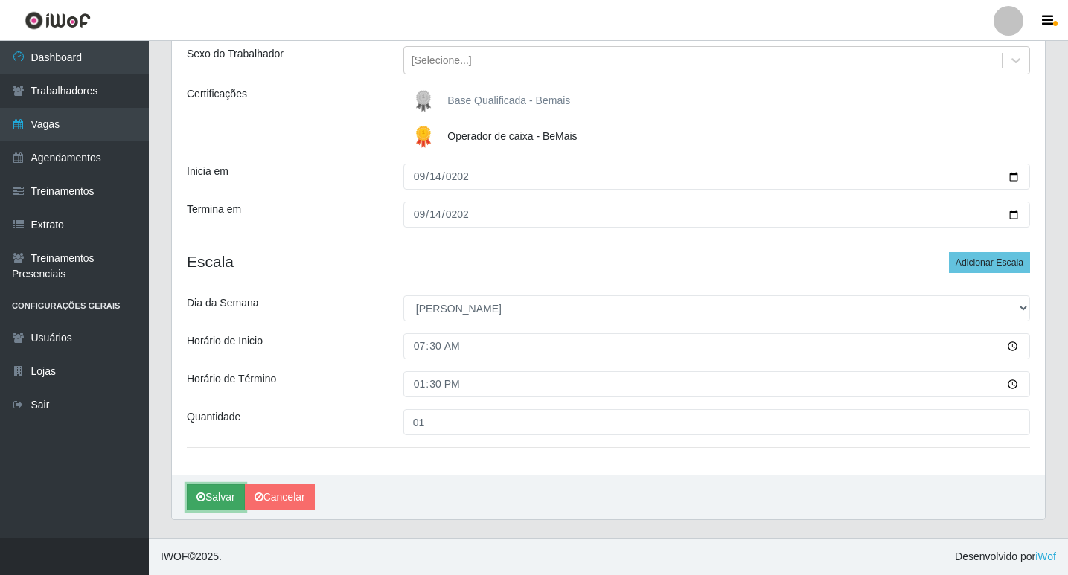
click at [217, 499] on button "Salvar" at bounding box center [216, 498] width 58 height 26
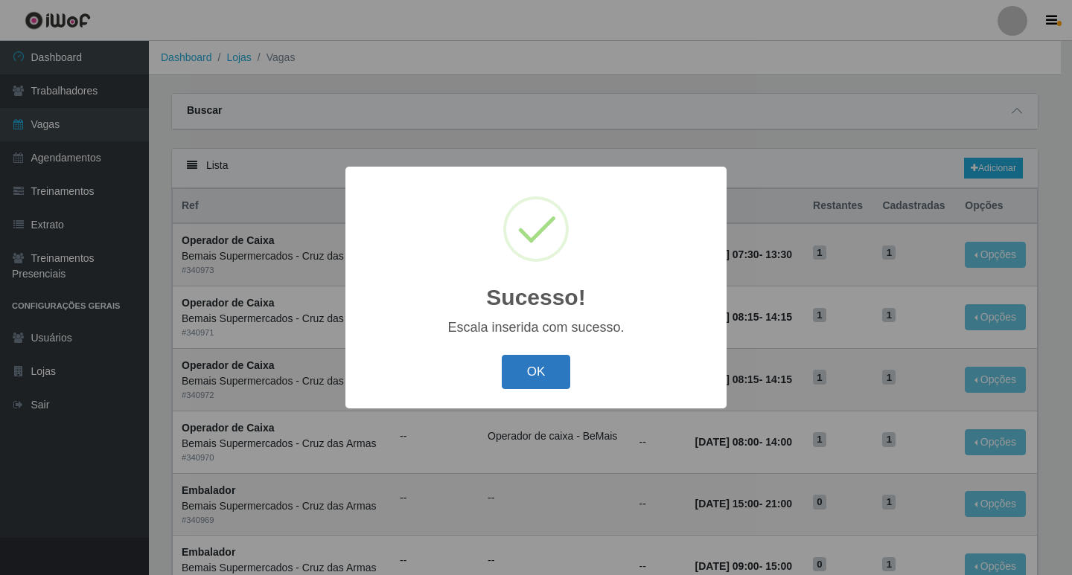
click at [531, 368] on button "OK" at bounding box center [536, 372] width 69 height 35
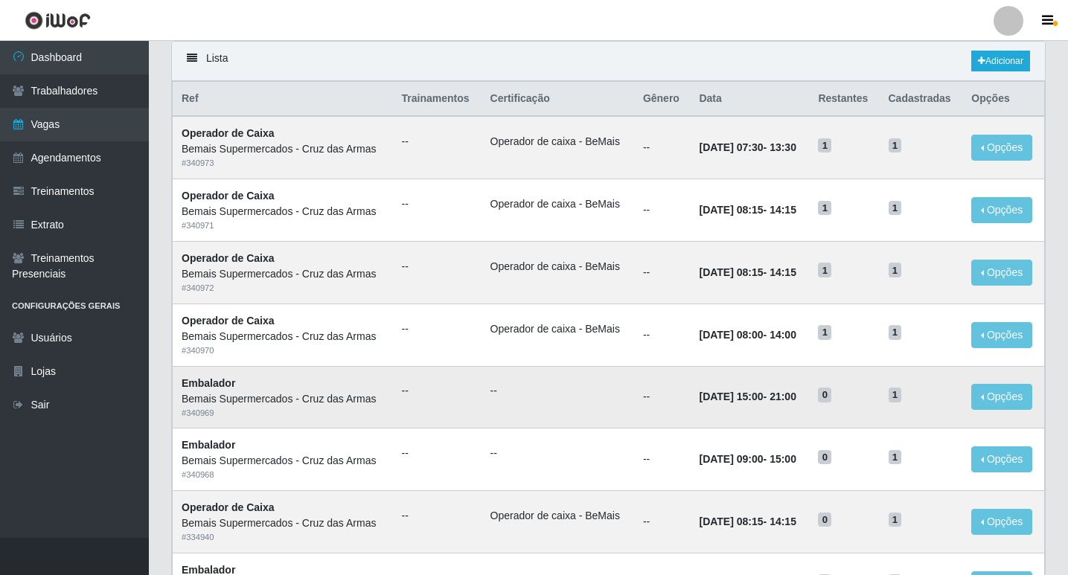
scroll to position [74, 0]
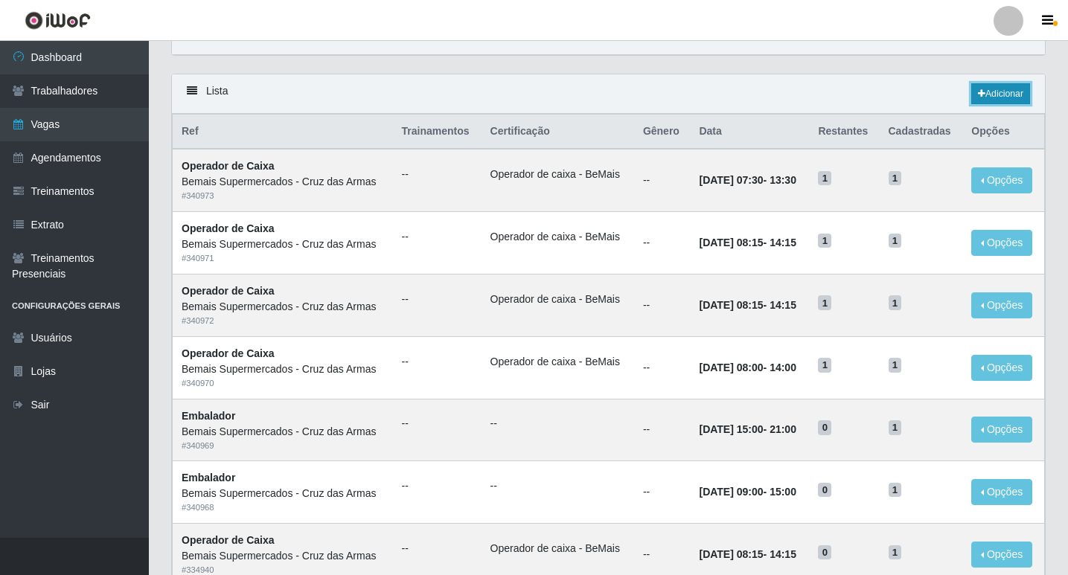
click at [988, 94] on link "Adicionar" at bounding box center [1000, 93] width 59 height 21
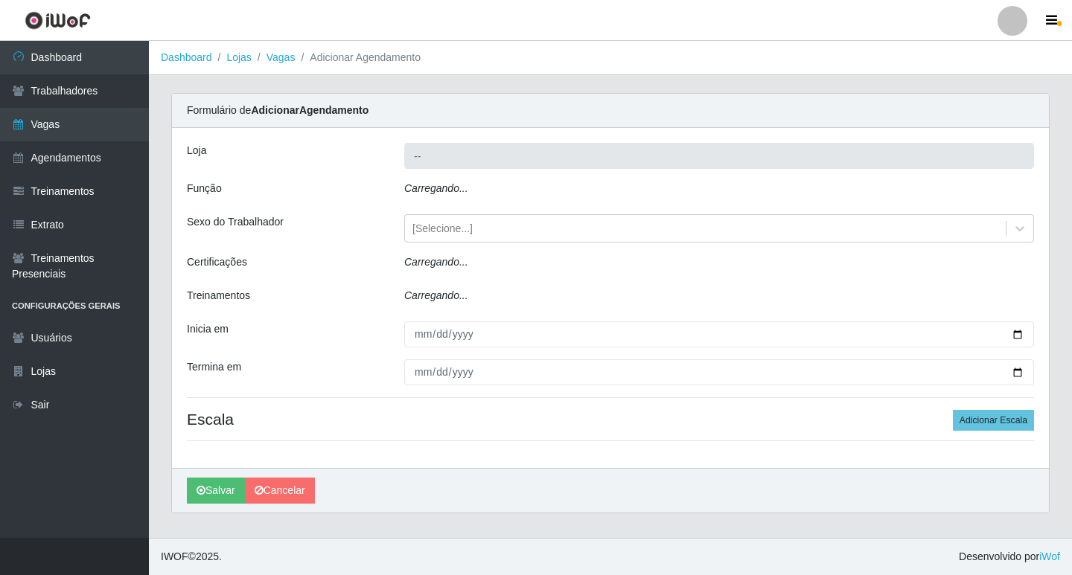
type input "Bemais Supermercados - Cruz das Armas"
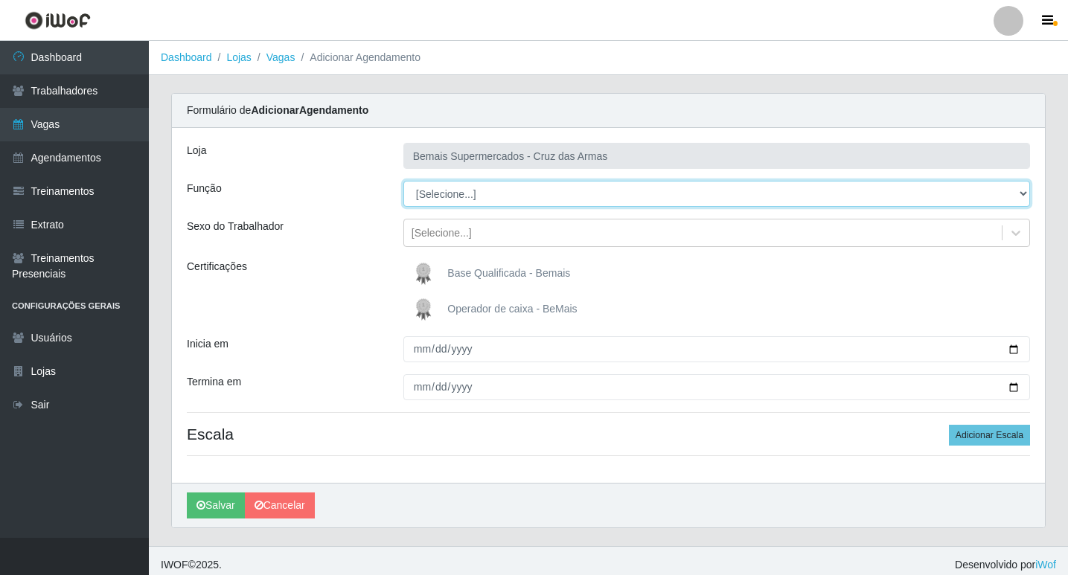
click at [433, 192] on select "[Selecione...] ASG ASG + ASG ++ Auxiliar de Estacionamento Auxiliar de Estacion…" at bounding box center [716, 194] width 627 height 26
select select "1"
click at [403, 181] on select "[Selecione...] ASG ASG + ASG ++ Auxiliar de Estacionamento Auxiliar de Estacion…" at bounding box center [716, 194] width 627 height 26
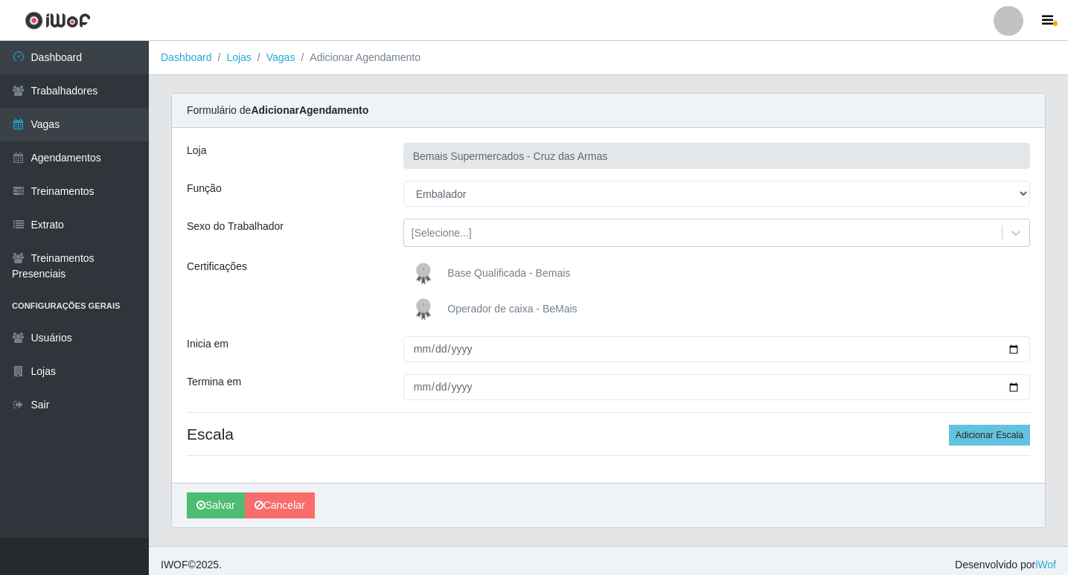
click at [420, 306] on img at bounding box center [427, 310] width 36 height 30
click at [0, 0] on input "Operador de caixa - BeMais" at bounding box center [0, 0] width 0 height 0
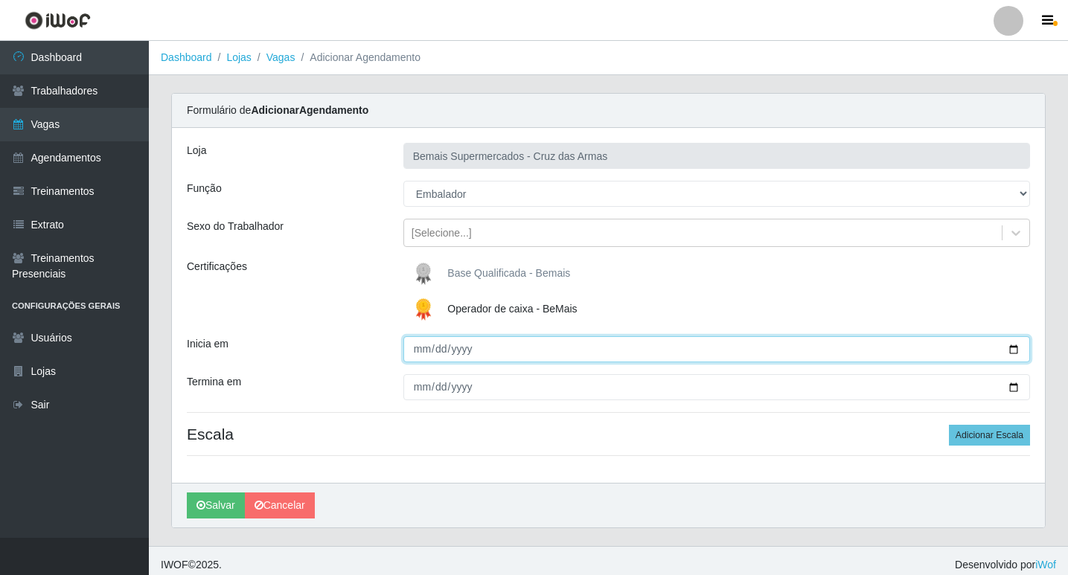
click at [418, 352] on input "Inicia em" at bounding box center [716, 349] width 627 height 26
type input "[DATE]"
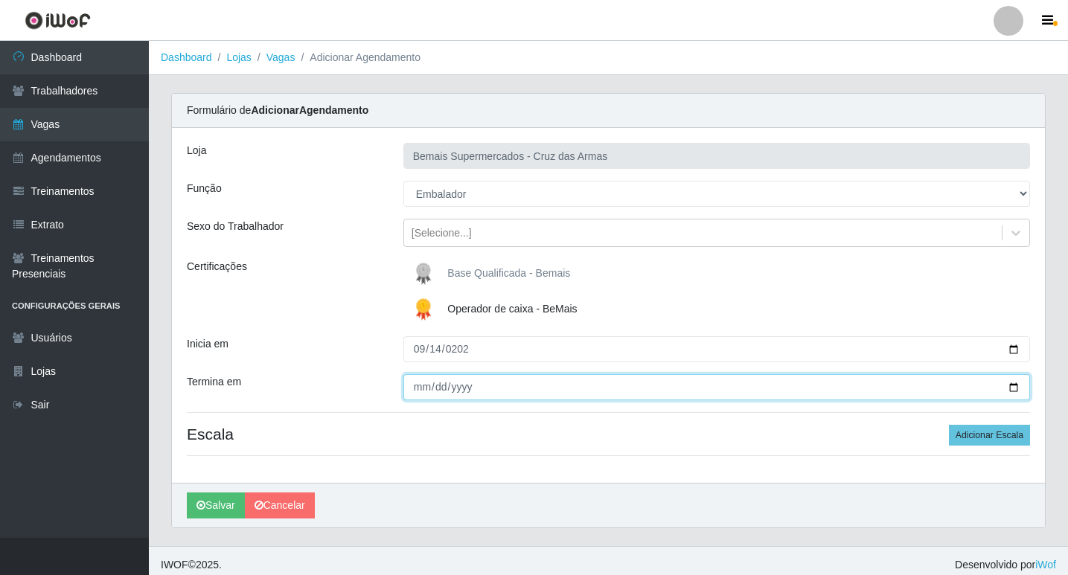
click at [420, 391] on input "Termina em" at bounding box center [716, 387] width 627 height 26
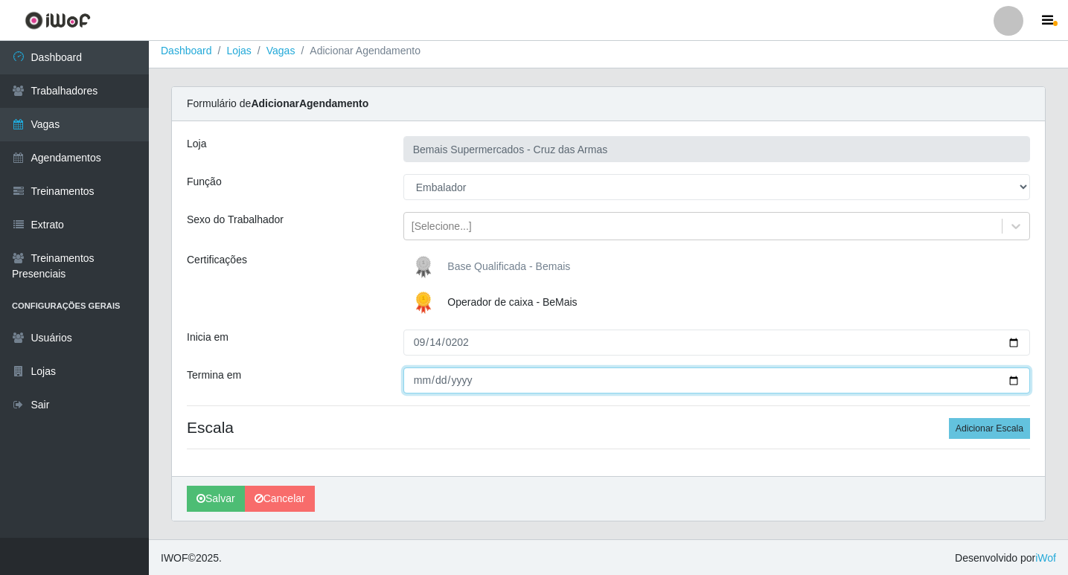
scroll to position [8, 0]
type input "[DATE]"
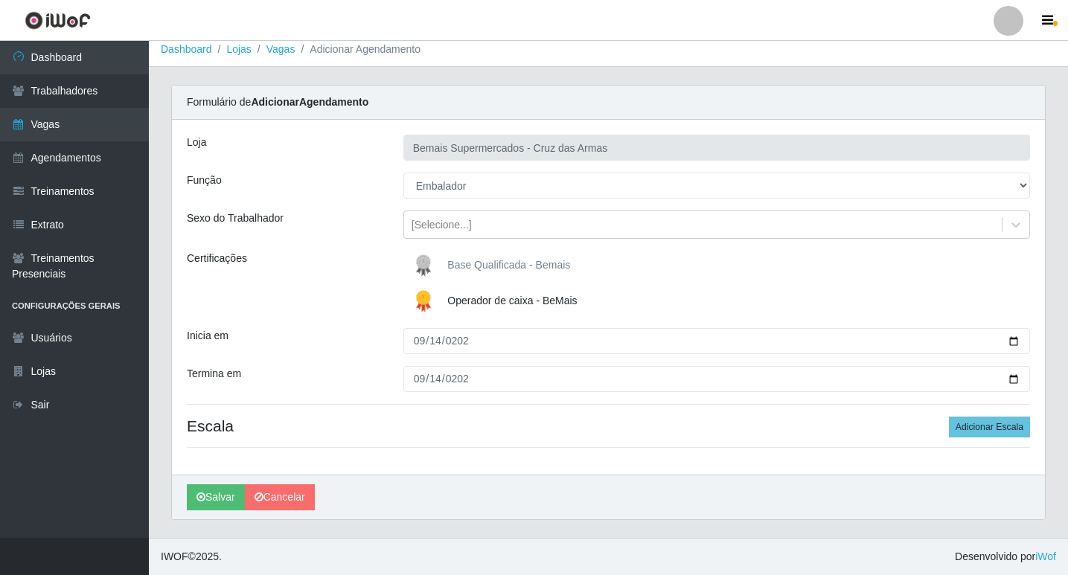
drag, startPoint x: 508, startPoint y: 450, endPoint x: 477, endPoint y: 422, distance: 41.7
click at [505, 447] on div "Loja Bemais Supermercados - Cruz das Armas Função [Selecione...] ASG ASG + ASG …" at bounding box center [608, 297] width 873 height 355
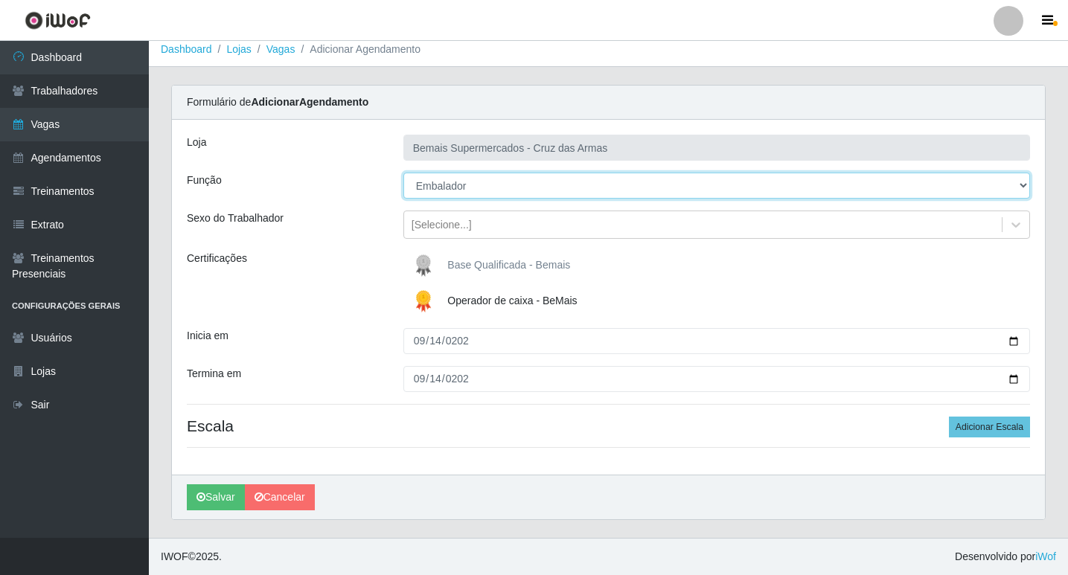
click at [434, 182] on select "[Selecione...] ASG ASG + ASG ++ Auxiliar de Estacionamento Auxiliar de Estacion…" at bounding box center [716, 186] width 627 height 26
select select "22"
click at [403, 173] on select "[Selecione...] ASG ASG + ASG ++ Auxiliar de Estacionamento Auxiliar de Estacion…" at bounding box center [716, 186] width 627 height 26
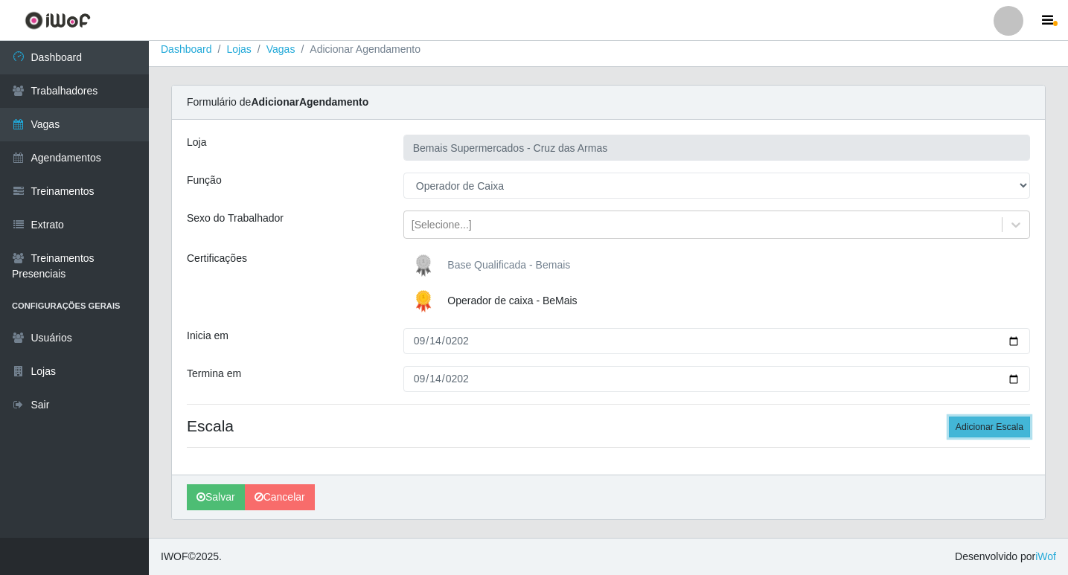
click at [997, 423] on button "Adicionar Escala" at bounding box center [989, 427] width 81 height 21
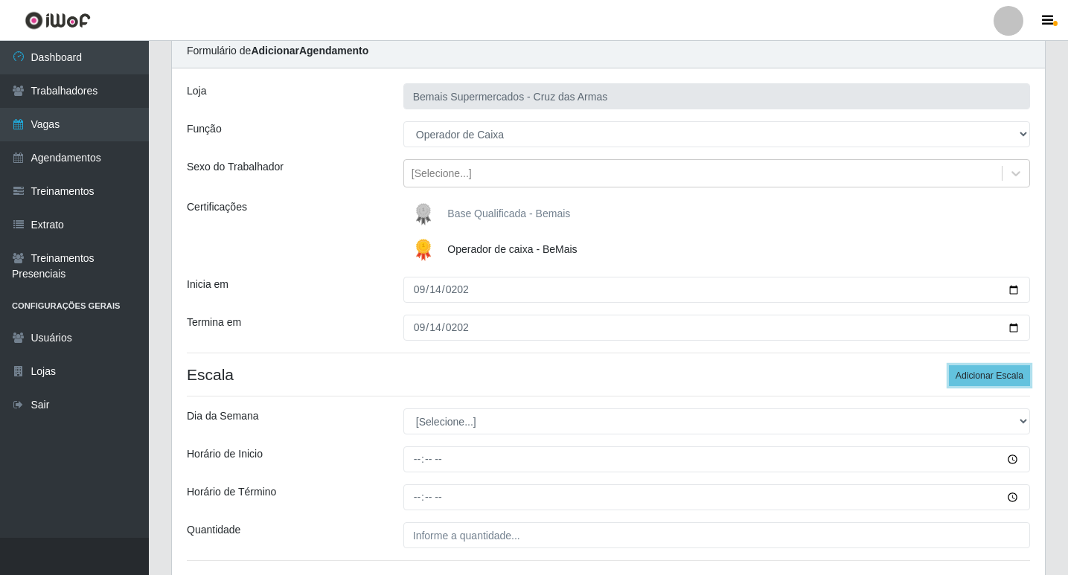
scroll to position [83, 0]
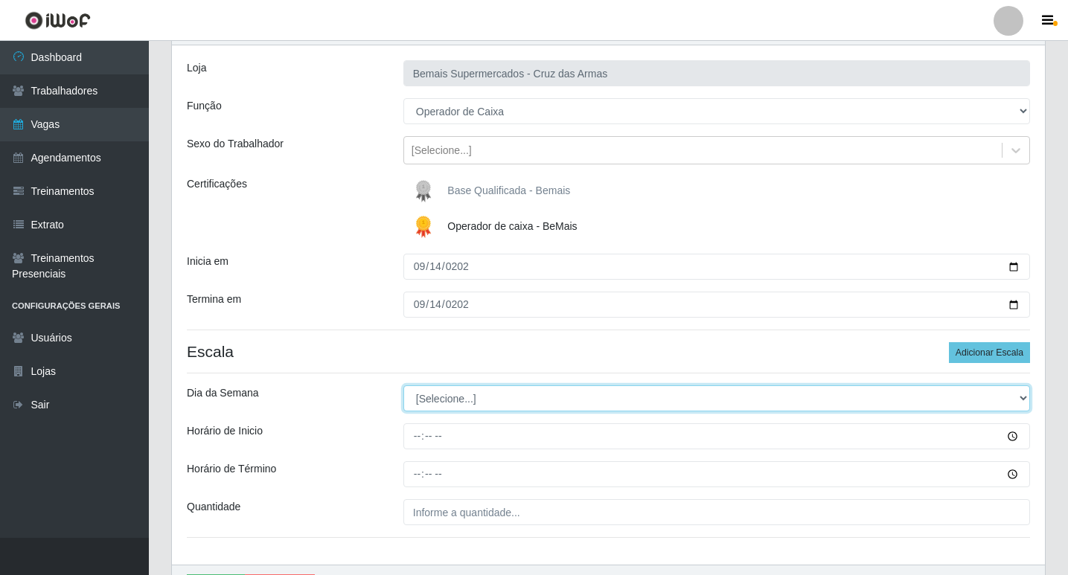
click at [434, 395] on select "[Selecione...] Segunda Terça Quarta Quinta Sexta Sábado Domingo" at bounding box center [716, 399] width 627 height 26
select select "0"
click at [403, 386] on select "[Selecione...] Segunda Terça Quarta Quinta Sexta Sábado Domingo" at bounding box center [716, 399] width 627 height 26
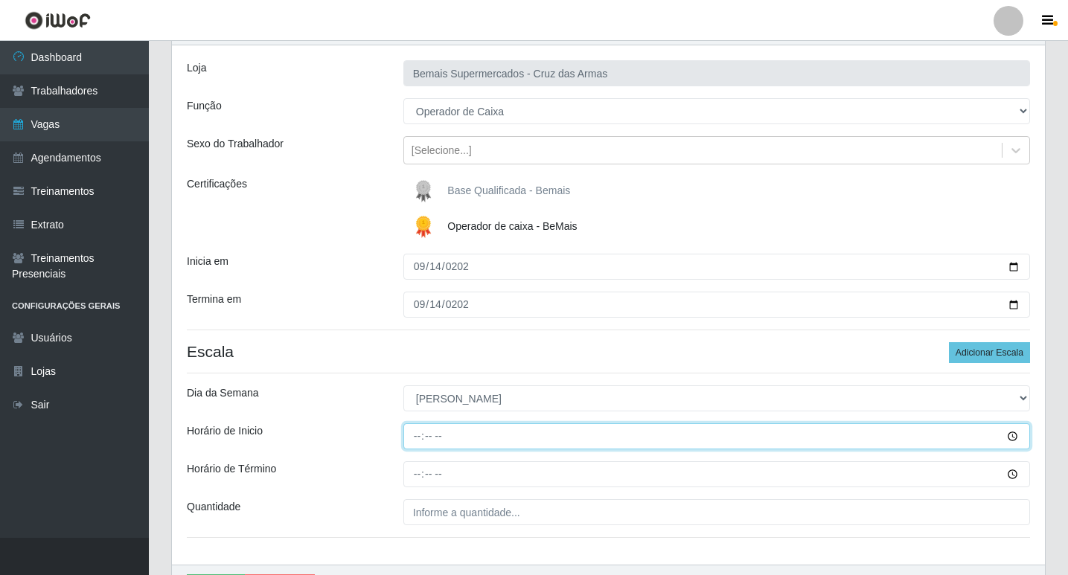
click at [419, 439] on input "Horário de Inicio" at bounding box center [716, 436] width 627 height 26
type input "08:00"
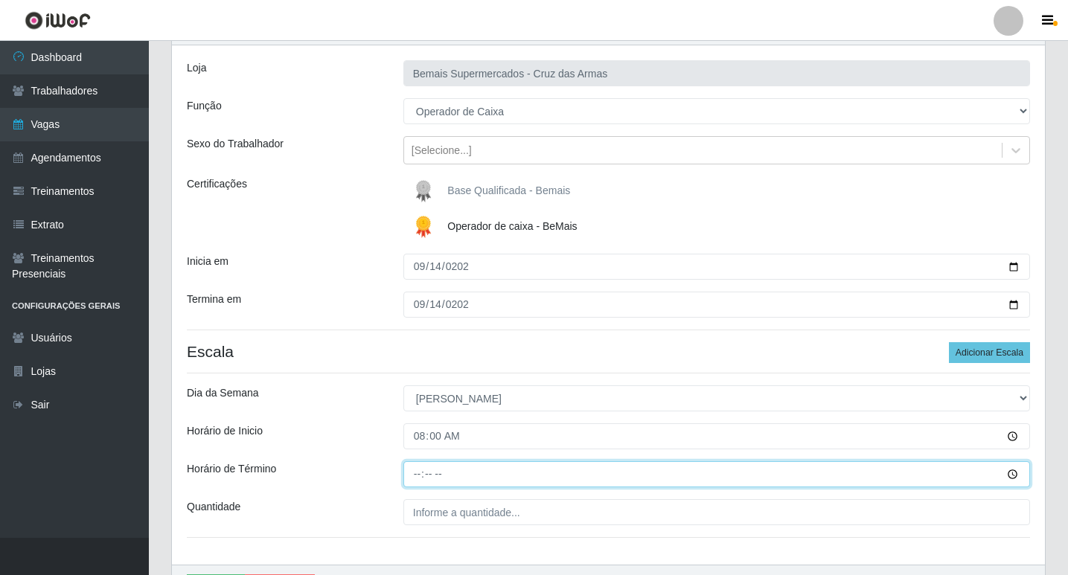
click at [414, 479] on input "Horário de Término" at bounding box center [716, 474] width 627 height 26
type input "14:00"
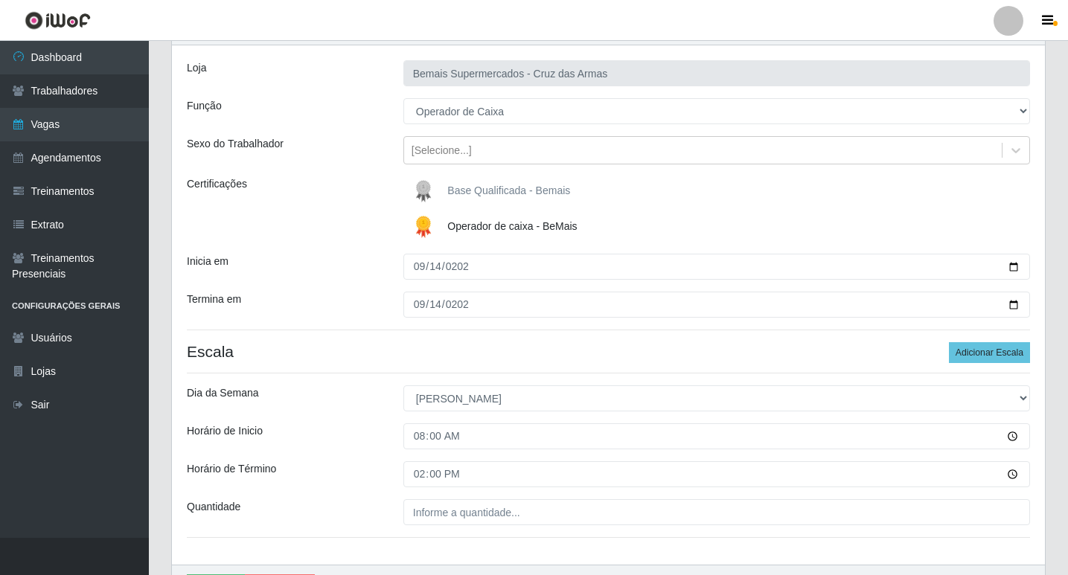
click at [450, 526] on div "Loja Bemais Supermercados - Cruz das Armas Função [Selecione...] ASG ASG + ASG …" at bounding box center [608, 304] width 873 height 519
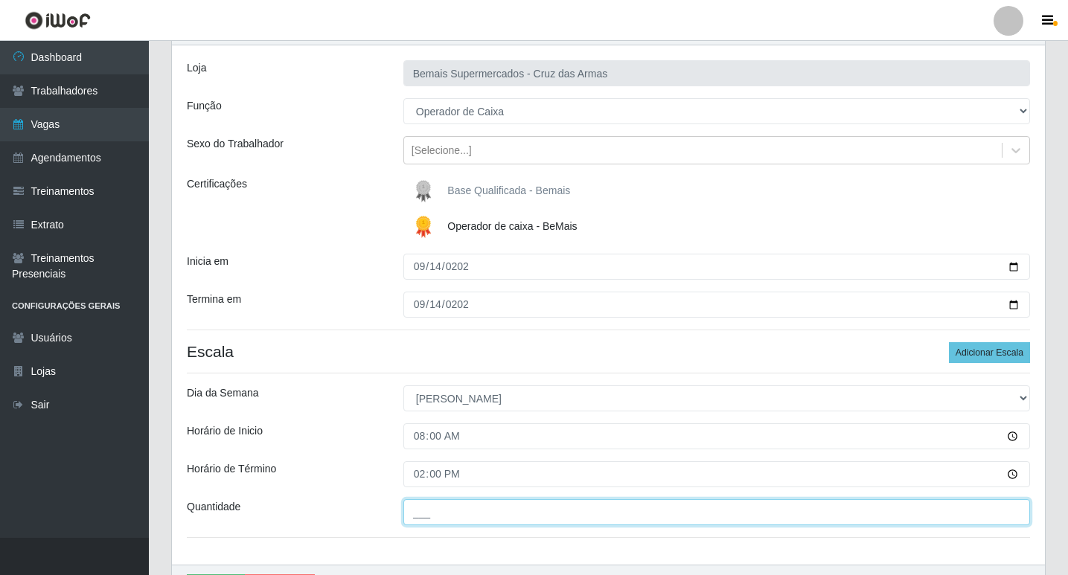
click at [441, 511] on input "___" at bounding box center [716, 512] width 627 height 26
type input "01_"
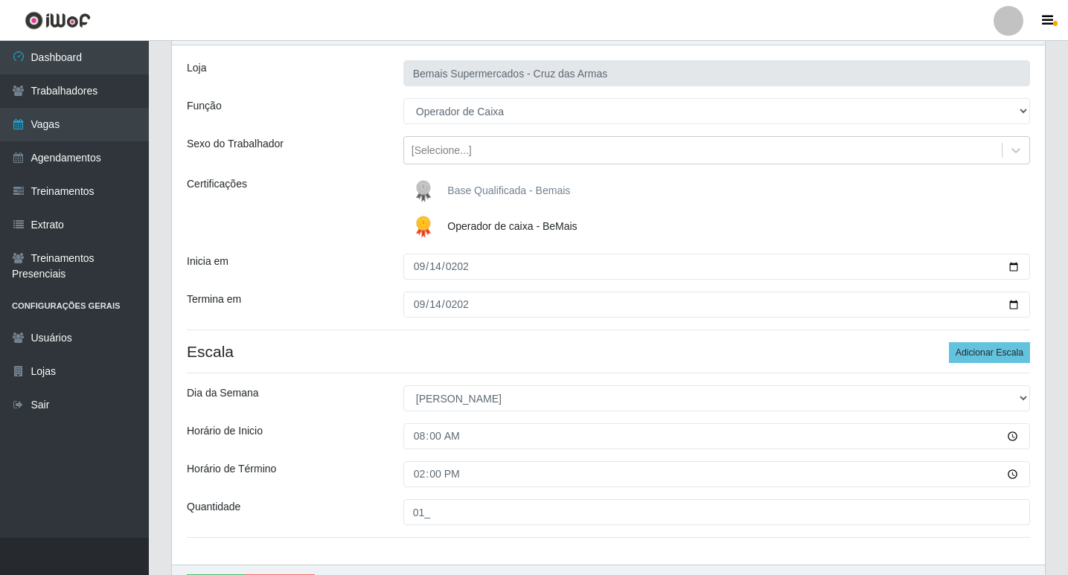
click at [368, 513] on div "Quantidade" at bounding box center [284, 512] width 217 height 26
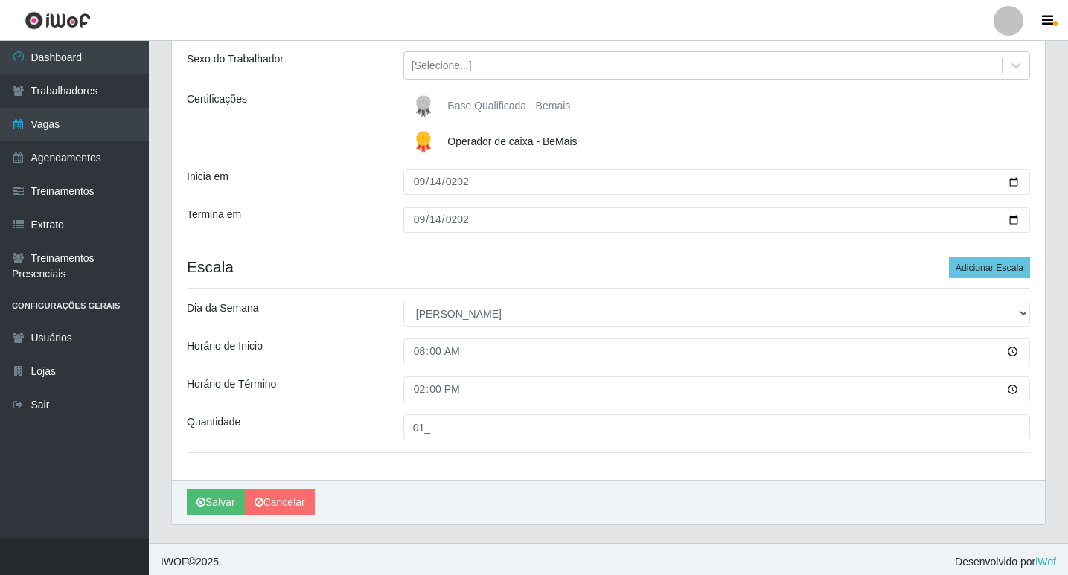
scroll to position [173, 0]
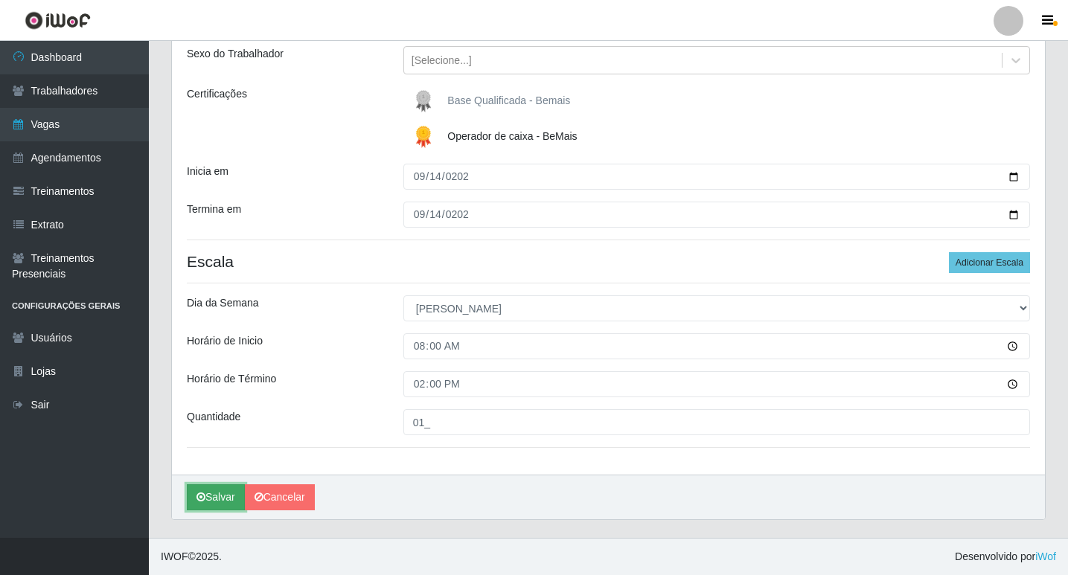
click at [205, 496] on button "Salvar" at bounding box center [216, 498] width 58 height 26
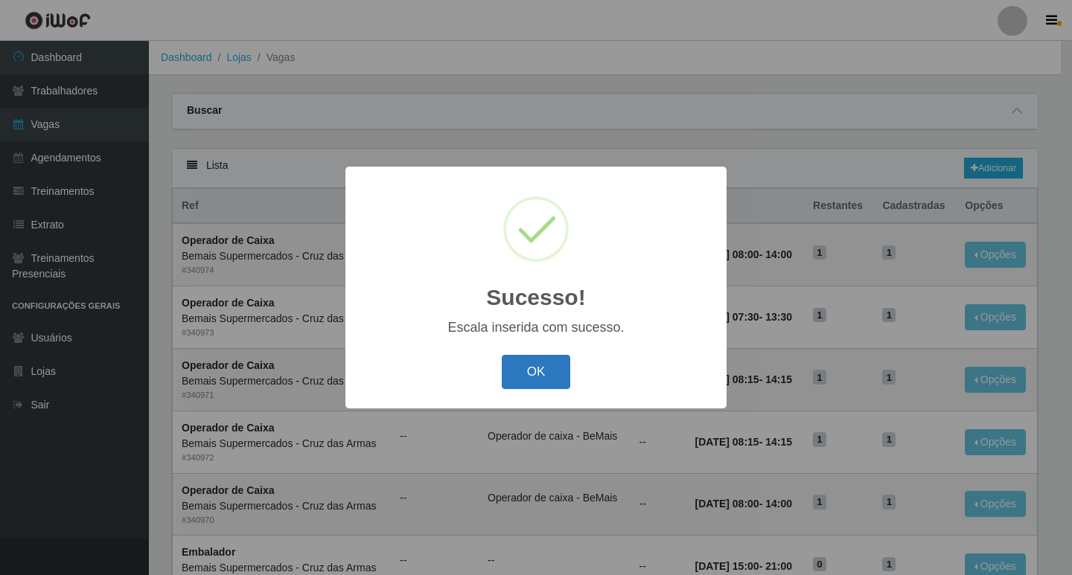
click at [521, 385] on button "OK" at bounding box center [536, 372] width 69 height 35
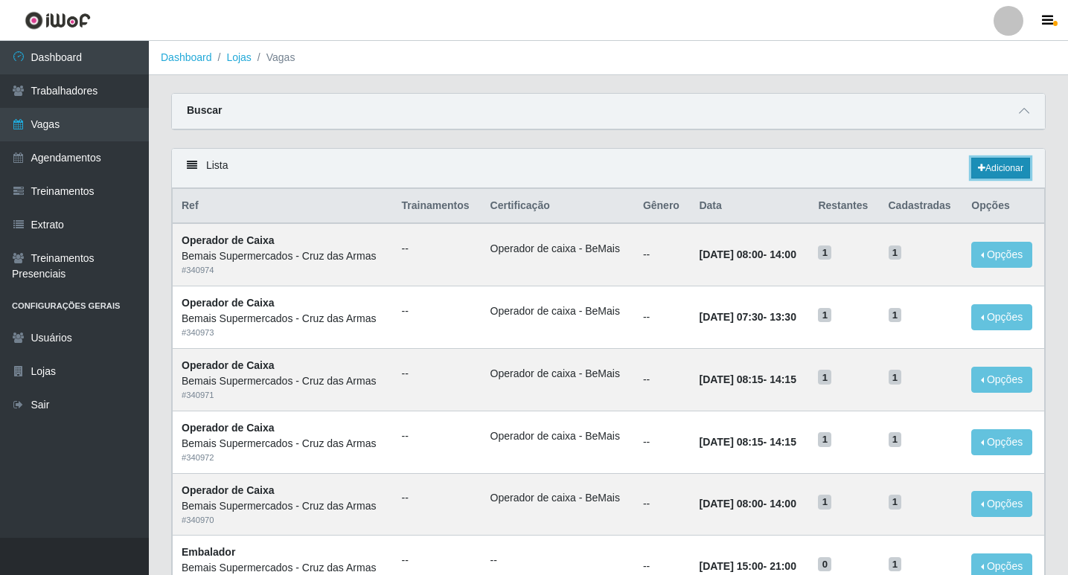
click at [1002, 164] on link "Adicionar" at bounding box center [1000, 168] width 59 height 21
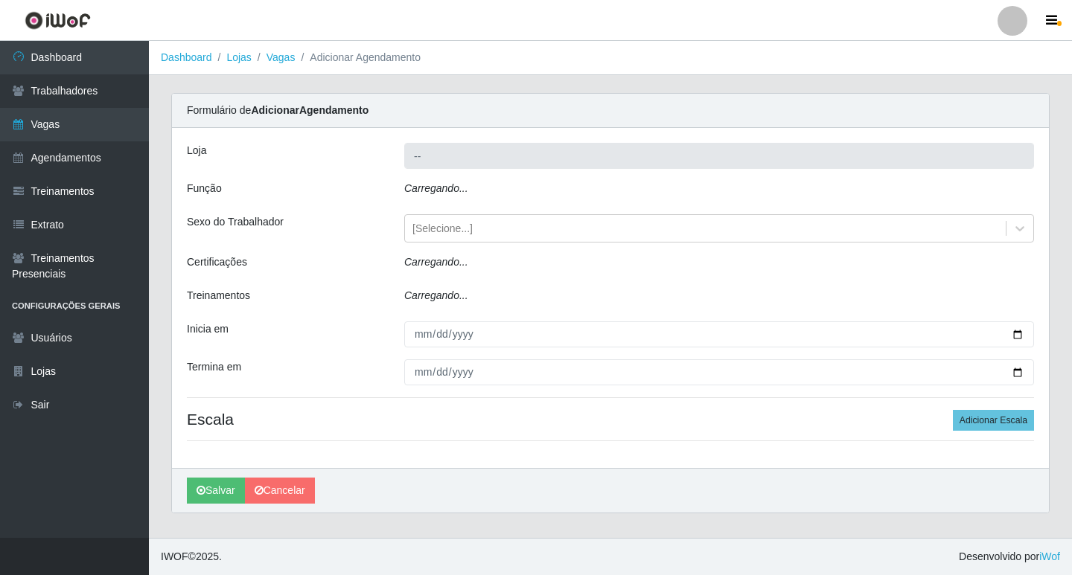
type input "Bemais Supermercados - Cruz das Armas"
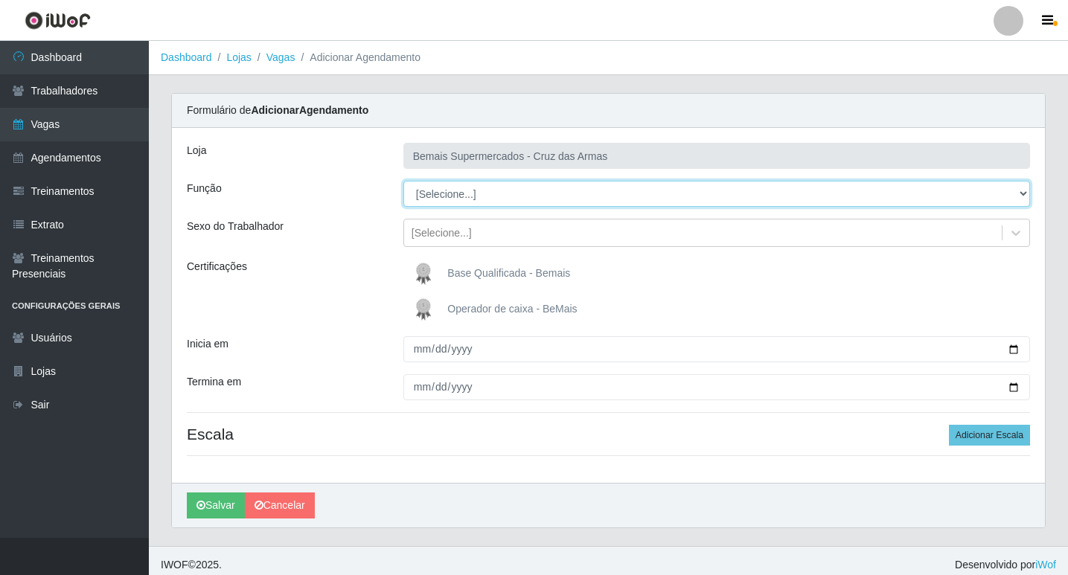
click at [441, 197] on select "[Selecione...] ASG ASG + ASG ++ Auxiliar de Estacionamento Auxiliar de Estacion…" at bounding box center [716, 194] width 627 height 26
select select "22"
click at [403, 181] on select "[Selecione...] ASG ASG + ASG ++ Auxiliar de Estacionamento Auxiliar de Estacion…" at bounding box center [716, 194] width 627 height 26
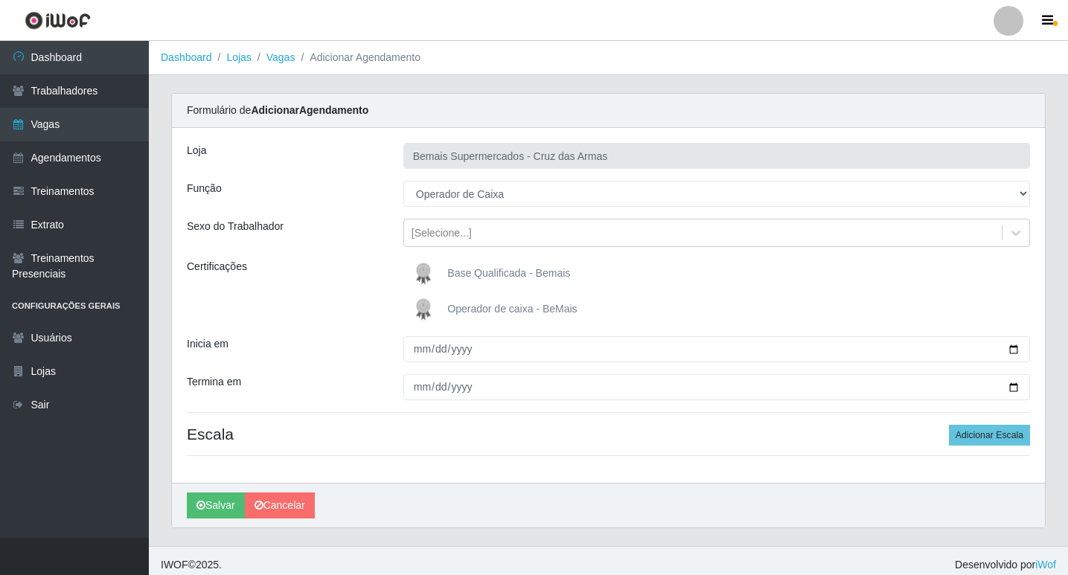
click at [425, 307] on img at bounding box center [427, 310] width 36 height 30
click at [0, 0] on input "Operador de caixa - BeMais" at bounding box center [0, 0] width 0 height 0
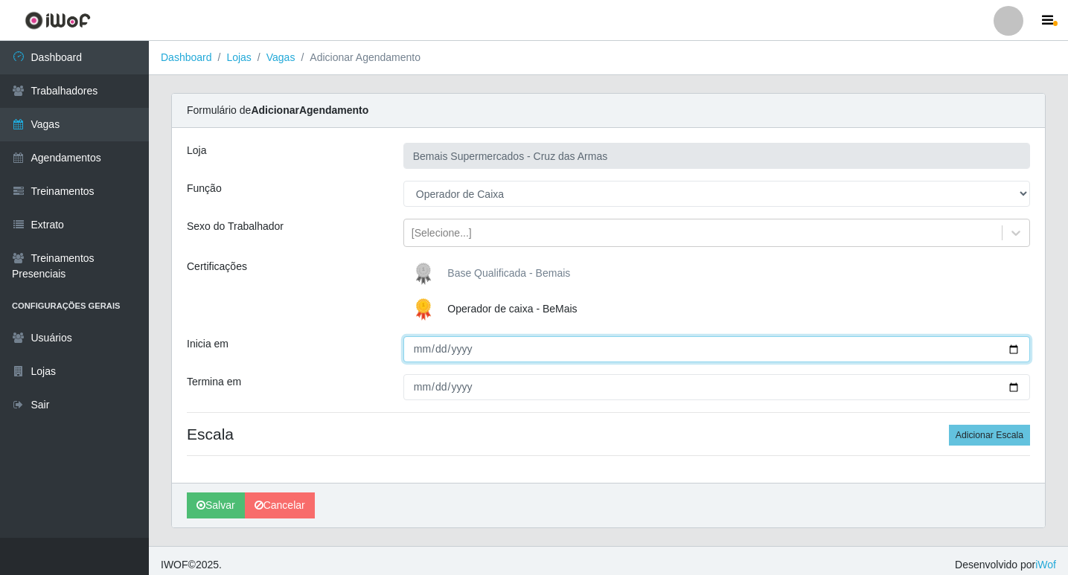
click at [416, 351] on input "Inicia em" at bounding box center [716, 349] width 627 height 26
type input "[DATE]"
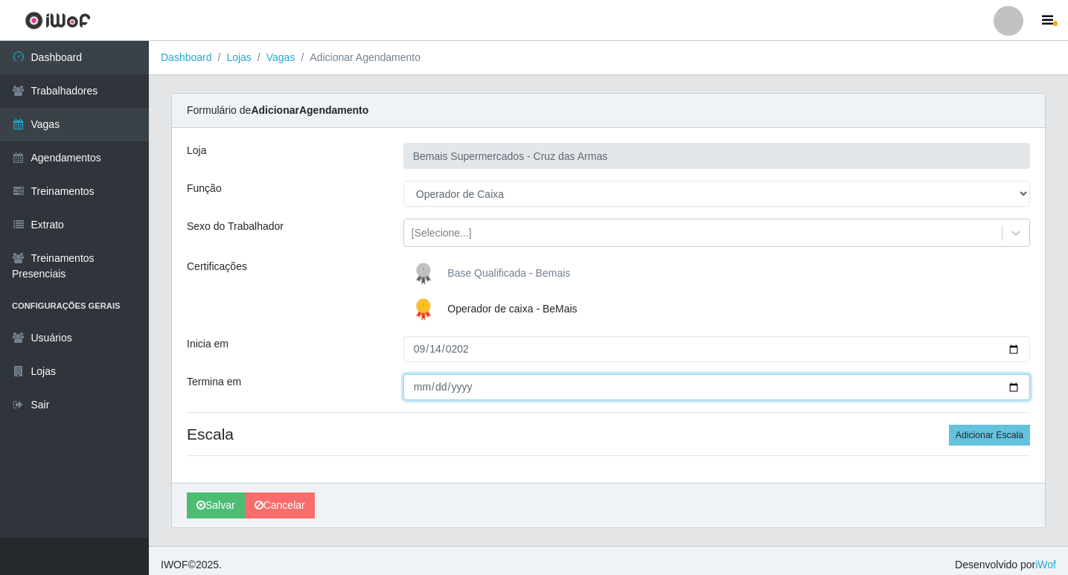
click at [411, 388] on input "Termina em" at bounding box center [716, 387] width 627 height 26
type input "[DATE]"
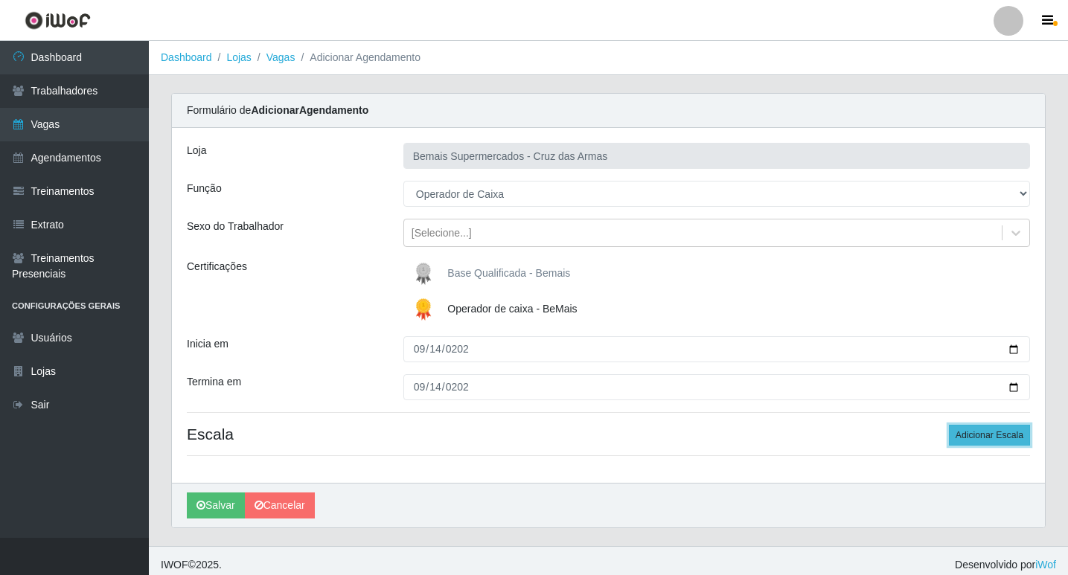
click at [981, 432] on button "Adicionar Escala" at bounding box center [989, 435] width 81 height 21
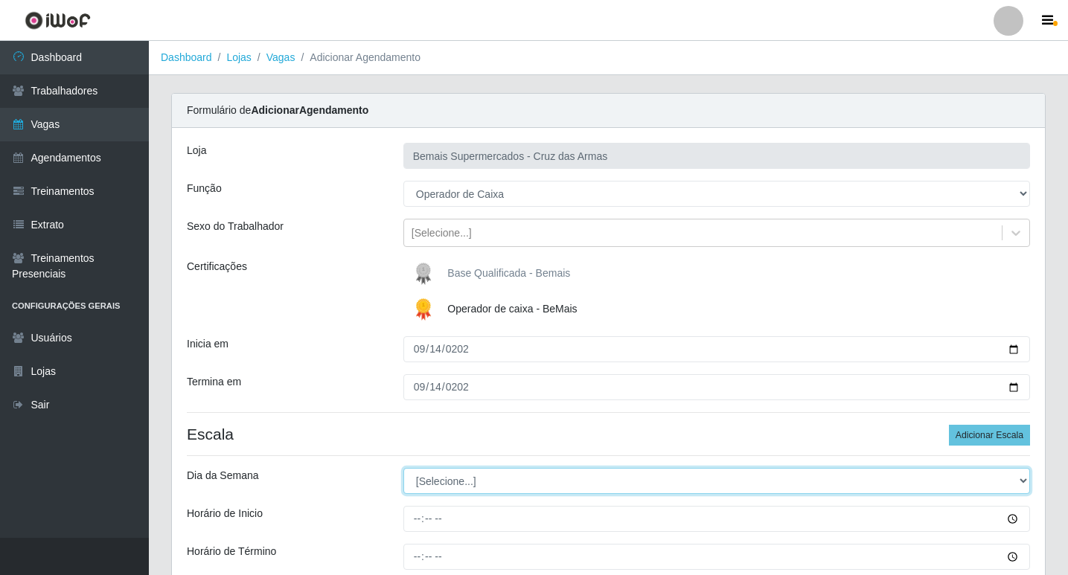
click at [450, 479] on select "[Selecione...] Segunda Terça Quarta Quinta Sexta Sábado Domingo" at bounding box center [716, 481] width 627 height 26
select select "0"
click at [403, 468] on select "[Selecione...] Segunda Terça Quarta Quinta Sexta Sábado Domingo" at bounding box center [716, 481] width 627 height 26
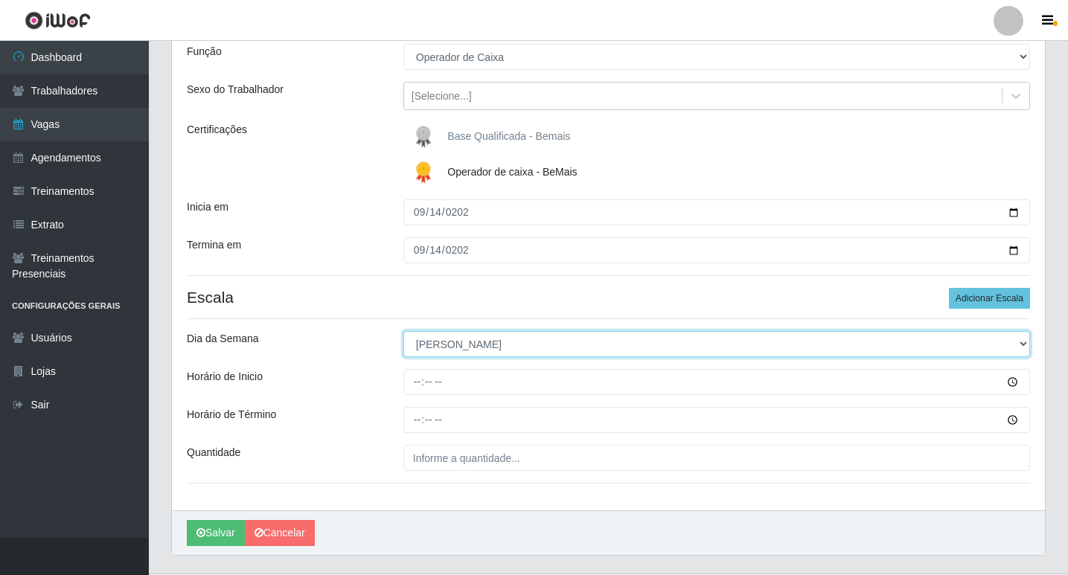
scroll to position [149, 0]
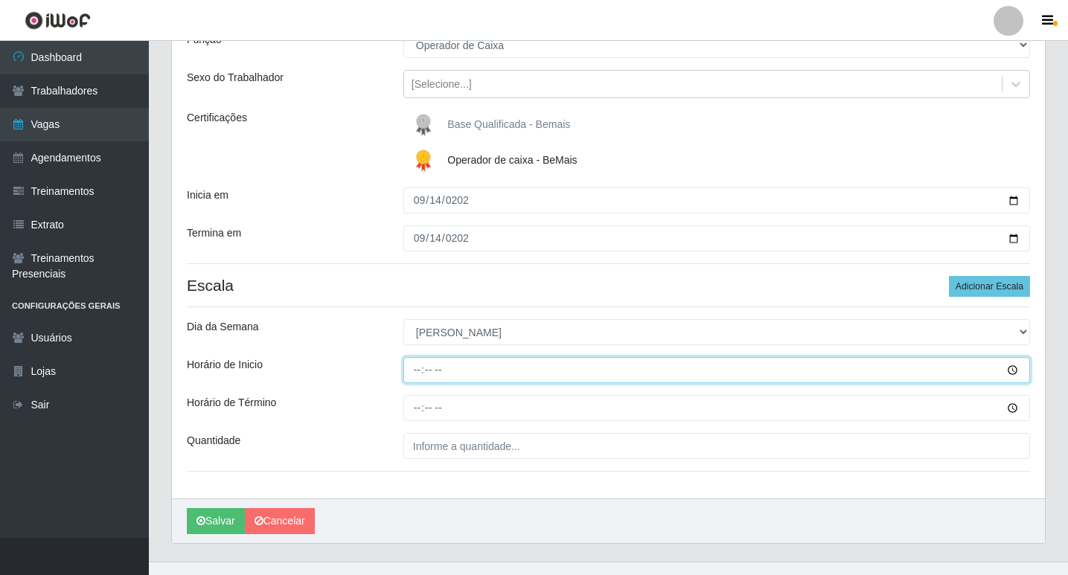
click at [415, 376] on input "Horário de Inicio" at bounding box center [716, 370] width 627 height 26
type input "08:15"
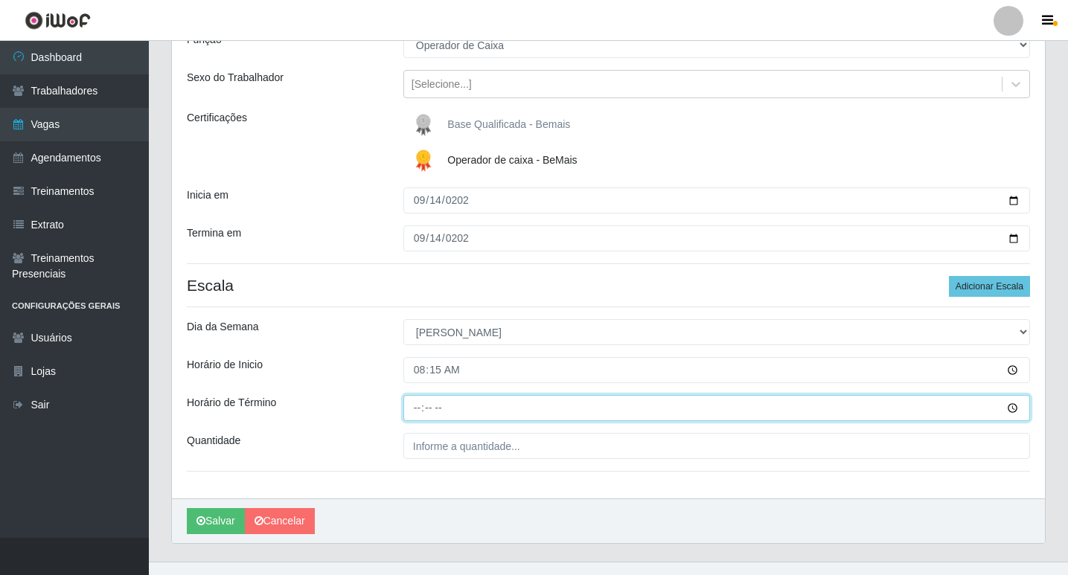
click at [415, 404] on input "Horário de Término" at bounding box center [716, 408] width 627 height 26
type input "14:15"
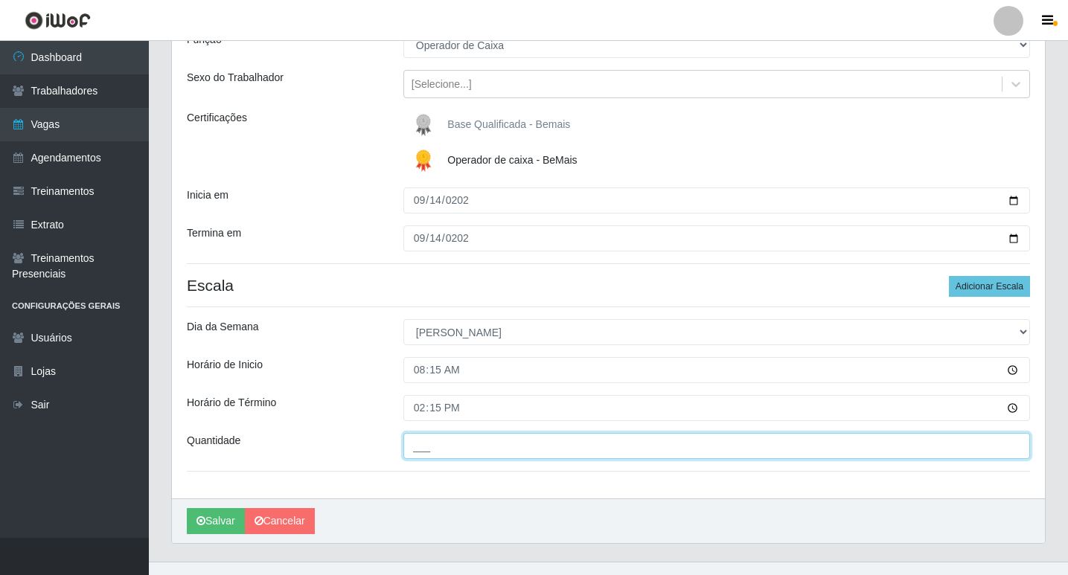
click at [433, 447] on input "___" at bounding box center [716, 446] width 627 height 26
type input "01_"
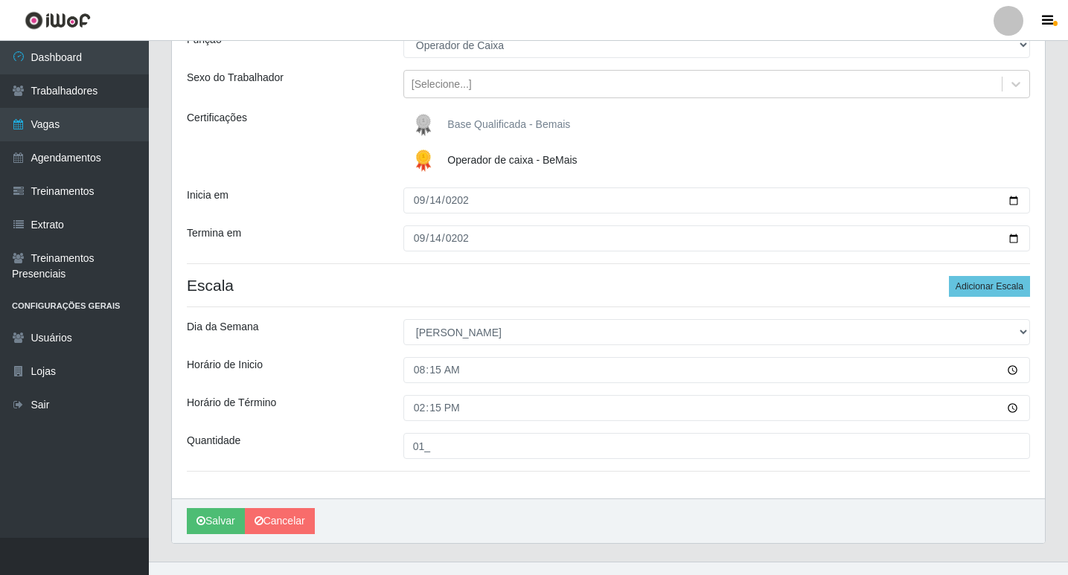
click at [304, 464] on div "Loja Bemais Supermercados - Cruz das Armas Função [Selecione...] ASG ASG + ASG …" at bounding box center [608, 238] width 873 height 519
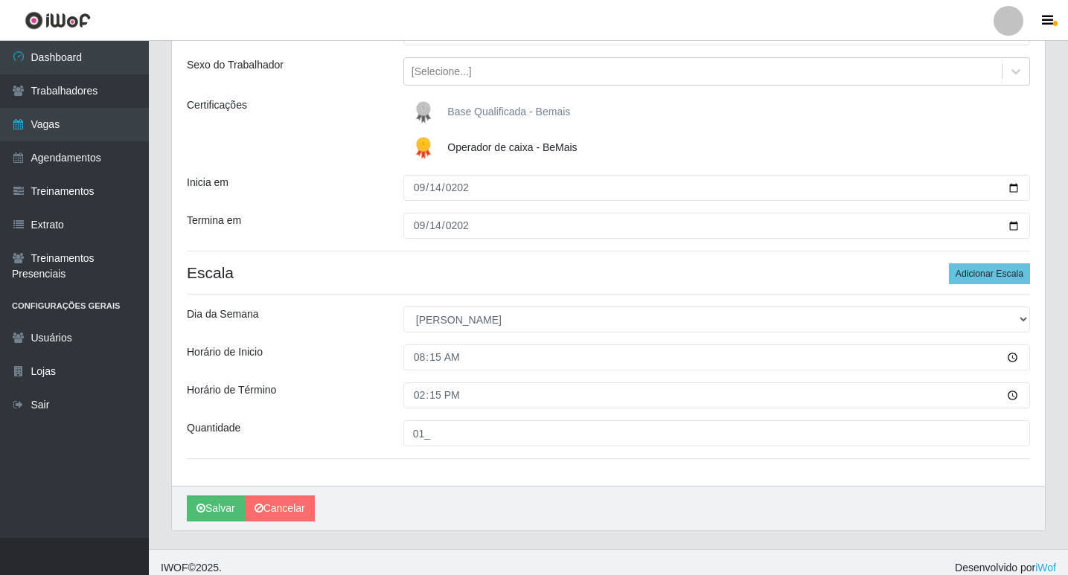
scroll to position [173, 0]
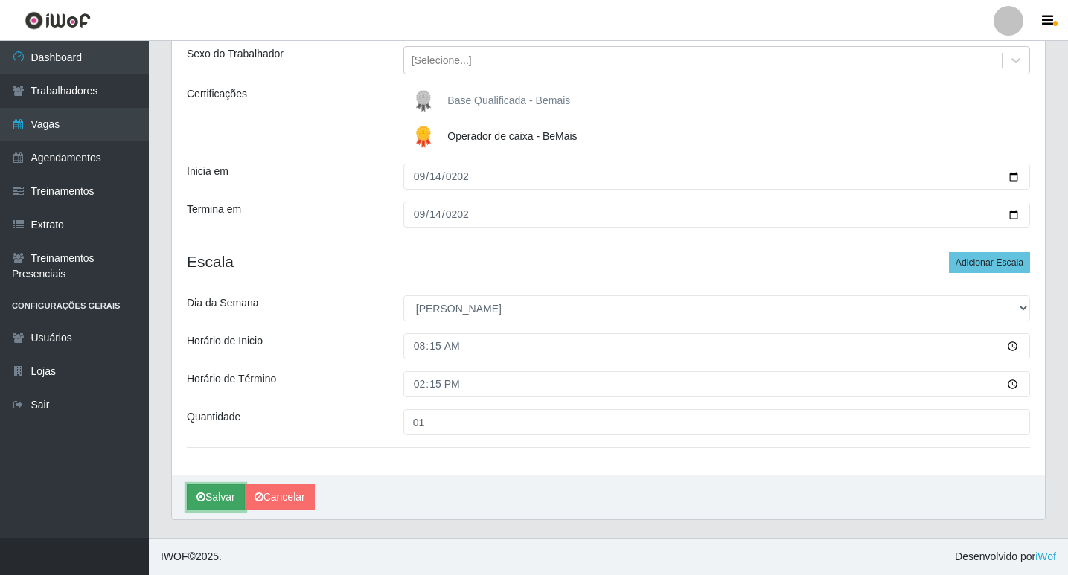
click at [220, 496] on button "Salvar" at bounding box center [216, 498] width 58 height 26
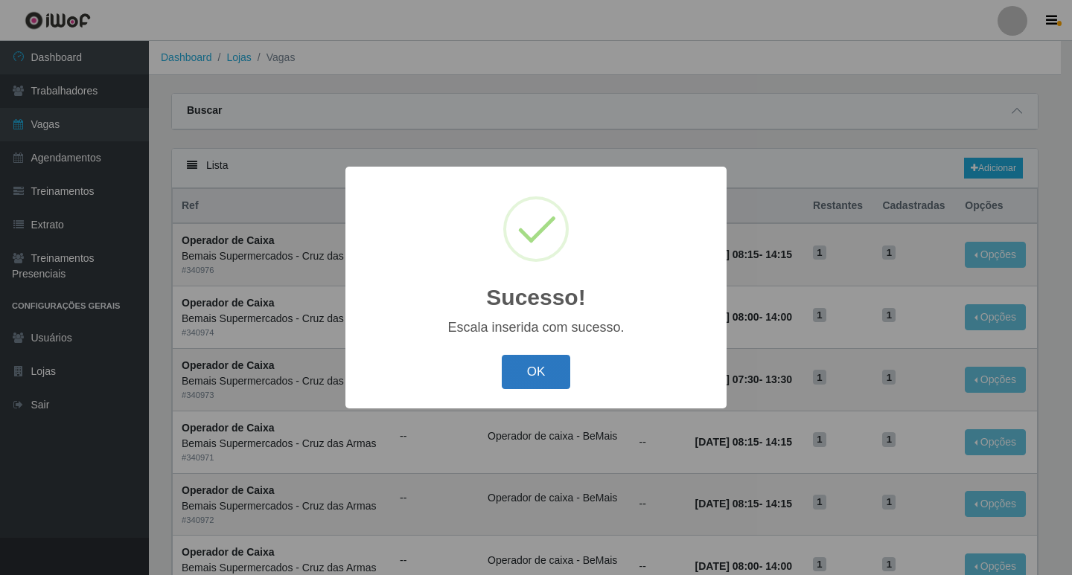
click at [542, 371] on button "OK" at bounding box center [536, 372] width 69 height 35
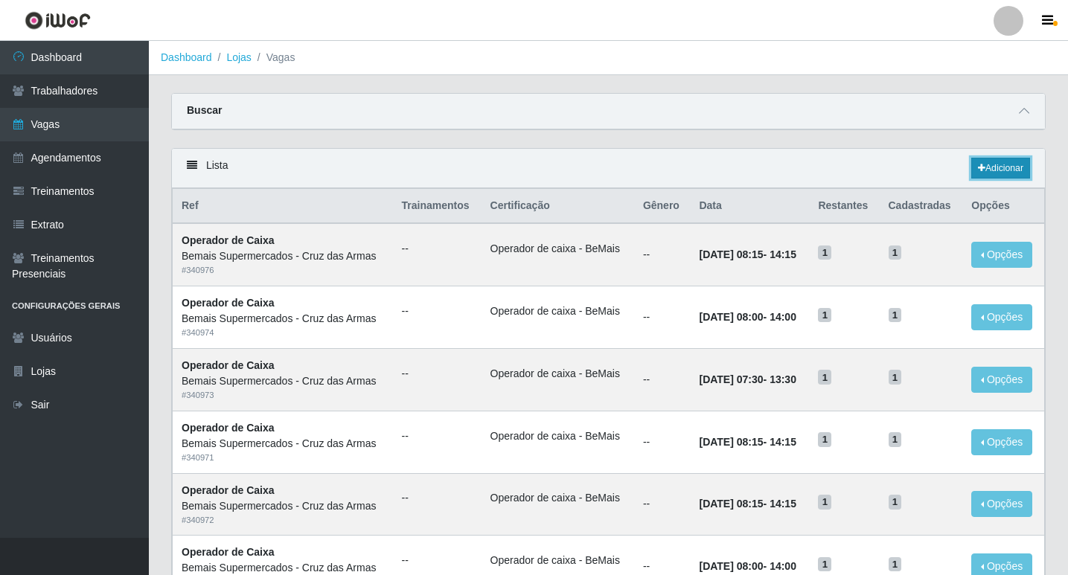
click at [1002, 164] on link "Adicionar" at bounding box center [1000, 168] width 59 height 21
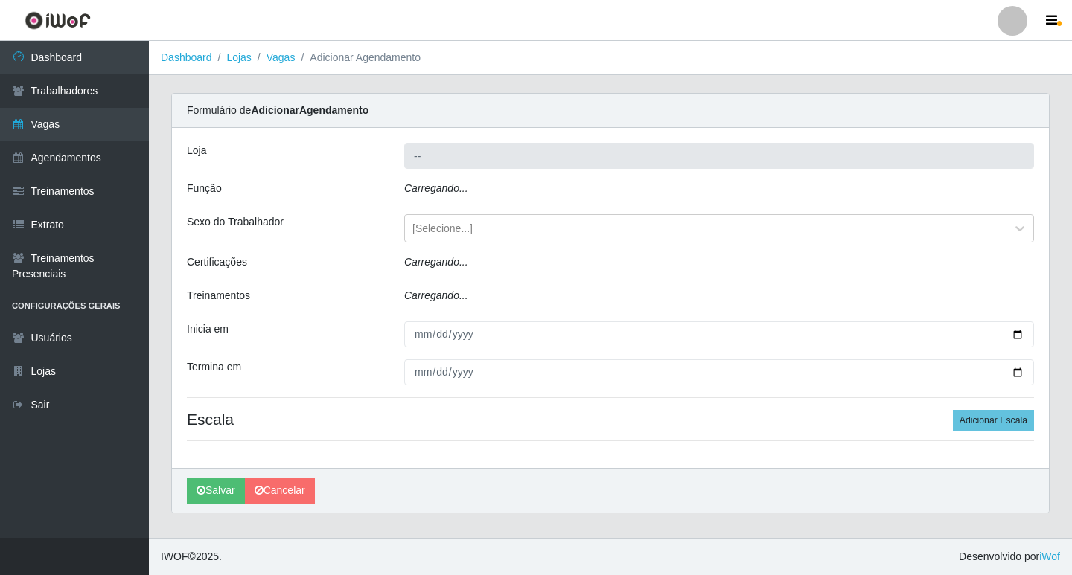
type input "Bemais Supermercados - Cruz das Armas"
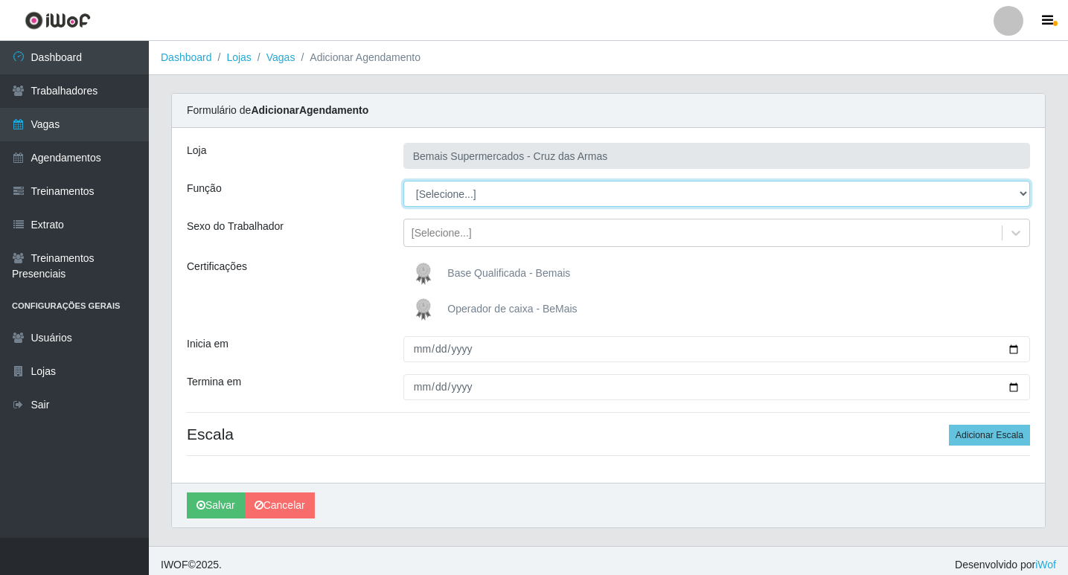
click at [447, 194] on select "[Selecione...] ASG ASG + ASG ++ Auxiliar de Estacionamento Auxiliar de Estacion…" at bounding box center [716, 194] width 627 height 26
select select "22"
click at [403, 181] on select "[Selecione...] ASG ASG + ASG ++ Auxiliar de Estacionamento Auxiliar de Estacion…" at bounding box center [716, 194] width 627 height 26
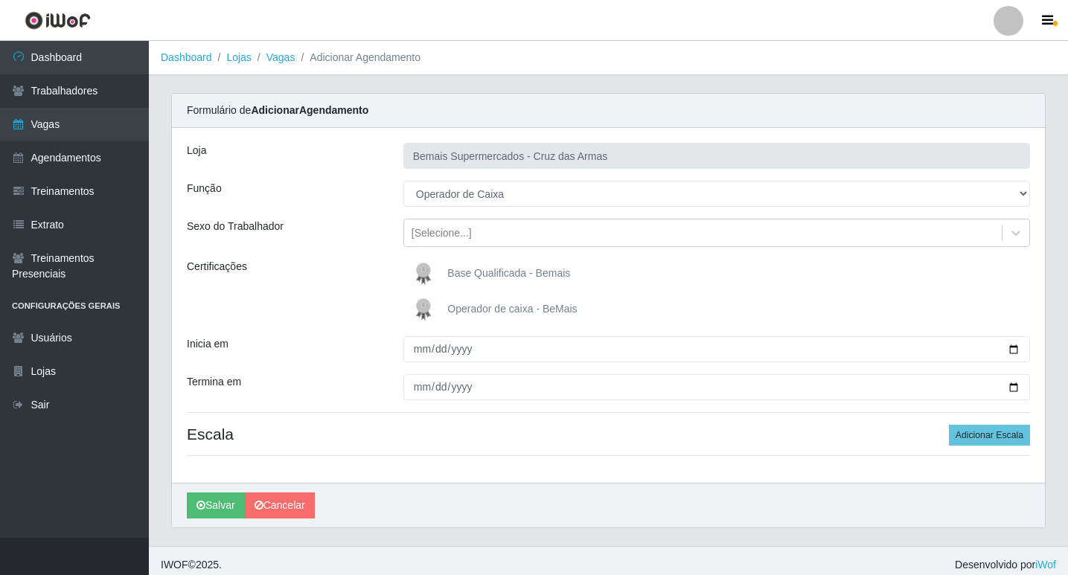
click at [424, 309] on img at bounding box center [427, 310] width 36 height 30
click at [0, 0] on input "Operador de caixa - BeMais" at bounding box center [0, 0] width 0 height 0
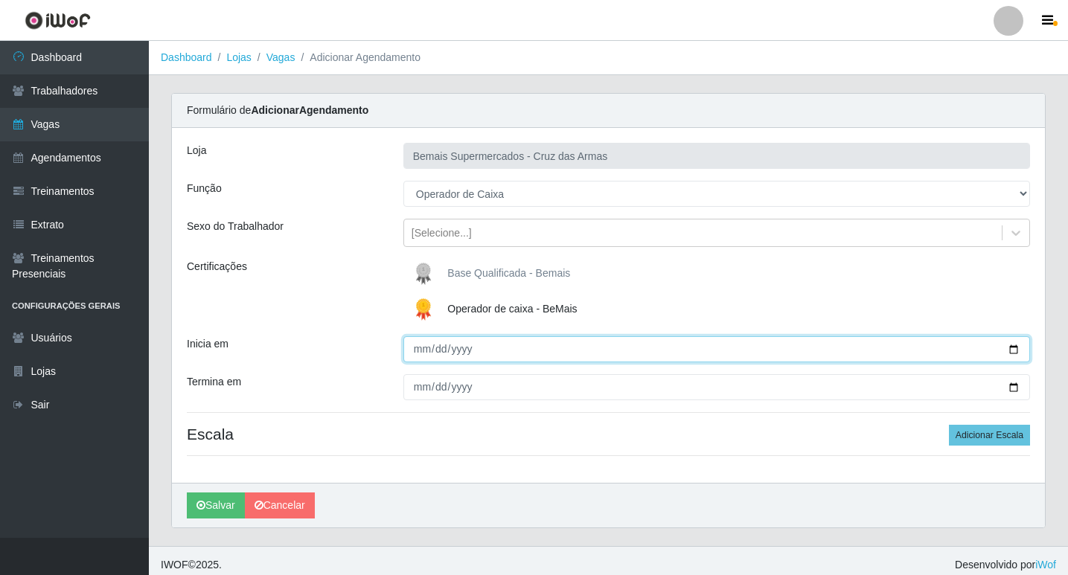
click at [410, 355] on input "Inicia em" at bounding box center [716, 349] width 627 height 26
type input "[DATE]"
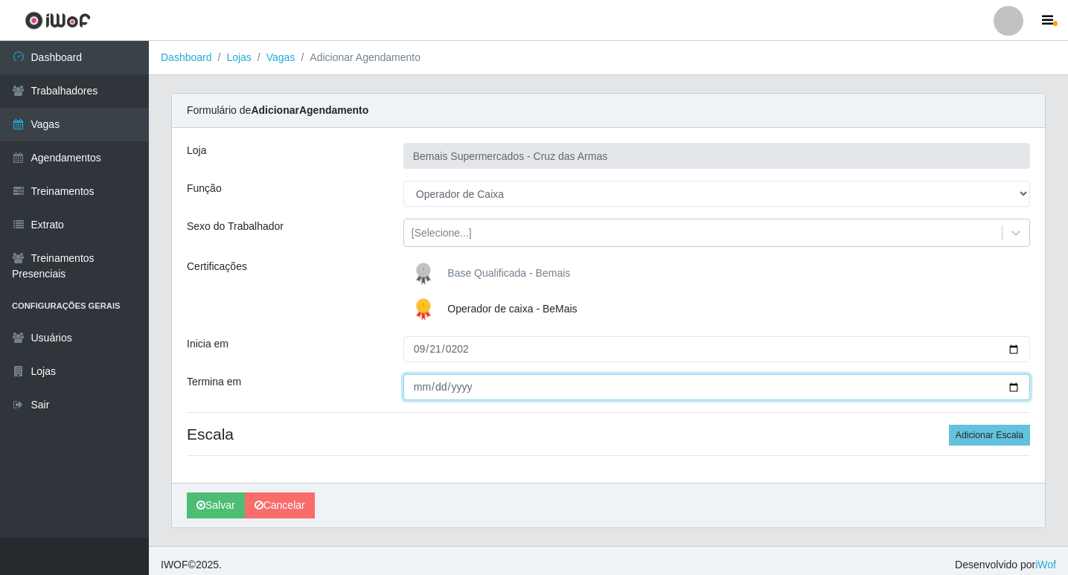
drag, startPoint x: 418, startPoint y: 390, endPoint x: 357, endPoint y: 511, distance: 135.5
click at [415, 392] on input "Termina em" at bounding box center [716, 387] width 627 height 26
type input "[DATE]"
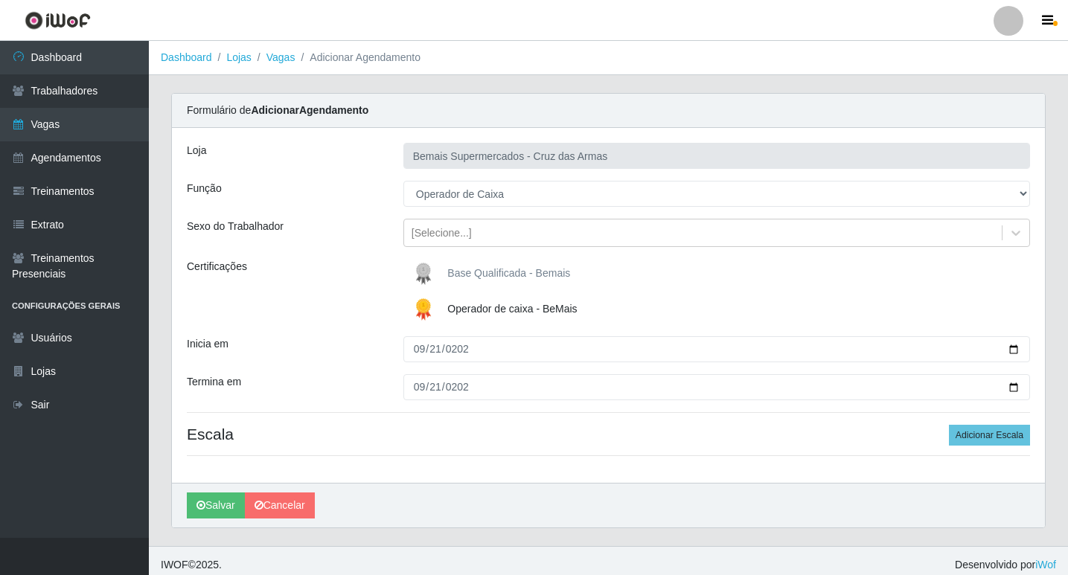
click at [433, 447] on div "Loja Bemais Supermercados - Cruz das Armas Função [Selecione...] ASG ASG + ASG …" at bounding box center [608, 305] width 873 height 355
click at [976, 429] on button "Adicionar Escala" at bounding box center [989, 435] width 81 height 21
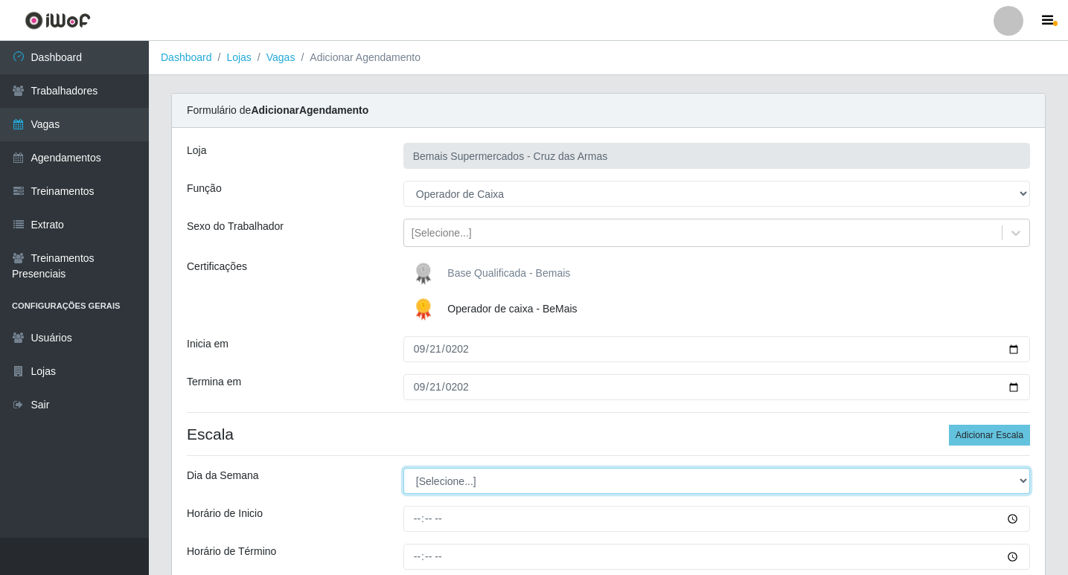
click at [435, 478] on select "[Selecione...] Segunda Terça Quarta Quinta Sexta Sábado Domingo" at bounding box center [716, 481] width 627 height 26
select select "0"
click at [403, 468] on select "[Selecione...] Segunda Terça Quarta Quinta Sexta Sábado Domingo" at bounding box center [716, 481] width 627 height 26
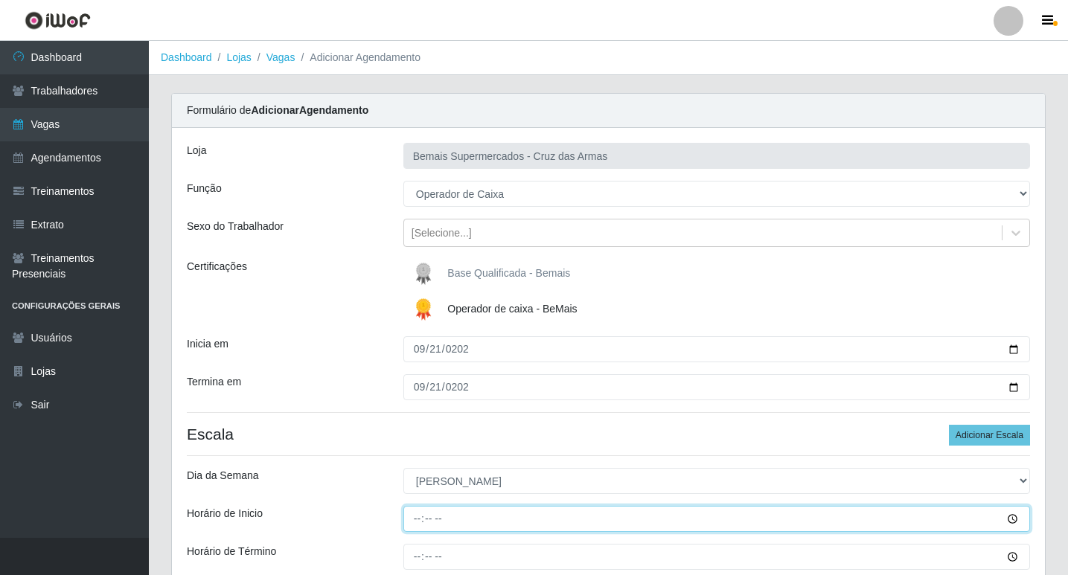
click at [418, 521] on input "Horário de Inicio" at bounding box center [716, 519] width 627 height 26
type input "08:00"
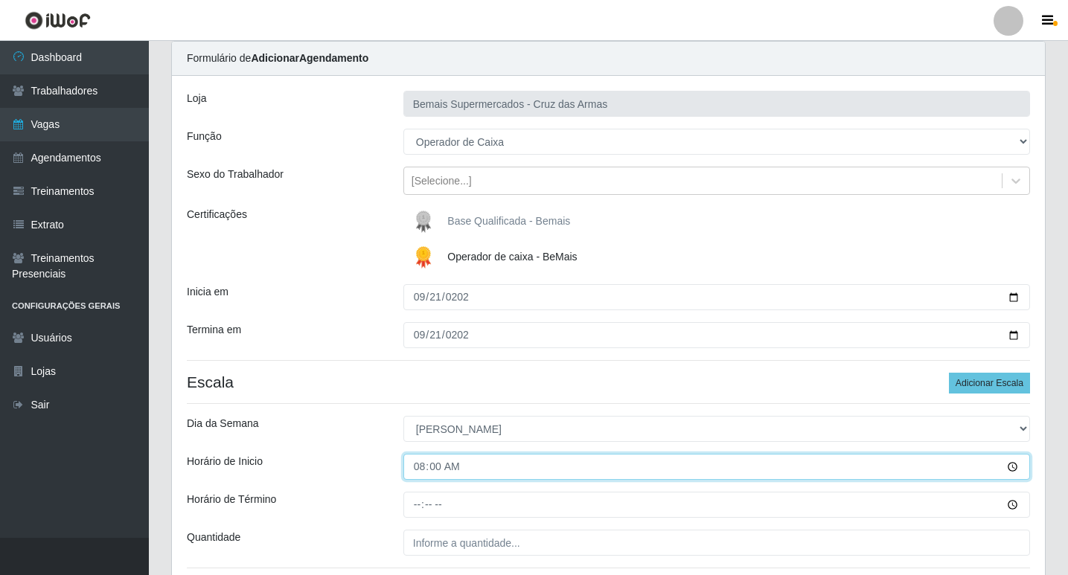
scroll to position [149, 0]
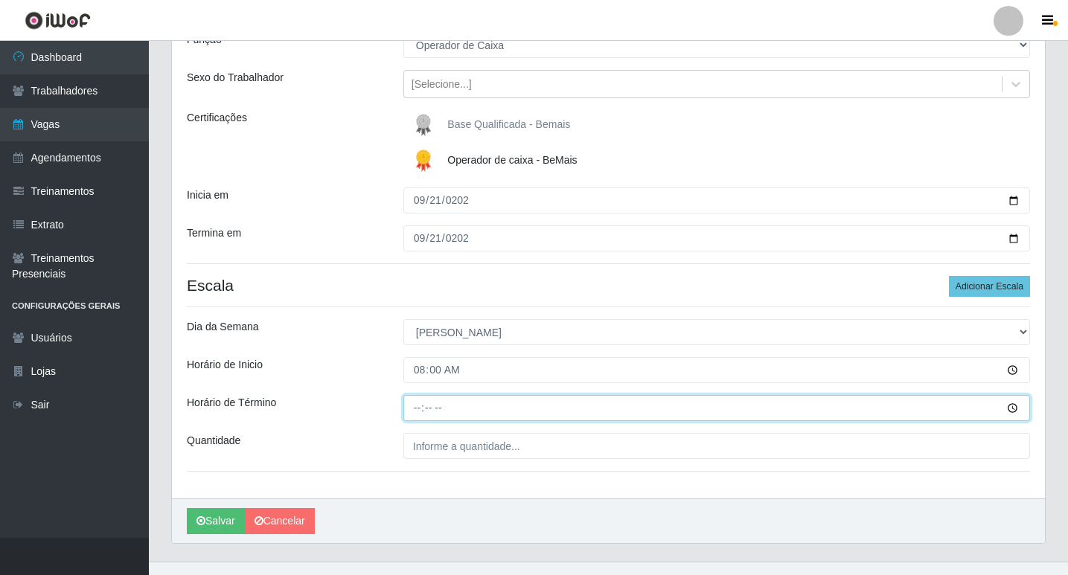
click at [415, 411] on input "Horário de Término" at bounding box center [716, 408] width 627 height 26
type input "14:00"
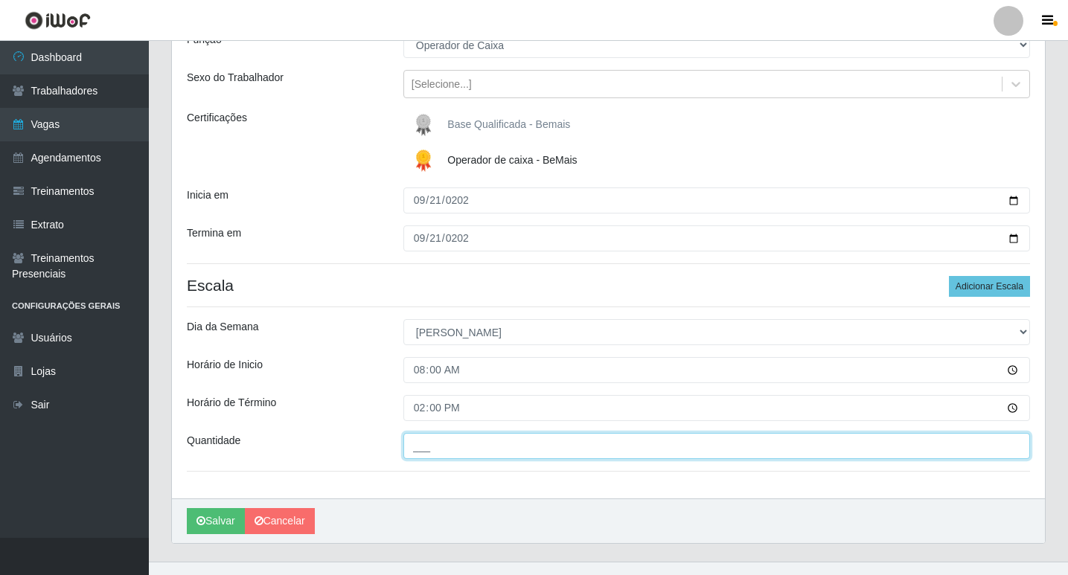
click at [437, 444] on input "___" at bounding box center [716, 446] width 627 height 26
type input "01_"
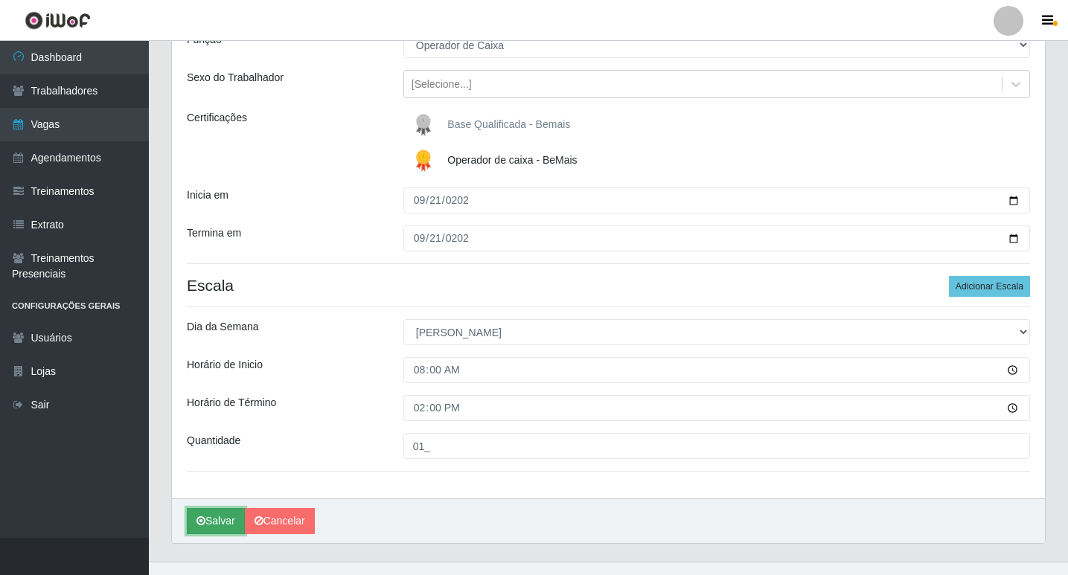
click at [211, 520] on button "Salvar" at bounding box center [216, 521] width 58 height 26
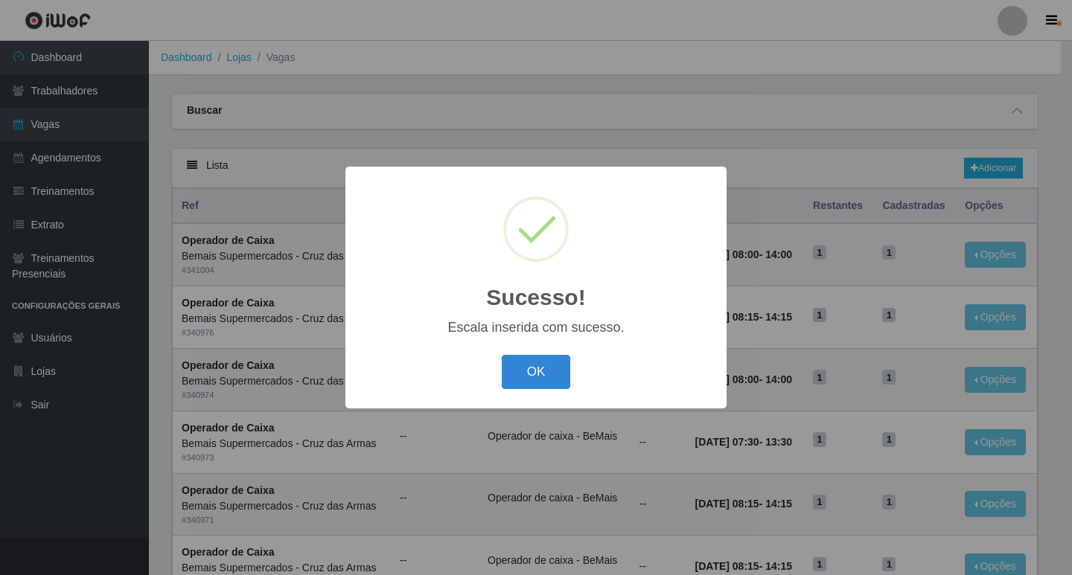
drag, startPoint x: 534, startPoint y: 384, endPoint x: 597, endPoint y: 391, distance: 62.9
click at [533, 384] on button "OK" at bounding box center [536, 372] width 69 height 35
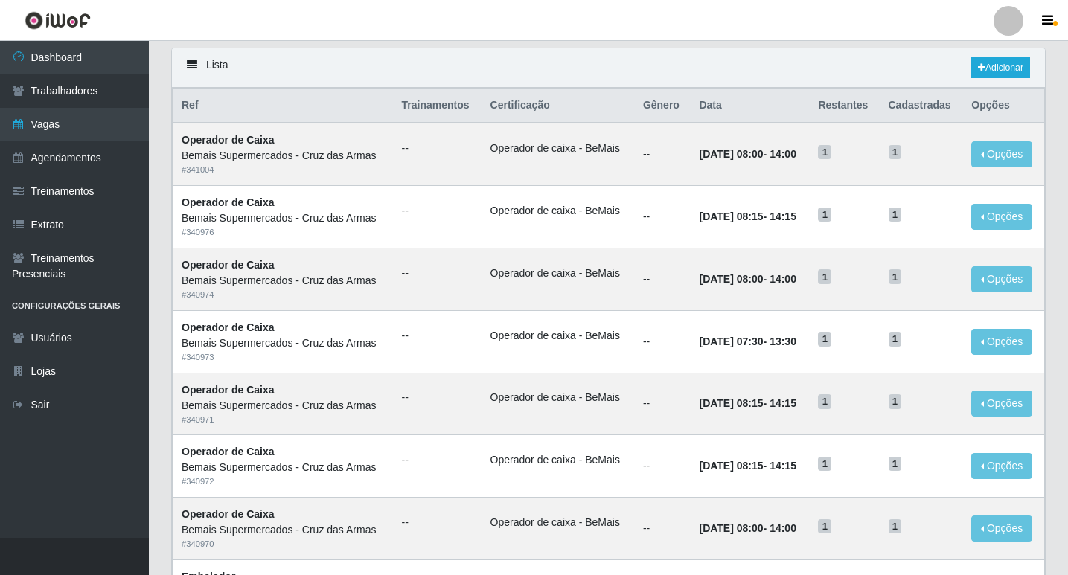
scroll to position [74, 0]
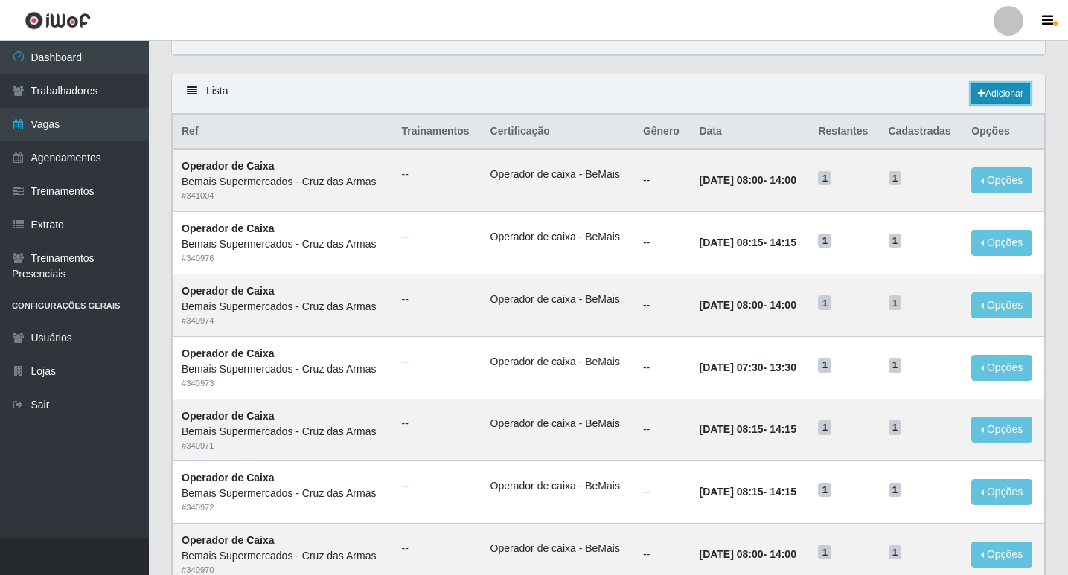
click at [979, 88] on link "Adicionar" at bounding box center [1000, 93] width 59 height 21
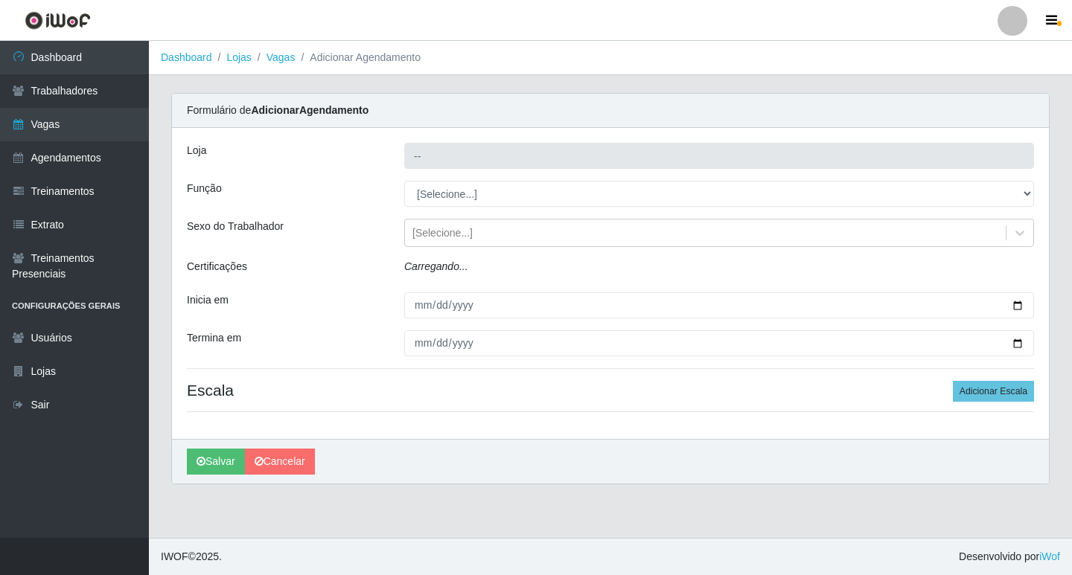
type input "Bemais Supermercados - Cruz das Armas"
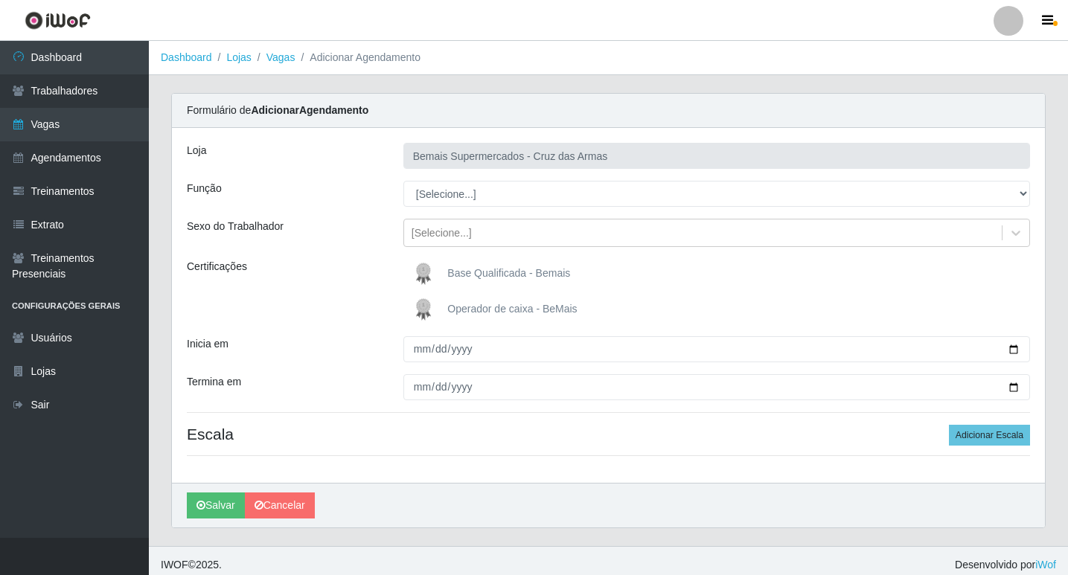
click at [424, 304] on img at bounding box center [427, 310] width 36 height 30
click at [0, 0] on input "Operador de caixa - BeMais" at bounding box center [0, 0] width 0 height 0
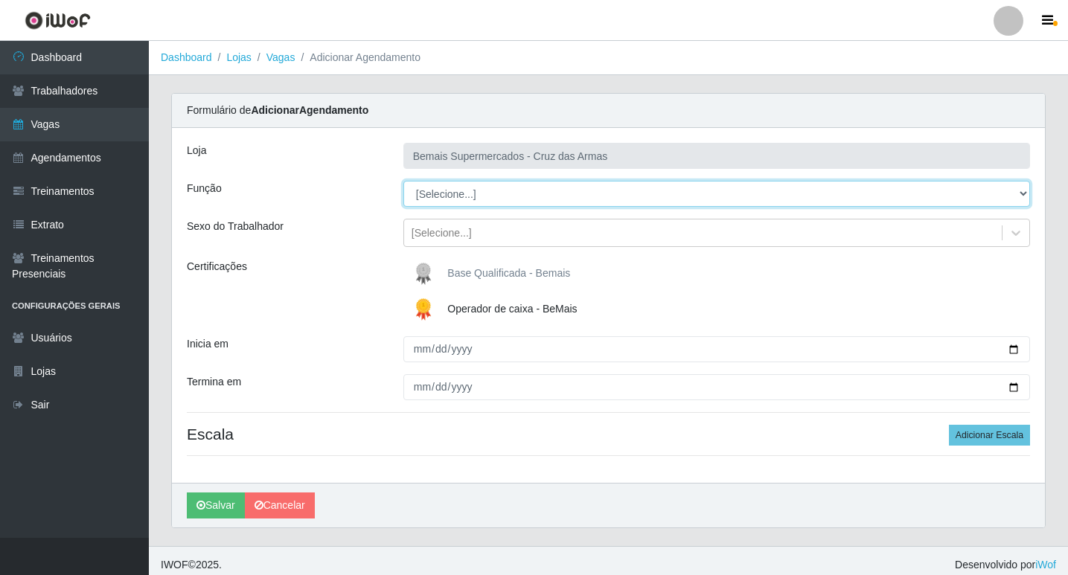
click at [419, 195] on select "[Selecione...] ASG ASG + ASG ++ Auxiliar de Estacionamento Auxiliar de Estacion…" at bounding box center [716, 194] width 627 height 26
select select "22"
click at [403, 181] on select "[Selecione...] ASG ASG + ASG ++ Auxiliar de Estacionamento Auxiliar de Estacion…" at bounding box center [716, 194] width 627 height 26
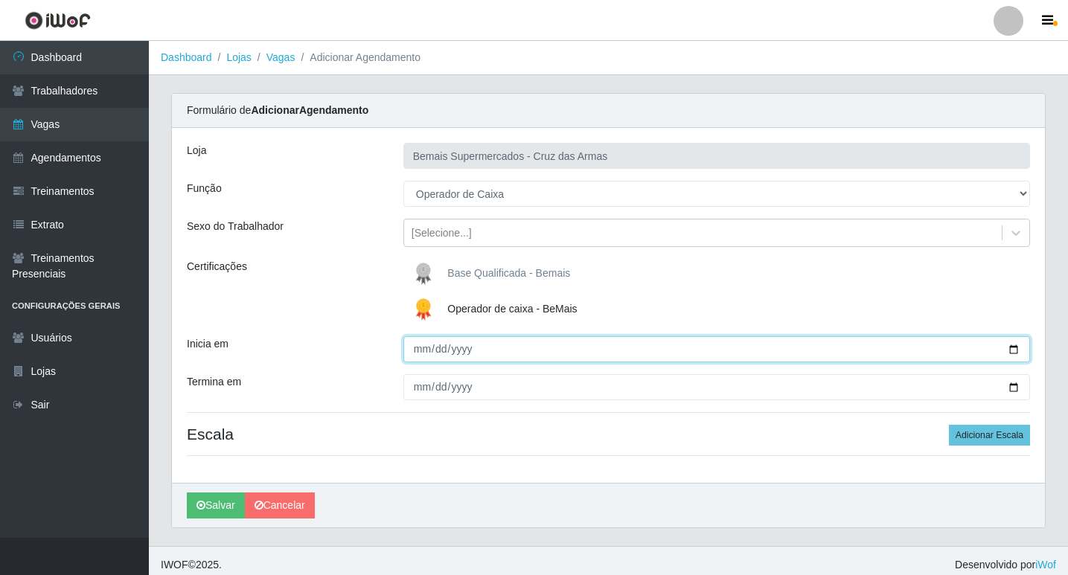
click at [415, 348] on input "Inicia em" at bounding box center [716, 349] width 627 height 26
type input "0009-01-21"
drag, startPoint x: 438, startPoint y: 349, endPoint x: 453, endPoint y: 380, distance: 34.9
click at [437, 349] on input "0009-01-21" at bounding box center [716, 349] width 627 height 26
type input "[DATE]"
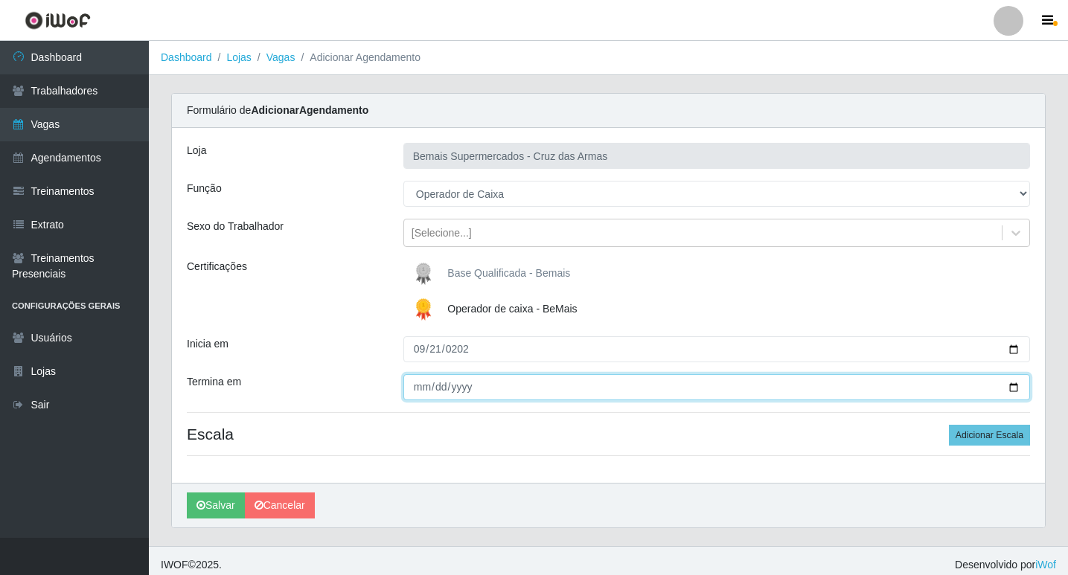
drag, startPoint x: 418, startPoint y: 383, endPoint x: 428, endPoint y: 435, distance: 53.9
click at [418, 383] on input "Termina em" at bounding box center [716, 387] width 627 height 26
type input "[DATE]"
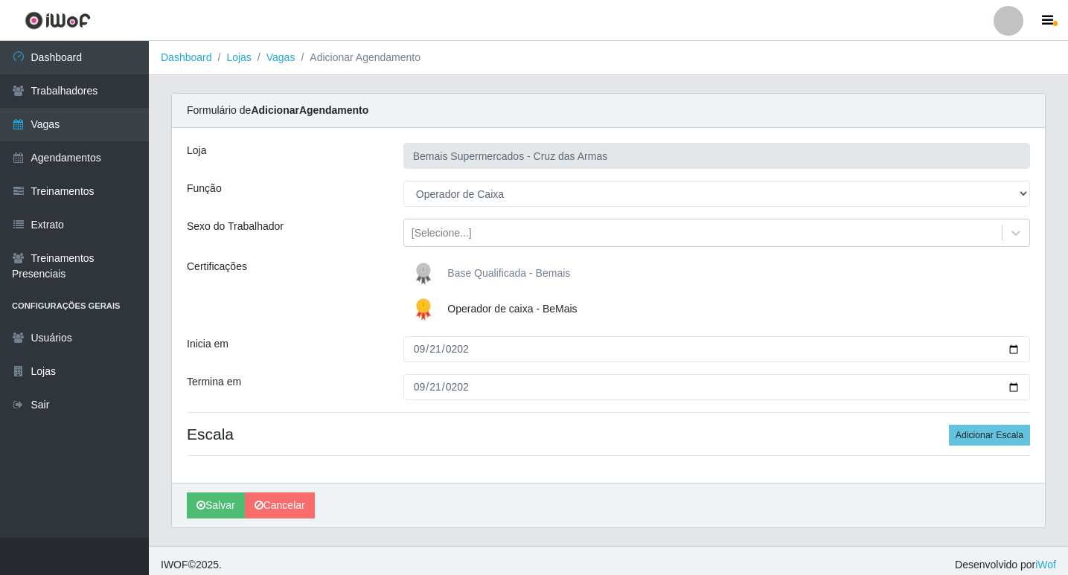
click at [427, 440] on h4 "Escala Adicionar Escala" at bounding box center [608, 434] width 843 height 19
drag, startPoint x: 429, startPoint y: 440, endPoint x: 426, endPoint y: 408, distance: 32.1
click at [427, 438] on h4 "Escala Adicionar Escala" at bounding box center [608, 434] width 843 height 19
click at [982, 433] on button "Adicionar Escala" at bounding box center [989, 435] width 81 height 21
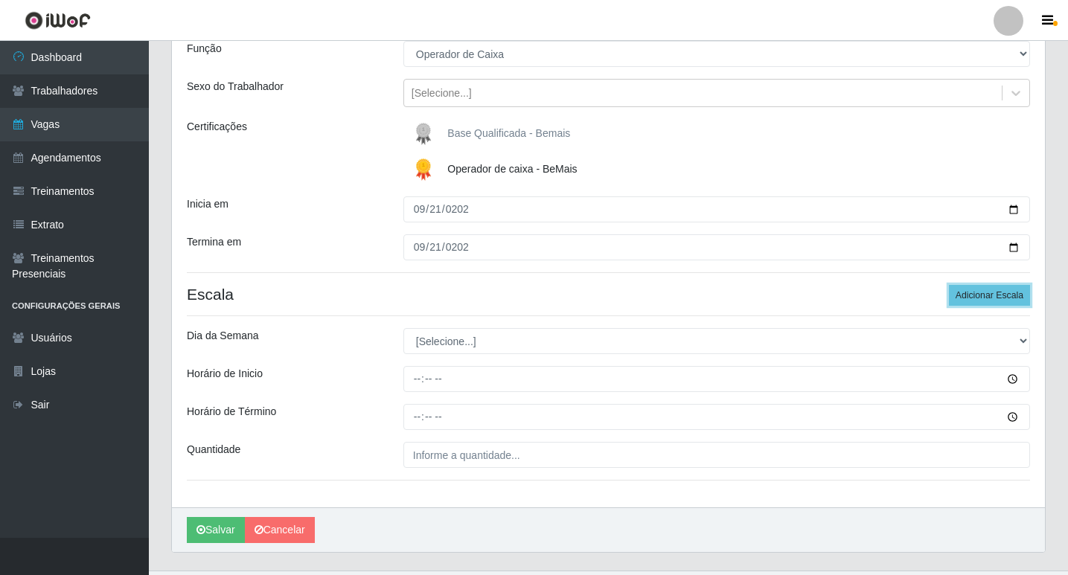
scroll to position [173, 0]
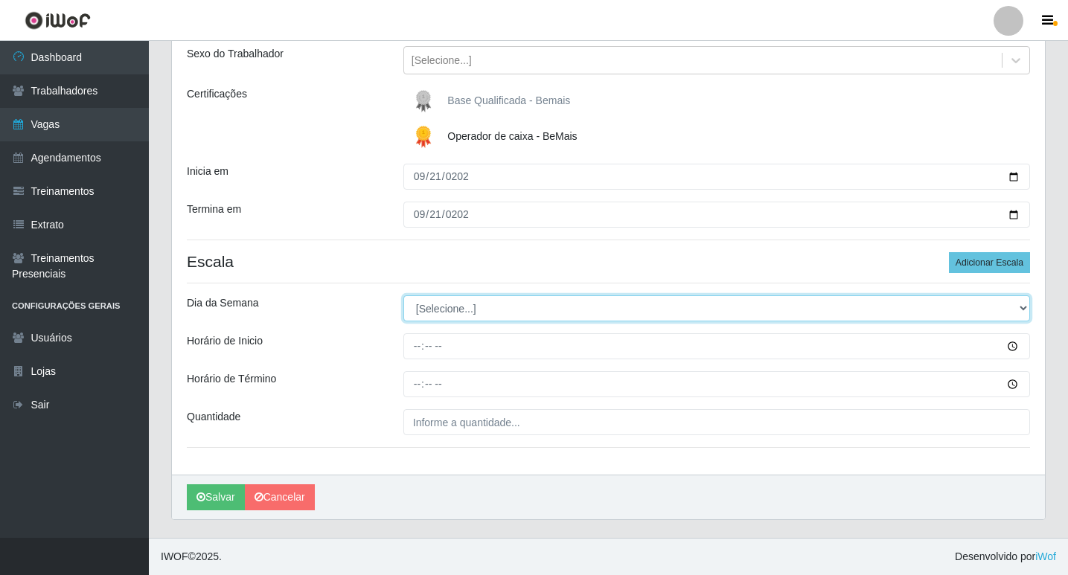
click at [424, 304] on select "[Selecione...] Segunda Terça Quarta Quinta Sexta Sábado Domingo" at bounding box center [716, 308] width 627 height 26
select select "0"
click at [403, 295] on select "[Selecione...] Segunda Terça Quarta Quinta Sexta Sábado Domingo" at bounding box center [716, 308] width 627 height 26
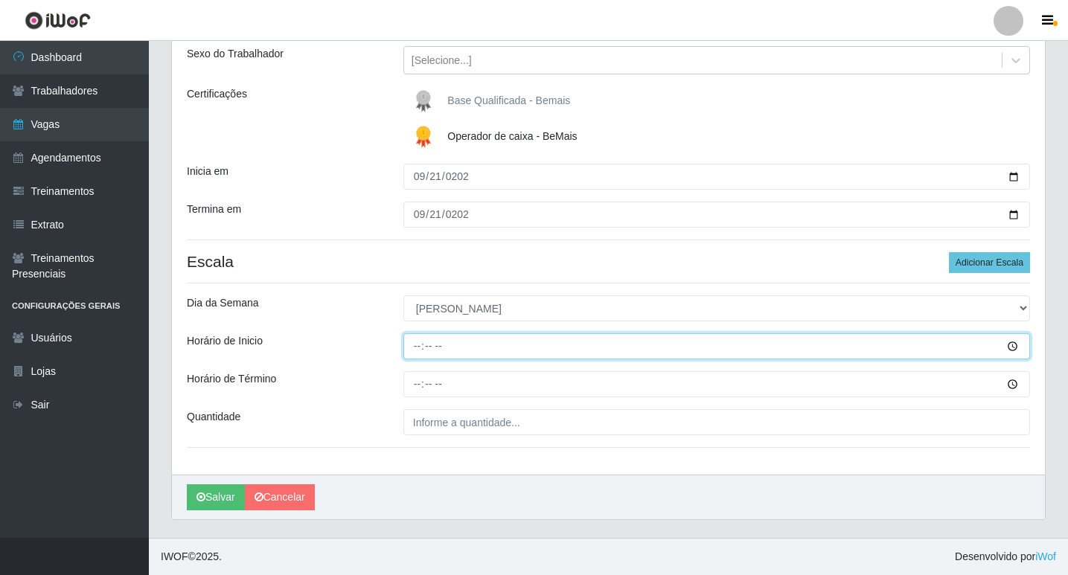
click at [418, 351] on input "Horário de Inicio" at bounding box center [716, 346] width 627 height 26
type input "08:15"
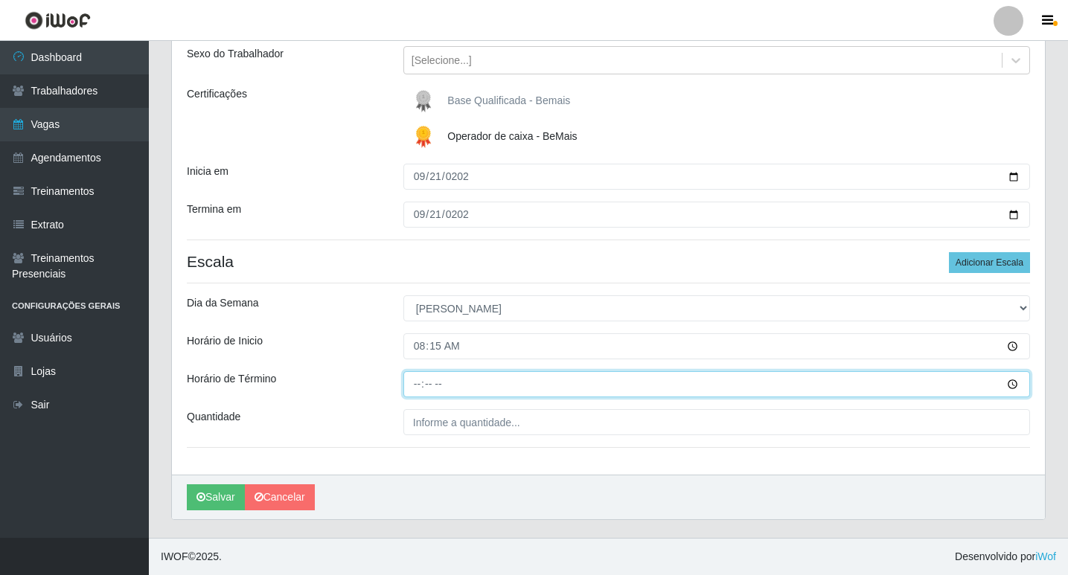
click at [419, 387] on input "Horário de Término" at bounding box center [716, 384] width 627 height 26
type input "14:15"
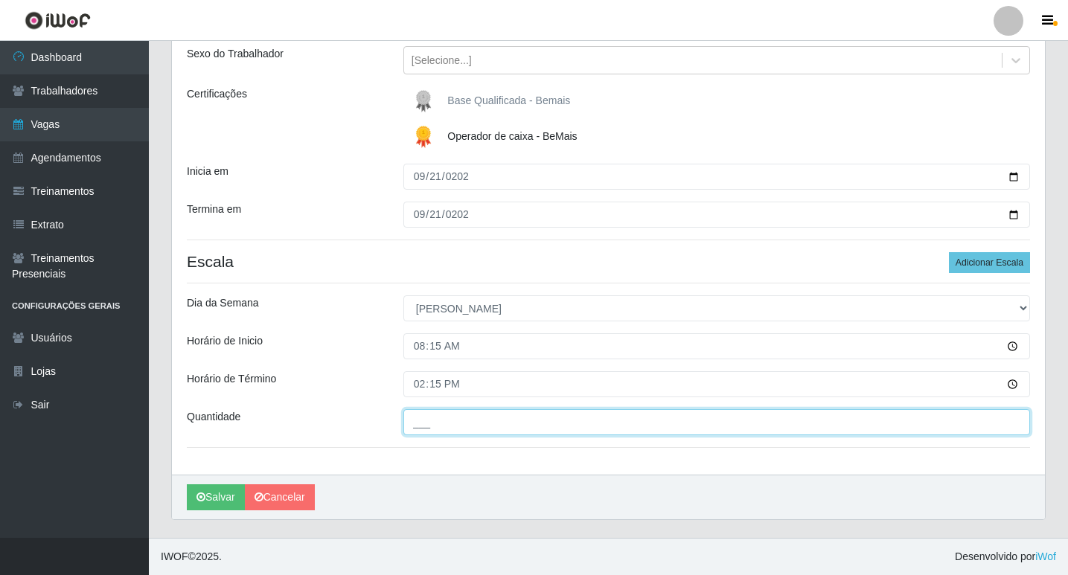
click at [445, 415] on input "___" at bounding box center [716, 422] width 627 height 26
type input "01_"
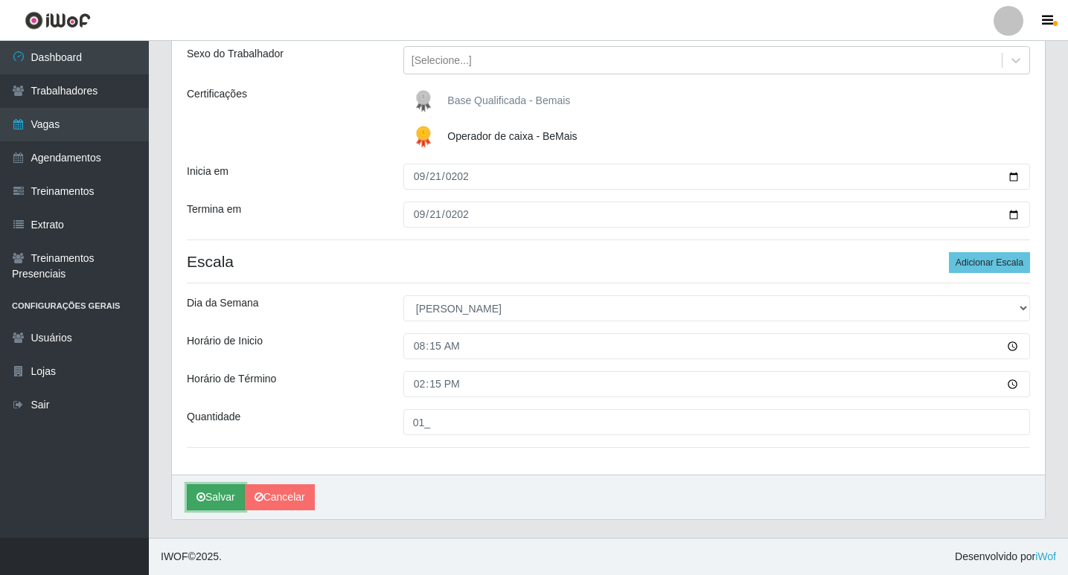
click at [227, 486] on button "Salvar" at bounding box center [216, 498] width 58 height 26
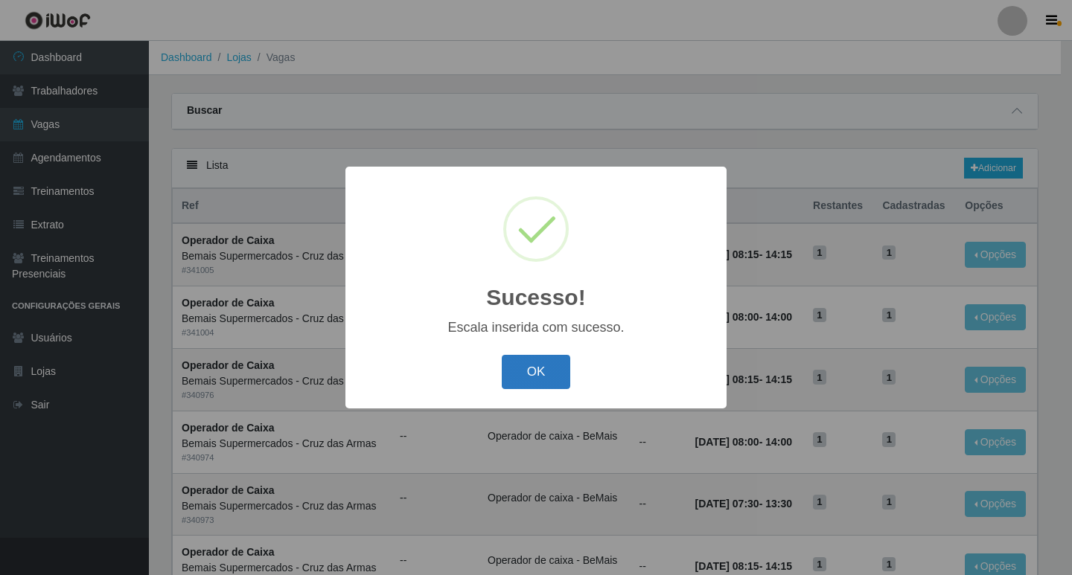
click at [545, 372] on button "OK" at bounding box center [536, 372] width 69 height 35
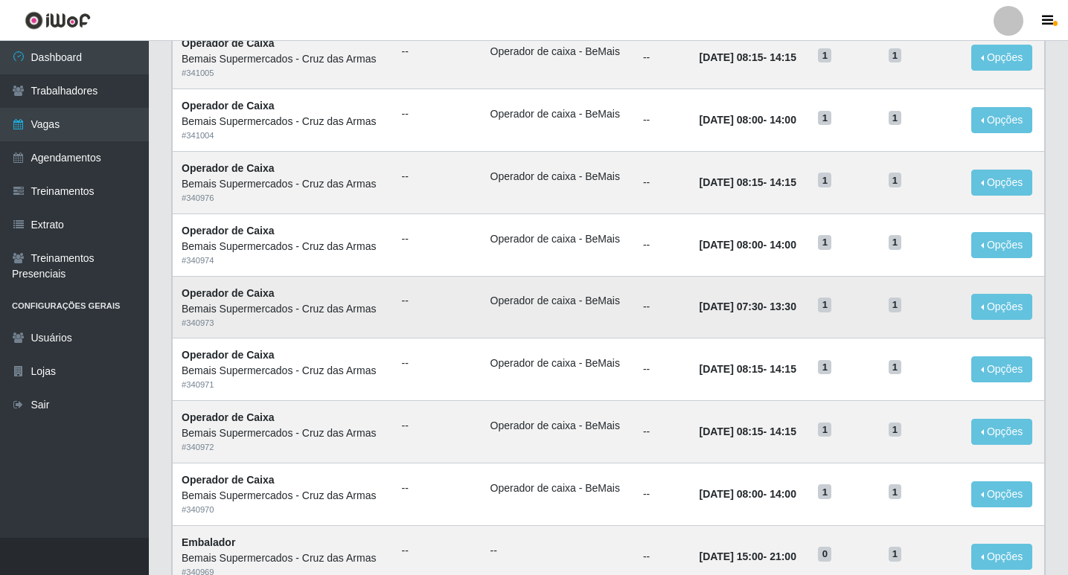
scroll to position [223, 0]
